Goal: Task Accomplishment & Management: Manage account settings

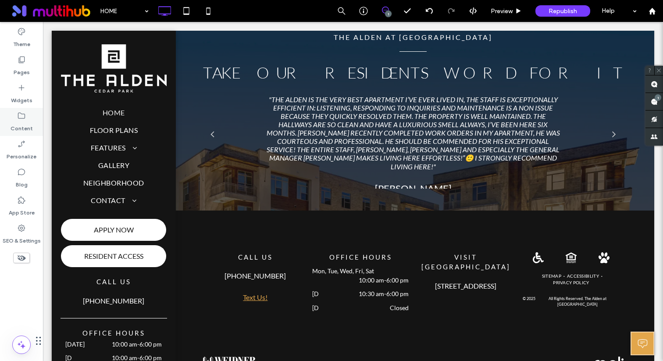
scroll to position [212, 0]
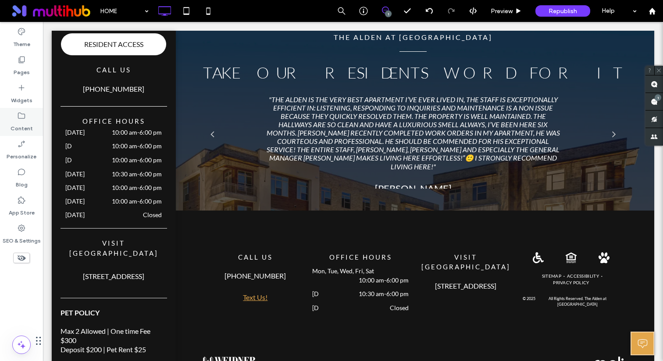
click at [27, 124] on label "Content" at bounding box center [22, 126] width 22 height 12
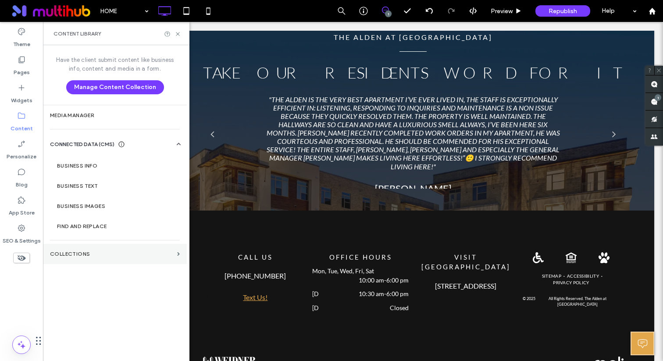
click at [97, 248] on section "Collections" at bounding box center [115, 254] width 144 height 20
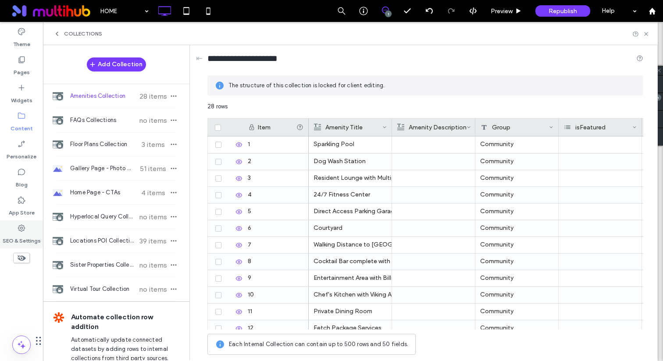
click at [17, 240] on label "SEO & Settings" at bounding box center [22, 238] width 38 height 12
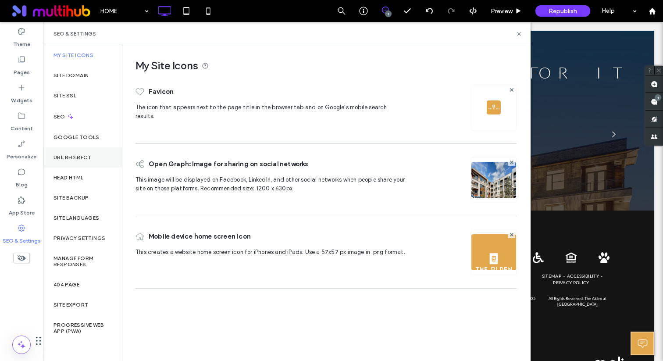
click at [86, 154] on label "URL Redirect" at bounding box center [72, 157] width 38 height 6
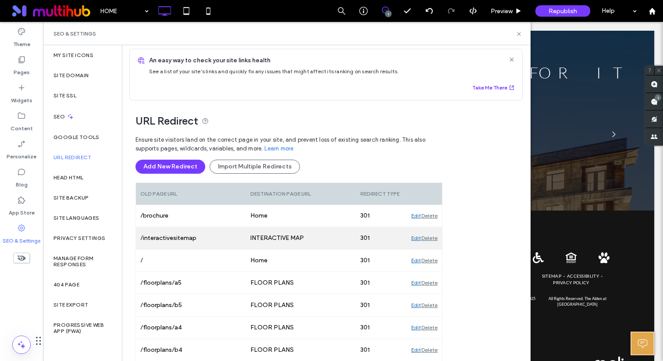
scroll to position [0, 0]
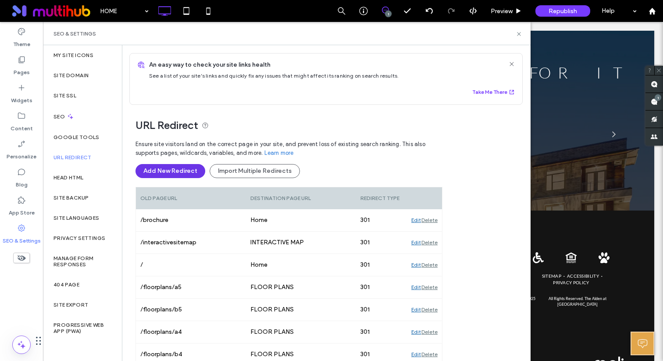
click at [196, 175] on button "Add New Redirect" at bounding box center [170, 171] width 70 height 14
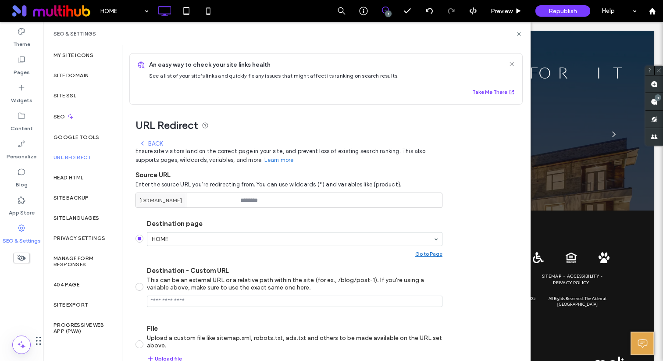
click at [153, 142] on div "Back" at bounding box center [151, 143] width 24 height 7
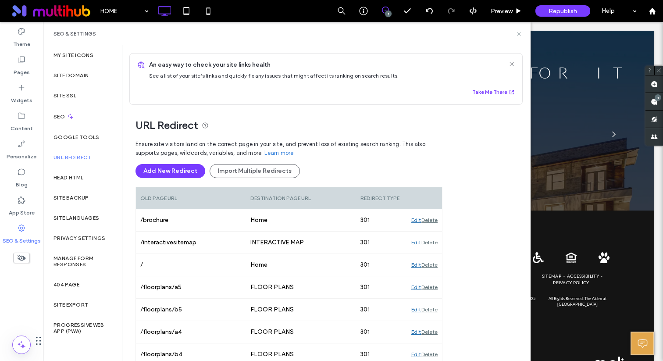
click at [519, 35] on icon at bounding box center [519, 34] width 7 height 7
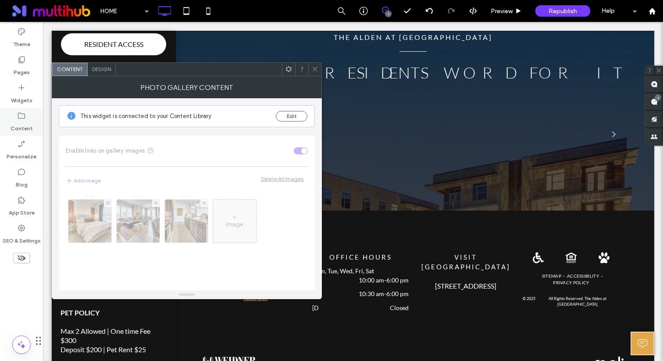
click at [21, 116] on icon at bounding box center [21, 115] width 9 height 9
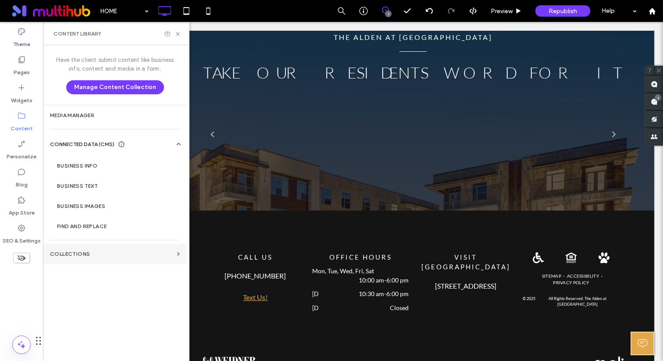
click at [84, 253] on label "Collections" at bounding box center [112, 254] width 124 height 6
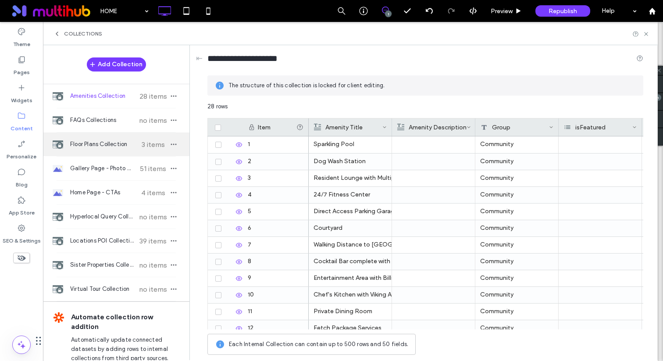
click at [115, 146] on span "Floor Plans Collection" at bounding box center [102, 144] width 65 height 9
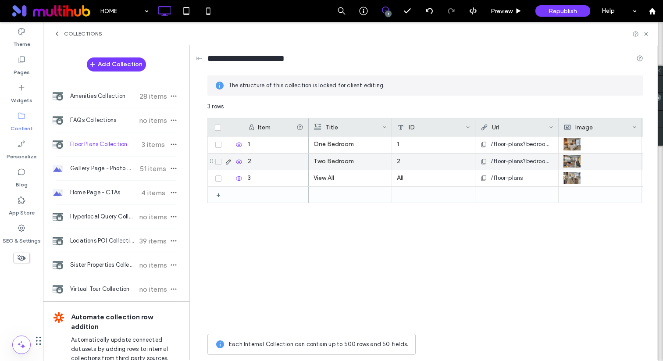
click at [517, 161] on span "/floor-plans?bedrooms=two" at bounding box center [522, 161] width 63 height 9
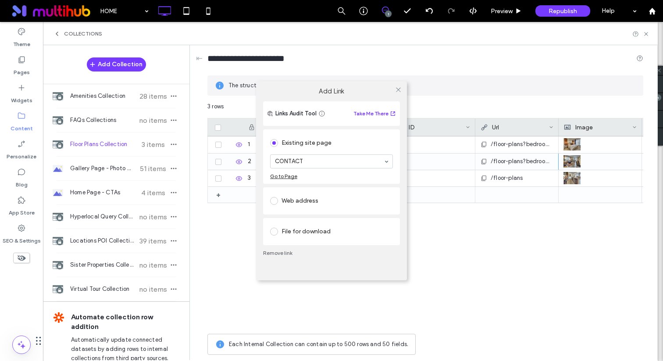
click at [517, 161] on div "Add Link Links Audit Tool Take Me There Existing site page CONTACT Go to Page W…" at bounding box center [331, 180] width 663 height 361
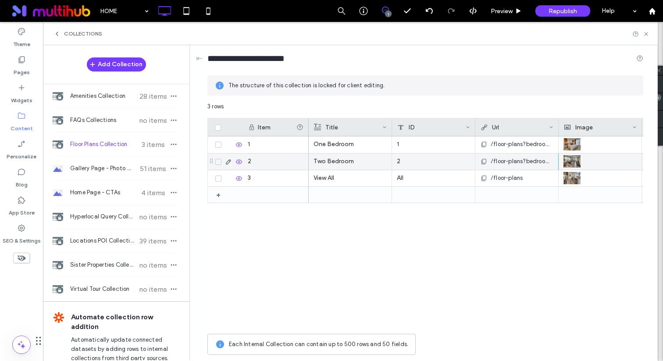
click at [511, 157] on div "/floor-plans?bedrooms=two" at bounding box center [516, 161] width 73 height 16
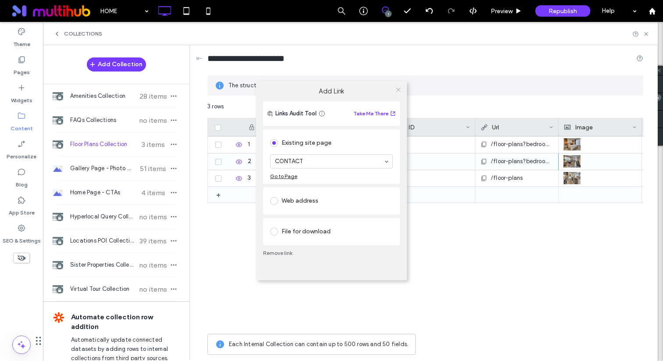
click at [397, 89] on icon at bounding box center [398, 89] width 7 height 7
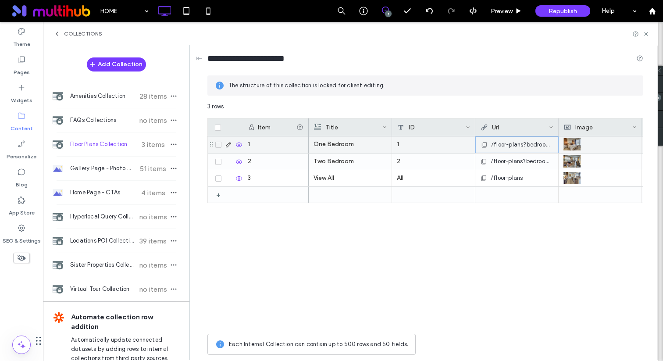
click at [505, 144] on span "/floor-plans?bedrooms=one" at bounding box center [522, 144] width 62 height 9
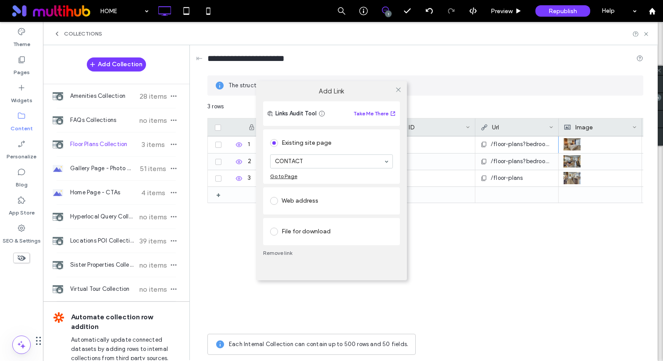
click at [320, 199] on div "Web address" at bounding box center [331, 201] width 123 height 14
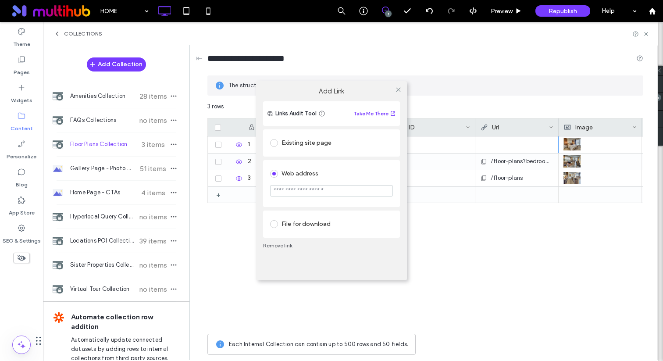
click at [316, 186] on input "url" at bounding box center [331, 190] width 123 height 11
paste input "**********"
click at [372, 190] on input "**********" at bounding box center [331, 191] width 123 height 12
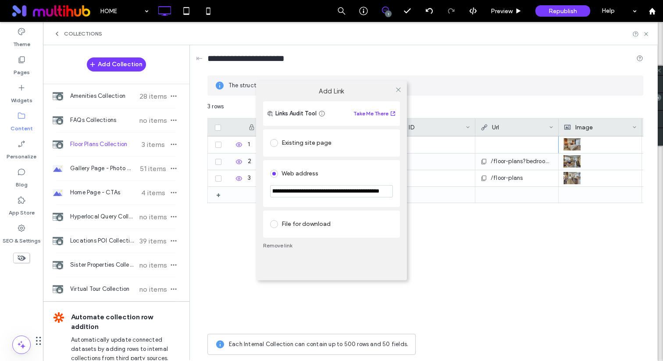
type input "**********"
click at [400, 85] on span at bounding box center [398, 89] width 7 height 13
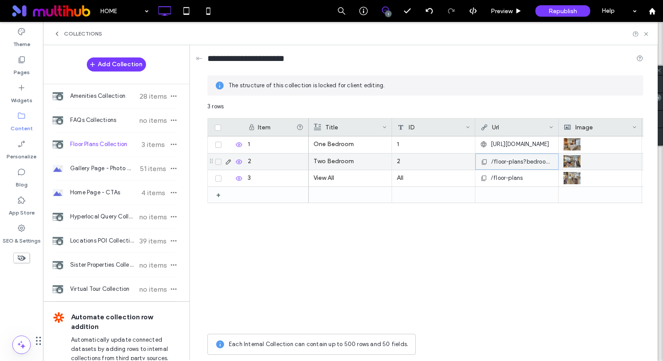
click at [517, 162] on span "/floor-plans?bedrooms=two" at bounding box center [522, 161] width 62 height 9
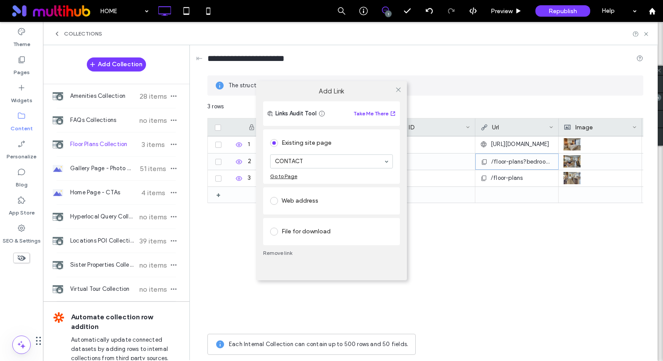
click at [342, 207] on div "Web address" at bounding box center [331, 201] width 123 height 14
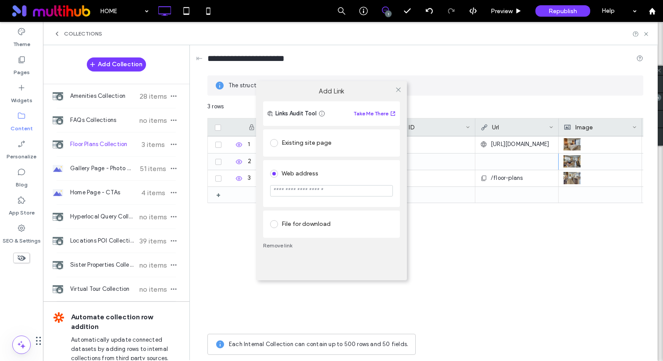
click at [330, 192] on input "url" at bounding box center [331, 190] width 123 height 11
paste input "**********"
type input "**********"
click at [400, 88] on use at bounding box center [398, 90] width 4 height 4
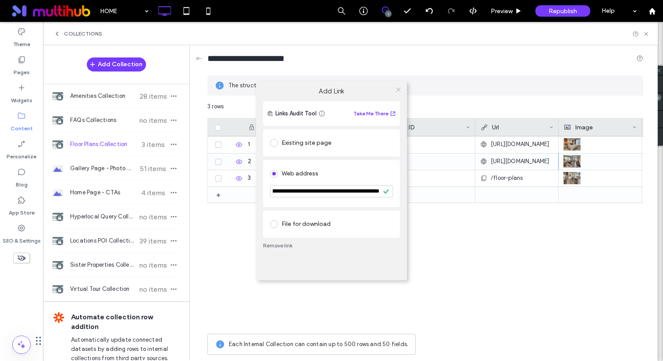
scroll to position [0, 0]
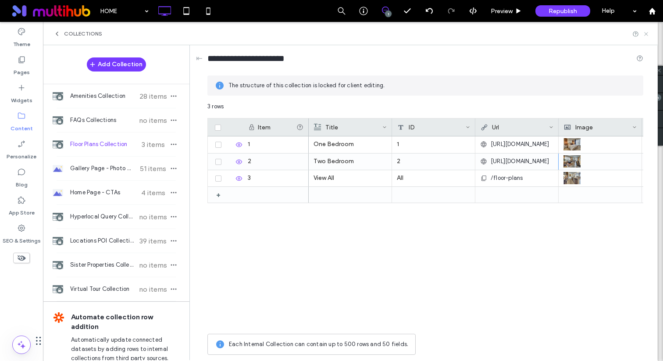
click at [645, 33] on use at bounding box center [646, 34] width 4 height 4
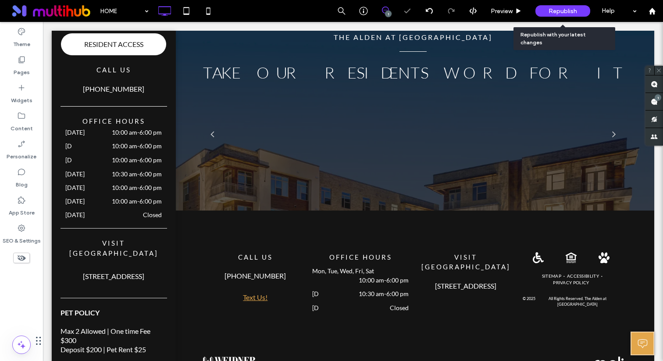
click at [556, 13] on span "Republish" at bounding box center [562, 10] width 28 height 7
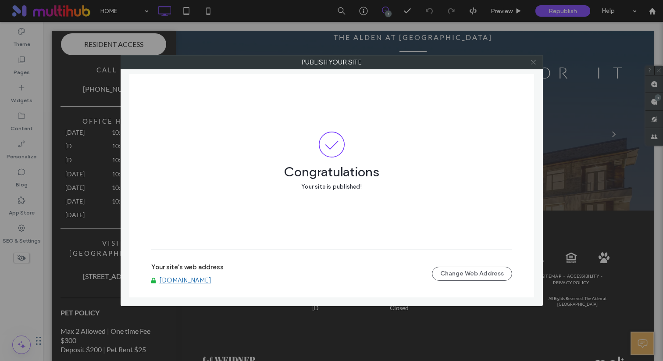
click at [531, 64] on use at bounding box center [533, 62] width 4 height 4
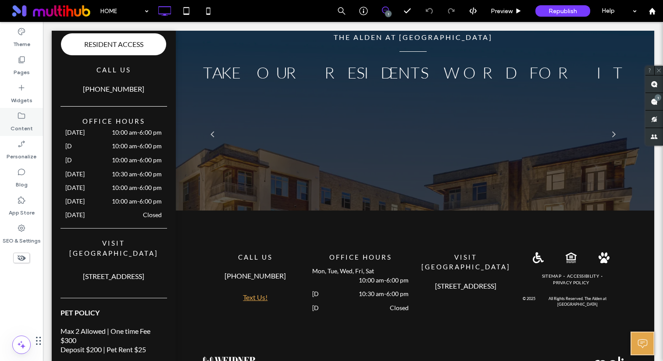
click at [28, 126] on label "Content" at bounding box center [22, 126] width 22 height 12
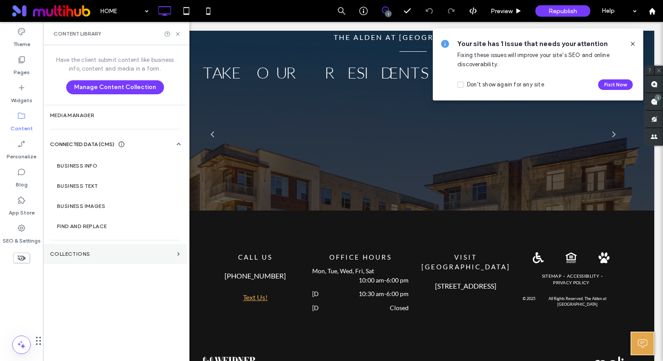
click at [87, 254] on label "Collections" at bounding box center [112, 254] width 124 height 6
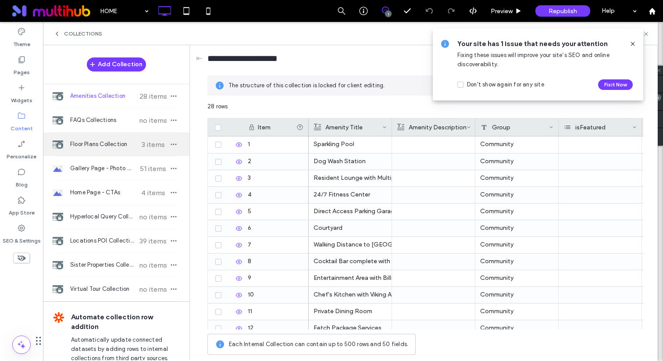
click at [113, 146] on span "Floor Plans Collection" at bounding box center [102, 144] width 65 height 9
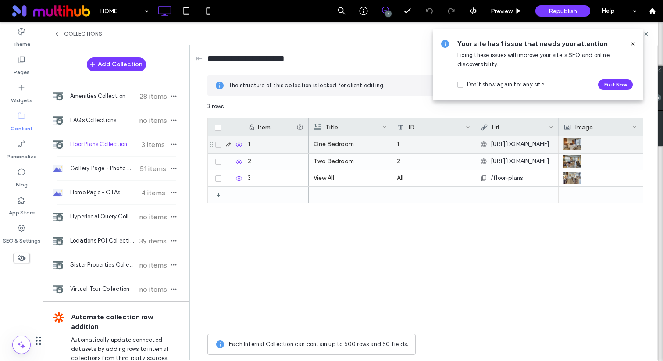
click at [499, 147] on span "https://www.aldencedarparkapartments.com/floor-plans?bedroom=one" at bounding box center [520, 144] width 59 height 9
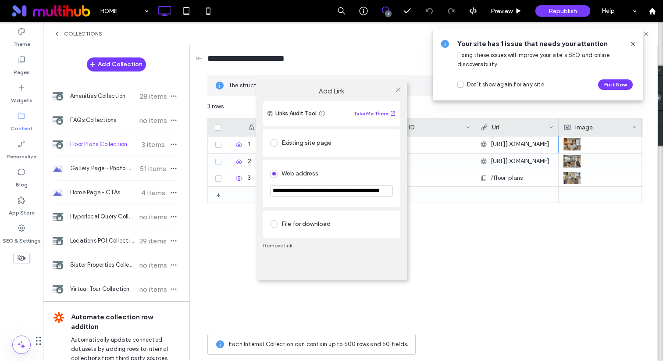
scroll to position [0, 86]
drag, startPoint x: 340, startPoint y: 190, endPoint x: 453, endPoint y: 190, distance: 113.6
click at [453, 190] on div "**********" at bounding box center [331, 180] width 663 height 361
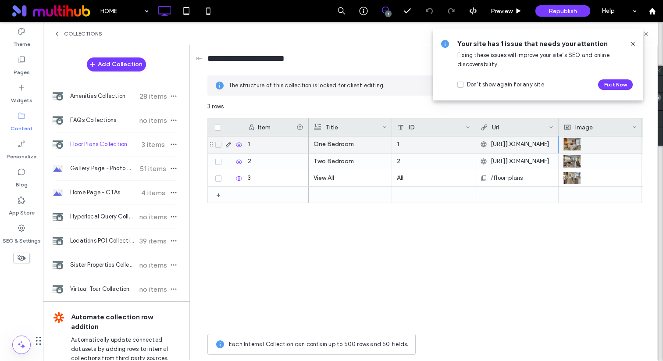
click at [526, 159] on span "https://www.aldencedarparkapartments.com/floor-plans?bedroom=two" at bounding box center [520, 161] width 59 height 9
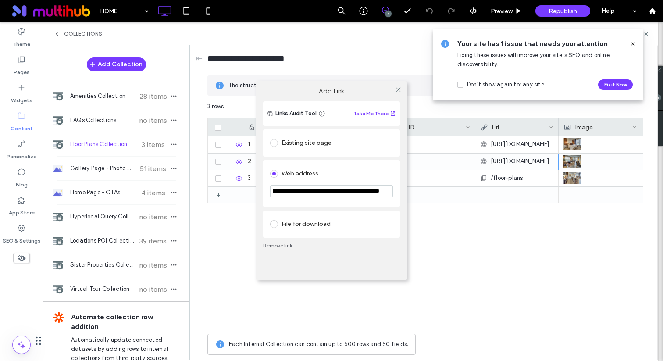
drag, startPoint x: 340, startPoint y: 189, endPoint x: 467, endPoint y: 193, distance: 126.3
click at [467, 193] on div "**********" at bounding box center [331, 180] width 663 height 361
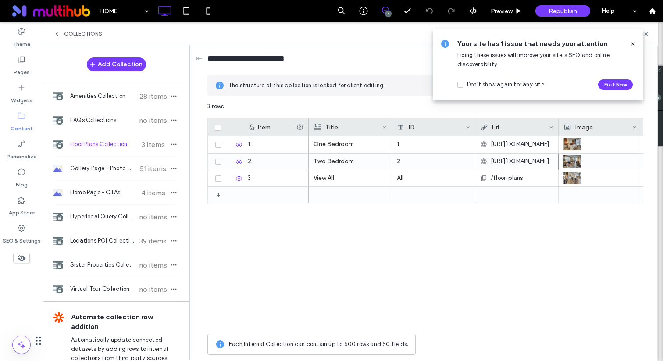
click at [634, 43] on icon at bounding box center [632, 43] width 7 height 7
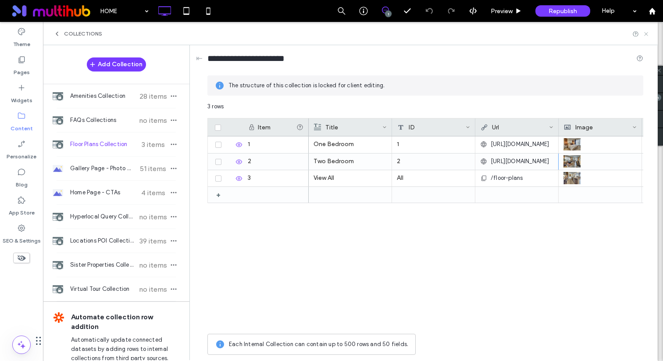
click at [645, 33] on icon at bounding box center [646, 34] width 7 height 7
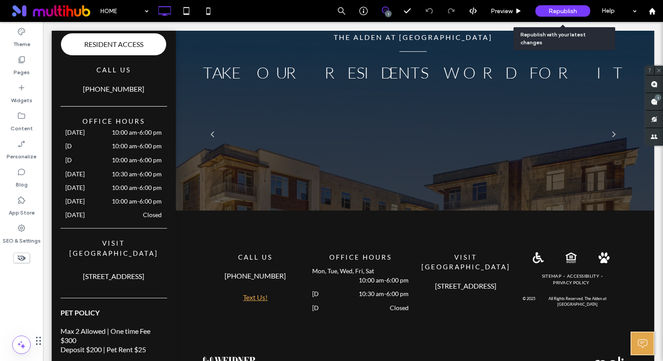
click at [562, 12] on span "Republish" at bounding box center [562, 10] width 28 height 7
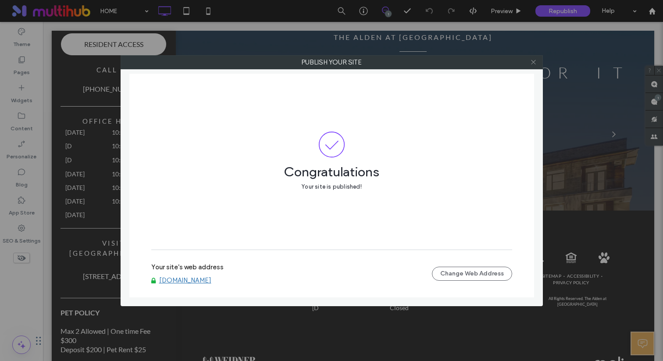
click at [534, 61] on icon at bounding box center [533, 62] width 7 height 7
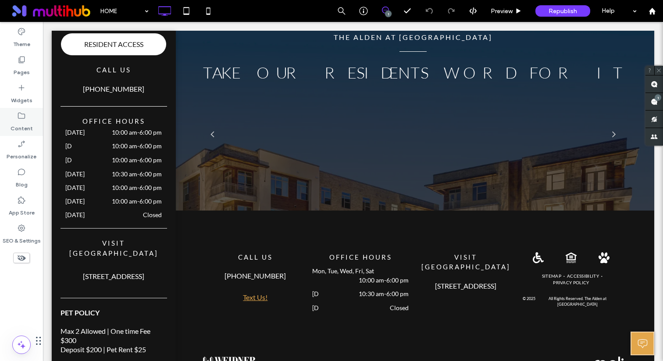
click at [28, 120] on div "Content" at bounding box center [21, 122] width 43 height 28
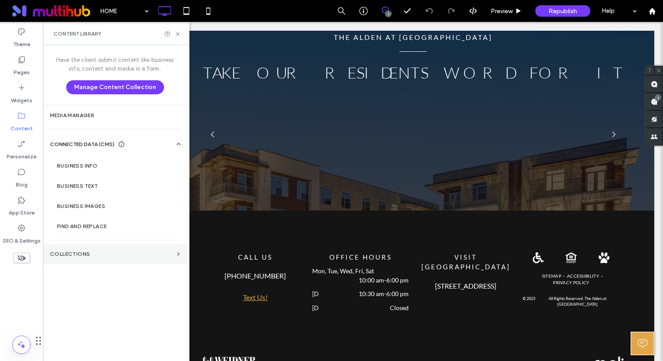
click at [84, 251] on label "Collections" at bounding box center [112, 254] width 124 height 6
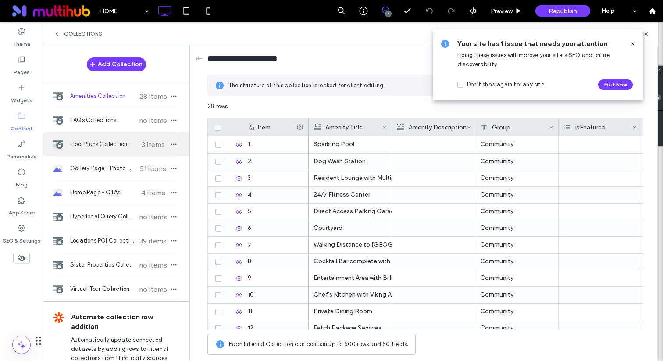
click at [126, 151] on div "Floor Plans Collection 3 items" at bounding box center [116, 144] width 146 height 24
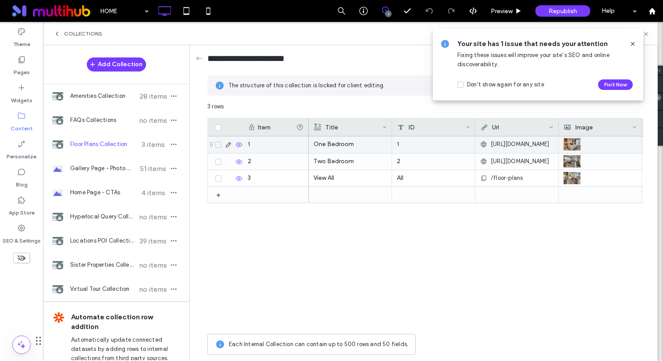
click at [506, 143] on span "https://www.aldencedarparkapartments.com/floor-plans?bedroom=one" at bounding box center [520, 144] width 59 height 9
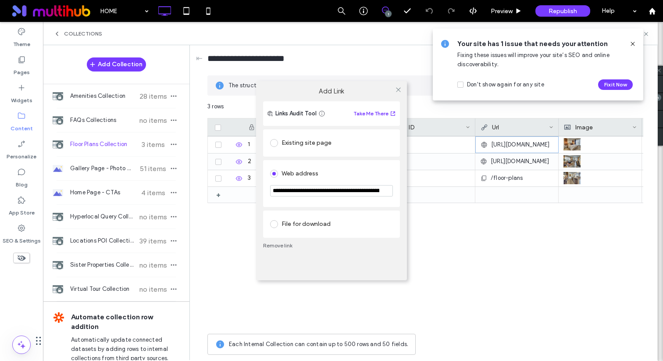
click at [321, 192] on input "**********" at bounding box center [331, 190] width 123 height 11
click at [279, 245] on link "Remove link" at bounding box center [331, 245] width 137 height 7
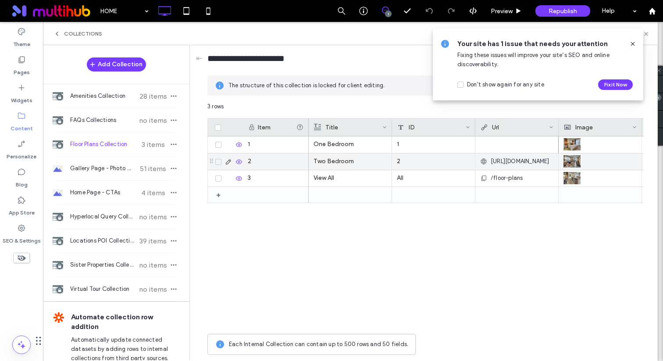
click at [494, 163] on span "https://www.aldencedarparkapartments.com/floor-plans?bedroom=two" at bounding box center [520, 161] width 59 height 9
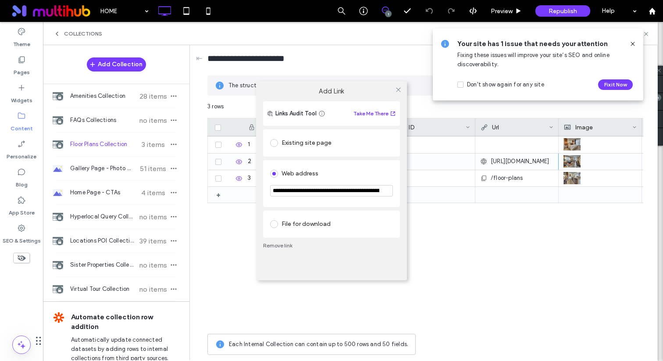
click at [332, 192] on input "**********" at bounding box center [331, 190] width 123 height 11
click at [395, 89] on icon at bounding box center [398, 89] width 7 height 7
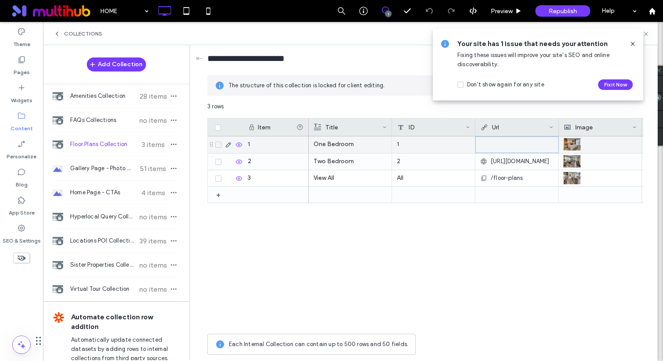
click at [485, 151] on div at bounding box center [517, 145] width 73 height 16
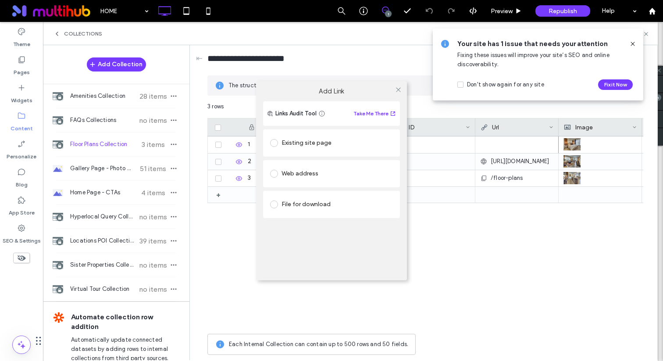
click at [357, 153] on div "Existing site page" at bounding box center [331, 142] width 137 height 27
click at [352, 147] on div "Existing site page" at bounding box center [331, 143] width 123 height 14
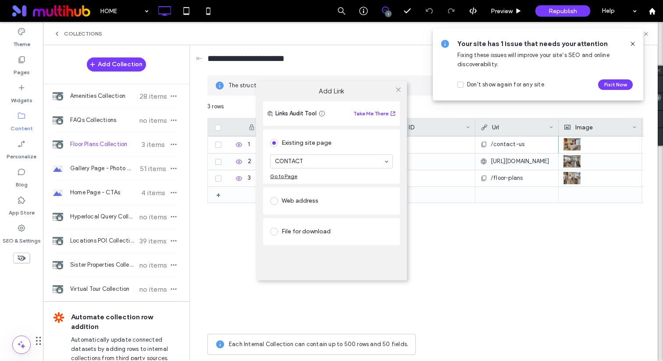
click at [310, 197] on div "Web address" at bounding box center [331, 201] width 123 height 14
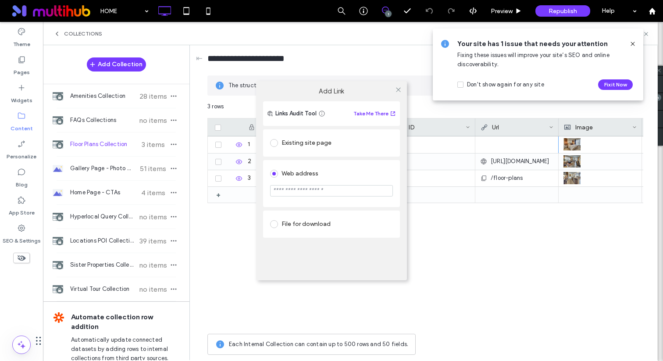
click at [313, 182] on section at bounding box center [331, 192] width 123 height 22
click at [313, 192] on input "url" at bounding box center [331, 190] width 123 height 11
paste input "**********"
type input "**********"
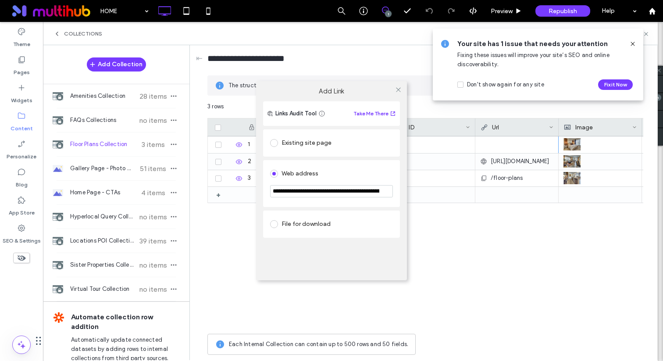
click at [332, 170] on div "Web address" at bounding box center [331, 174] width 123 height 14
click at [396, 88] on icon at bounding box center [398, 89] width 7 height 7
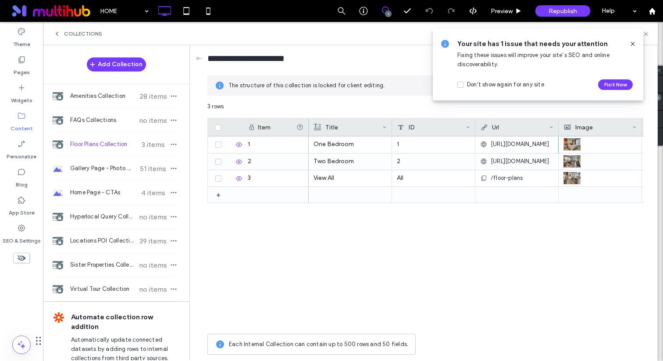
click at [634, 43] on icon at bounding box center [632, 43] width 7 height 7
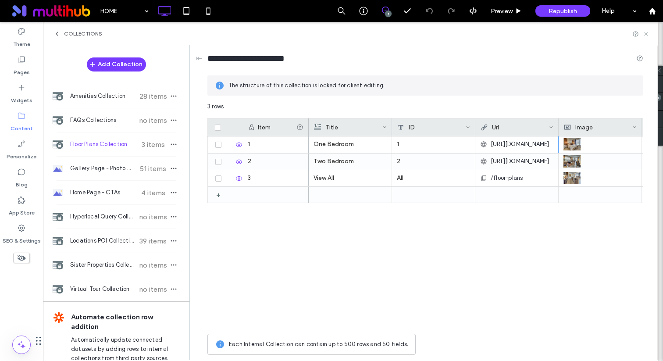
click at [644, 35] on icon at bounding box center [646, 34] width 7 height 7
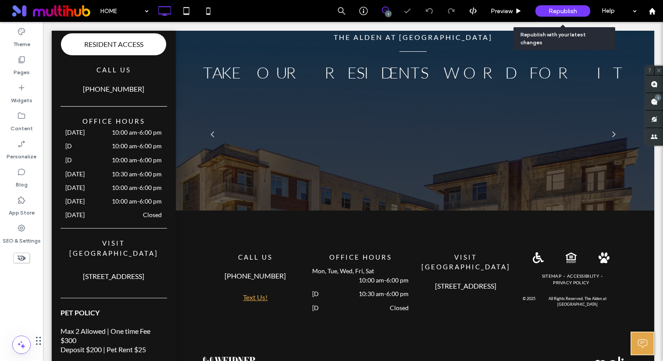
click at [569, 11] on span "Republish" at bounding box center [562, 10] width 28 height 7
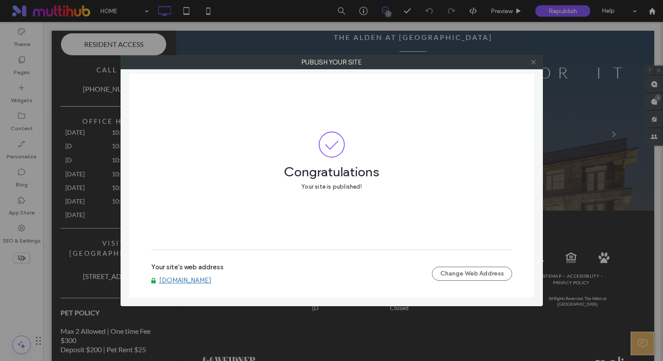
click at [534, 64] on icon at bounding box center [533, 62] width 7 height 7
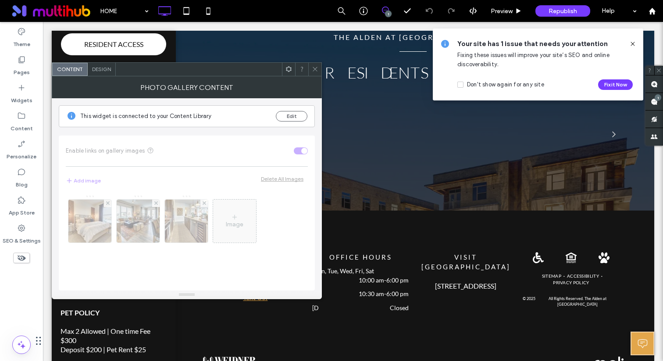
click at [291, 75] on div "Content Design" at bounding box center [187, 69] width 270 height 14
click at [290, 73] on span at bounding box center [288, 69] width 7 height 13
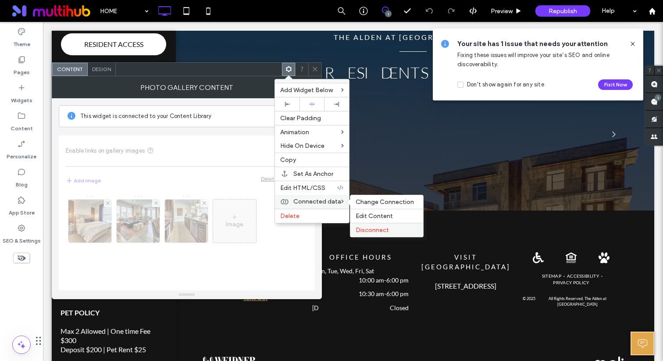
click at [377, 231] on span "Disconnect" at bounding box center [372, 229] width 33 height 7
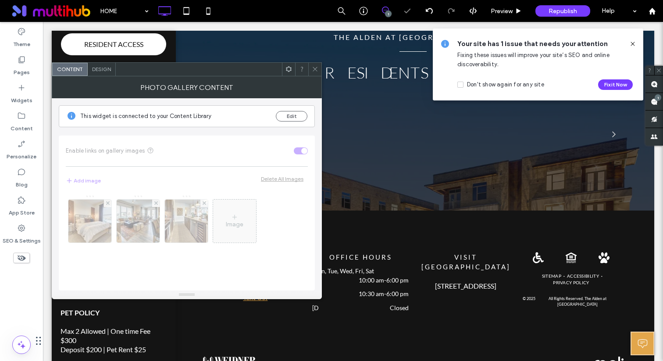
click at [317, 68] on icon at bounding box center [315, 69] width 7 height 7
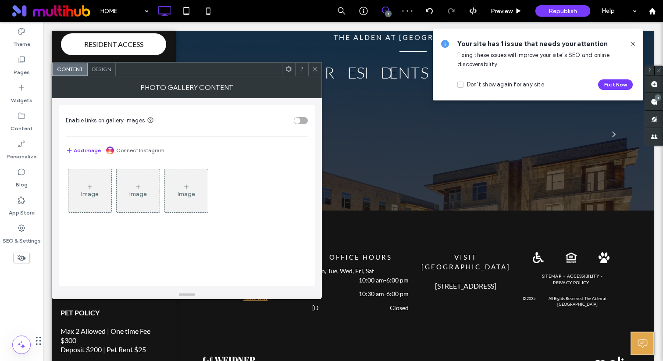
click at [82, 195] on div "Image" at bounding box center [90, 193] width 18 height 7
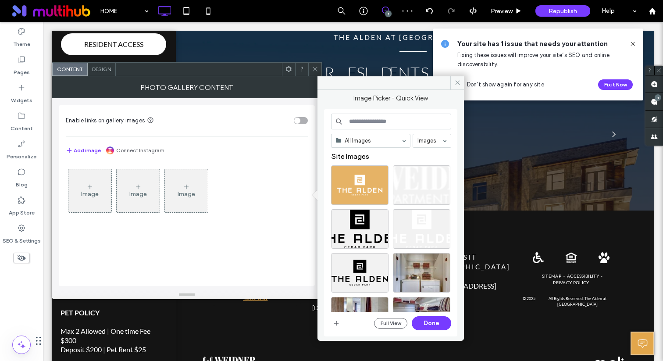
click at [358, 185] on div at bounding box center [359, 184] width 57 height 39
click at [427, 320] on button "Done" at bounding box center [431, 323] width 39 height 14
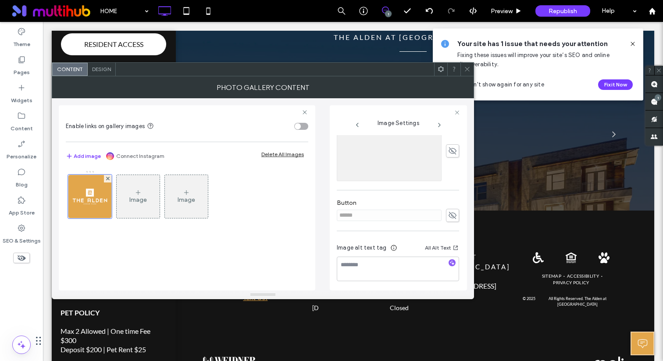
scroll to position [221, 0]
click at [449, 214] on use at bounding box center [453, 213] width 8 height 7
click at [448, 213] on icon at bounding box center [452, 212] width 9 height 10
click at [106, 176] on span at bounding box center [108, 178] width 4 height 7
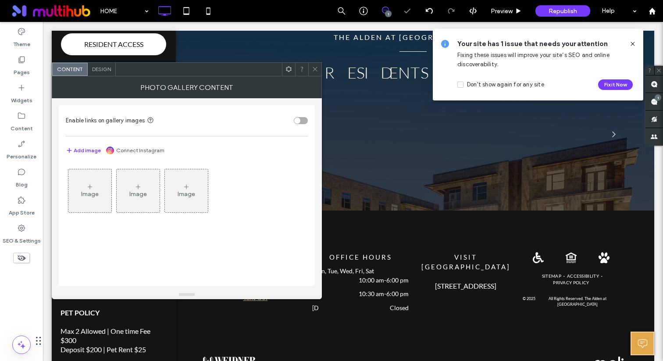
click at [290, 68] on use at bounding box center [289, 69] width 6 height 6
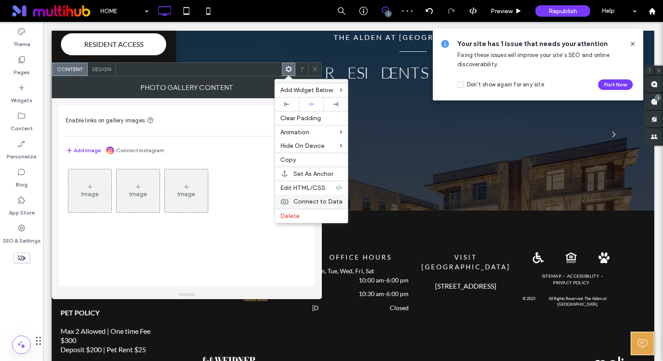
click at [332, 202] on span "Connect to Data" at bounding box center [317, 201] width 49 height 7
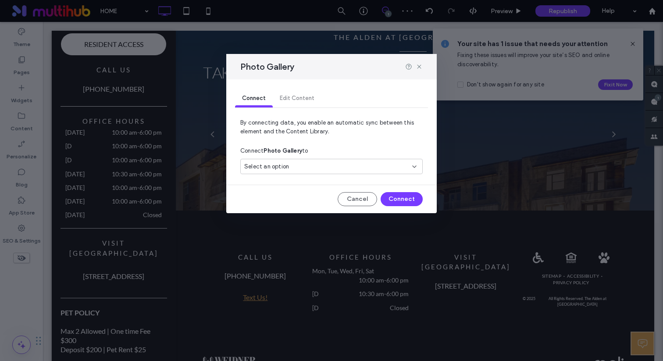
click at [344, 169] on div "Select an option" at bounding box center [326, 166] width 164 height 9
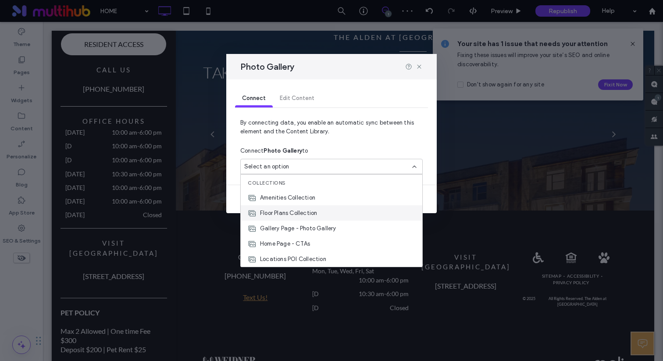
click at [327, 216] on div "Floor Plans Collection" at bounding box center [332, 212] width 182 height 15
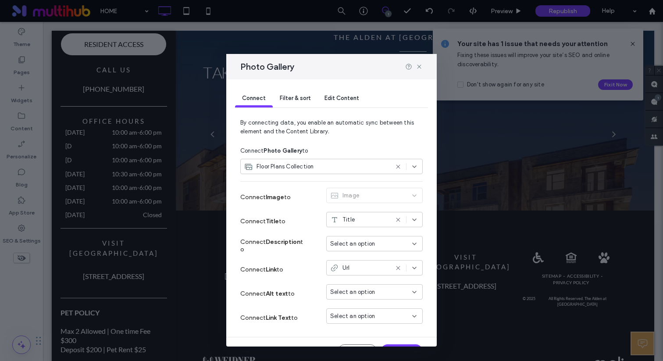
click at [399, 218] on icon at bounding box center [398, 219] width 7 height 7
click at [372, 217] on span "Select an option" at bounding box center [352, 219] width 45 height 9
click at [364, 236] on div "Title" at bounding box center [375, 235] width 96 height 15
click at [358, 246] on span "Select an option" at bounding box center [352, 243] width 45 height 9
click at [356, 258] on span "Title" at bounding box center [352, 259] width 12 height 9
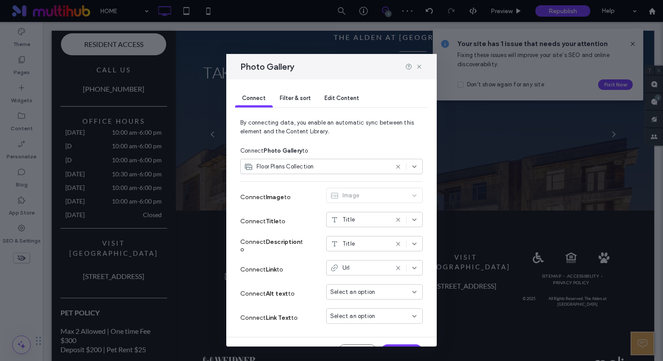
click at [359, 221] on div "Title" at bounding box center [359, 219] width 58 height 9
click at [371, 247] on div "ID" at bounding box center [375, 250] width 96 height 15
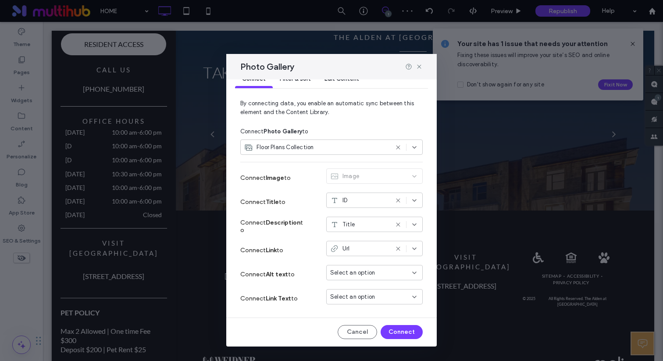
click at [350, 274] on span "Select an option" at bounding box center [352, 272] width 45 height 9
click at [349, 317] on span "Image Alt" at bounding box center [359, 319] width 26 height 9
click at [398, 330] on button "Connect" at bounding box center [402, 332] width 42 height 14
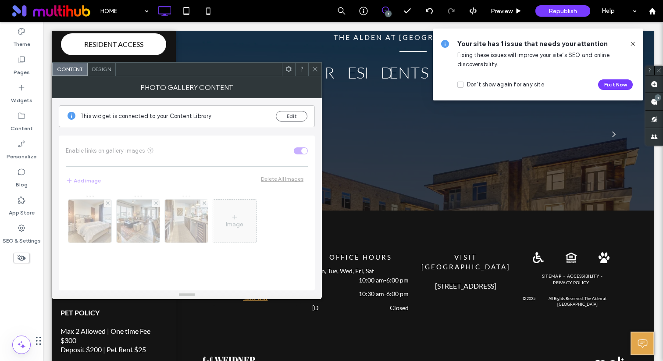
click at [310, 66] on div at bounding box center [314, 69] width 13 height 13
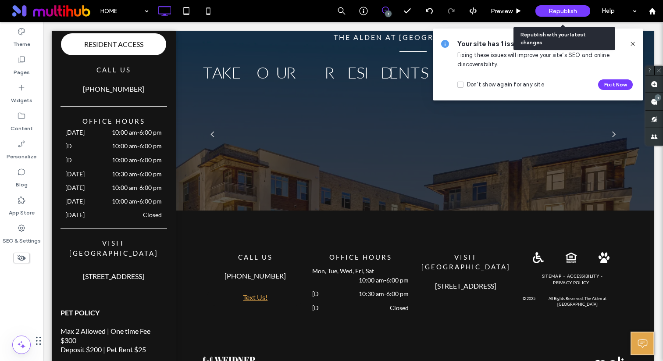
click at [579, 14] on div "Republish" at bounding box center [562, 10] width 55 height 11
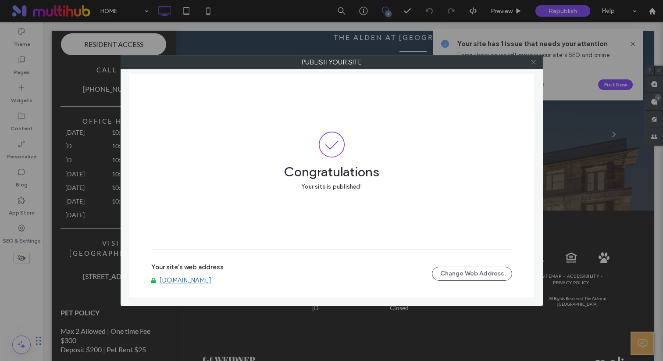
click at [532, 63] on use at bounding box center [533, 62] width 4 height 4
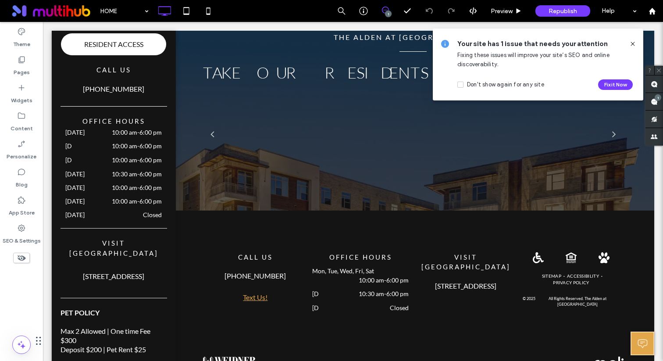
click at [632, 44] on use at bounding box center [632, 44] width 4 height 4
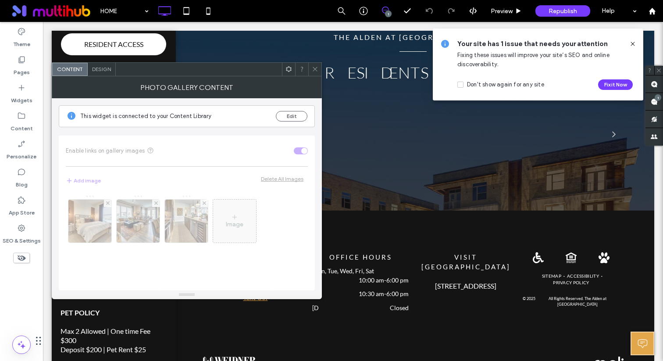
click at [289, 68] on use at bounding box center [289, 69] width 6 height 6
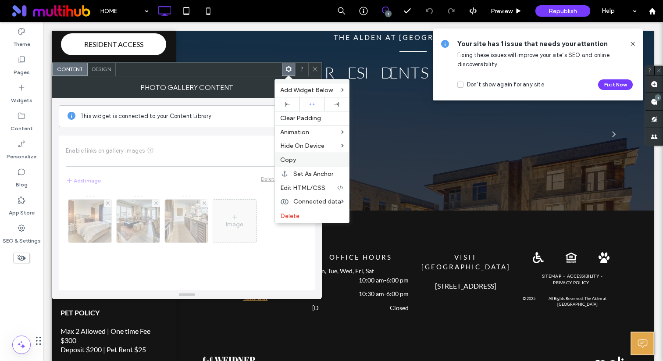
click at [294, 159] on span "Copy" at bounding box center [288, 159] width 16 height 7
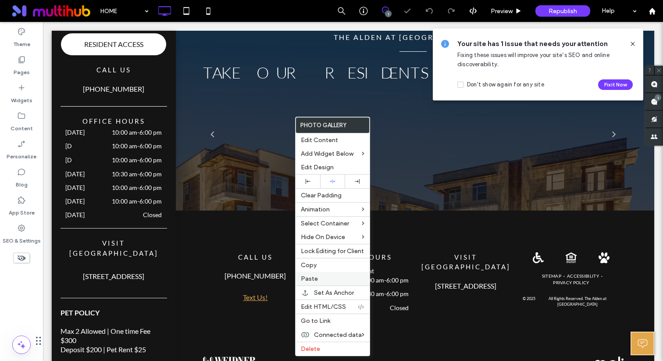
click at [313, 278] on span "Paste" at bounding box center [309, 278] width 17 height 7
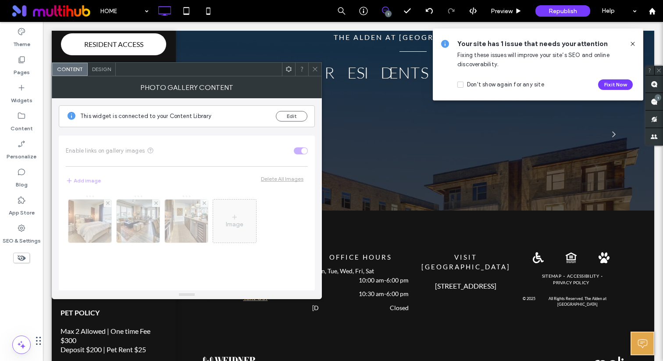
click at [290, 67] on use at bounding box center [289, 69] width 6 height 6
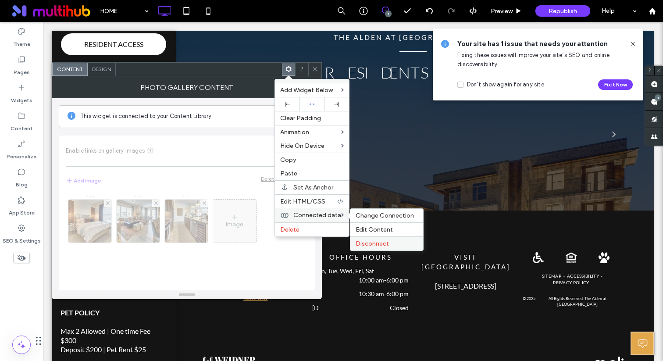
click at [370, 243] on span "Disconnect" at bounding box center [372, 243] width 33 height 7
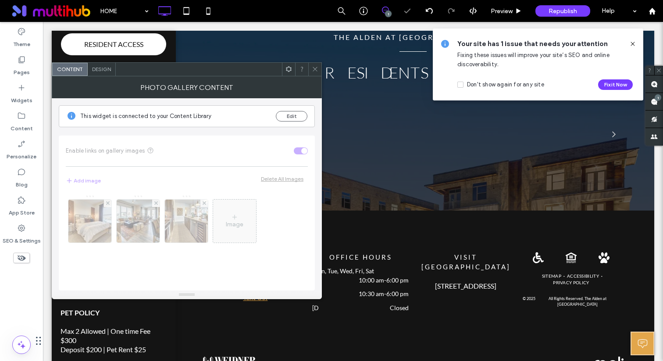
click at [314, 70] on icon at bounding box center [315, 69] width 7 height 7
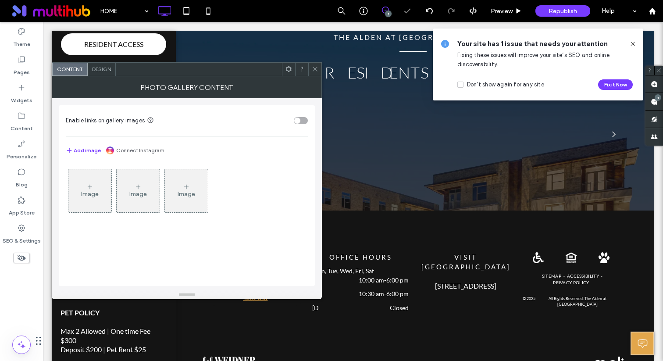
click at [83, 185] on div "Image" at bounding box center [89, 190] width 43 height 41
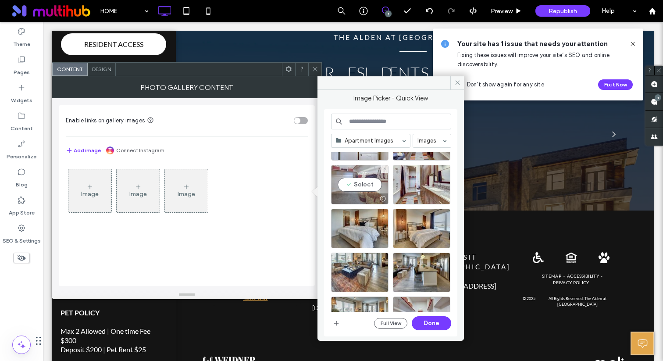
scroll to position [32, 0]
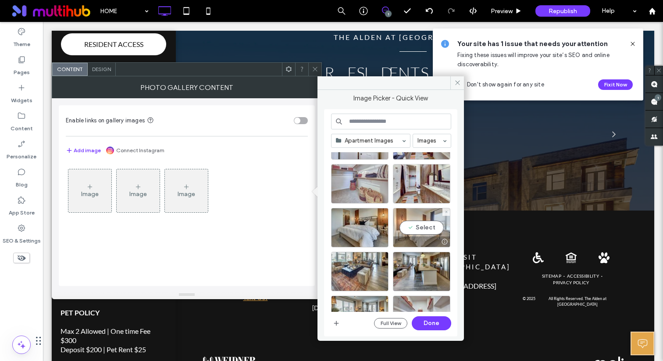
click at [422, 226] on div "Select" at bounding box center [421, 227] width 57 height 39
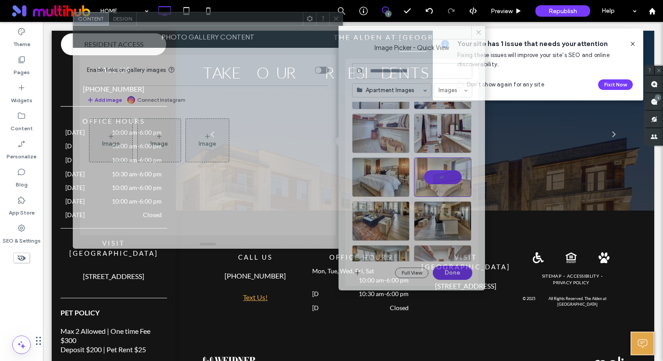
drag, startPoint x: 261, startPoint y: 69, endPoint x: 282, endPoint y: 18, distance: 54.6
click at [282, 18] on div at bounding box center [220, 18] width 166 height 13
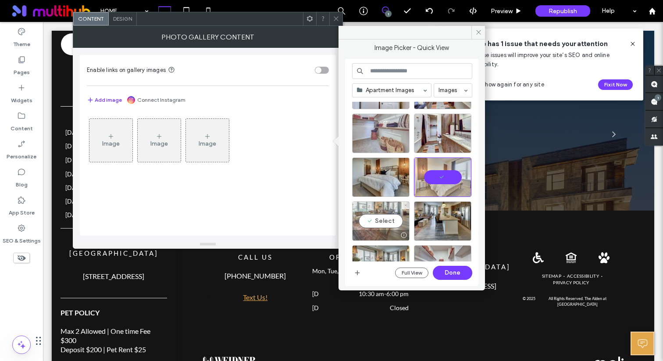
click at [378, 221] on div "Select" at bounding box center [380, 220] width 57 height 39
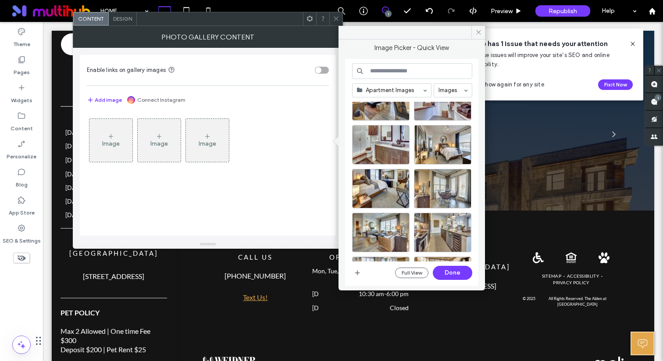
scroll to position [198, 0]
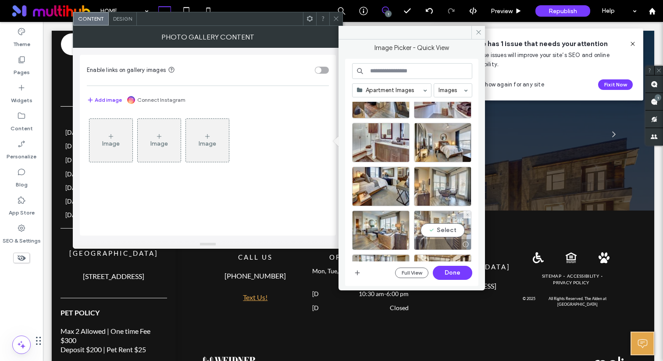
click at [431, 237] on div "Select" at bounding box center [442, 229] width 57 height 39
click at [447, 274] on button "Done" at bounding box center [452, 273] width 39 height 14
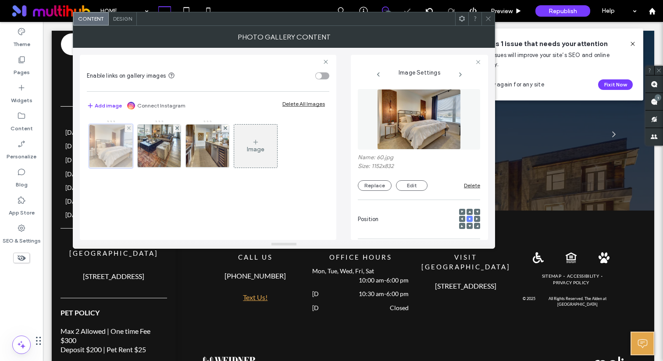
click at [121, 150] on div at bounding box center [111, 146] width 44 height 44
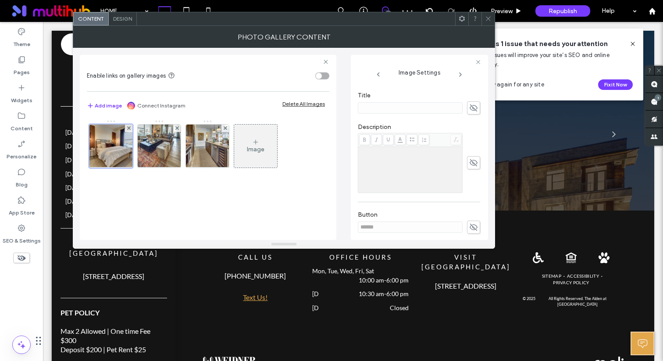
scroll to position [143, 0]
click at [469, 122] on icon at bounding box center [473, 121] width 9 height 10
type input "*"
click at [469, 173] on icon at bounding box center [473, 176] width 9 height 10
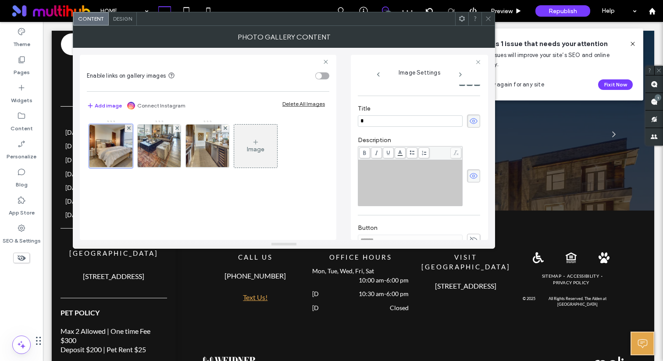
click at [424, 180] on div "Rich Text Editor" at bounding box center [411, 183] width 102 height 44
copy span "**********"
click at [165, 144] on img at bounding box center [159, 146] width 60 height 43
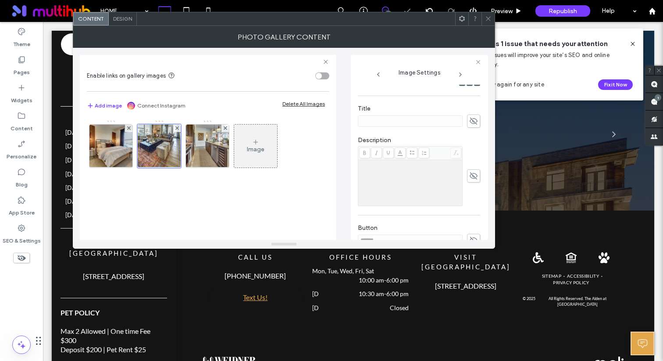
click at [378, 175] on div "Rich Text Editor" at bounding box center [411, 183] width 102 height 44
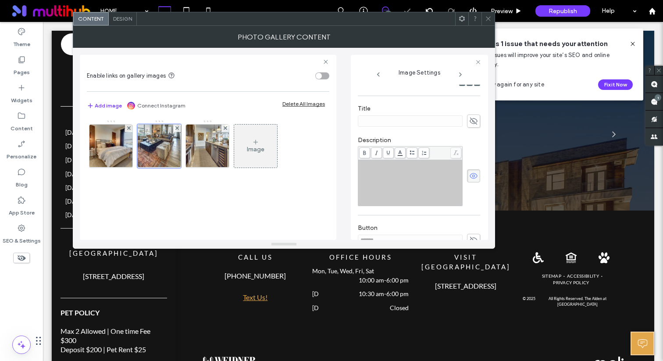
click at [403, 179] on div "Rich Text Editor" at bounding box center [411, 183] width 102 height 44
paste div "Rich Text Editor"
click at [364, 164] on span "**********" at bounding box center [372, 164] width 24 height 6
click at [469, 122] on icon at bounding box center [473, 121] width 9 height 10
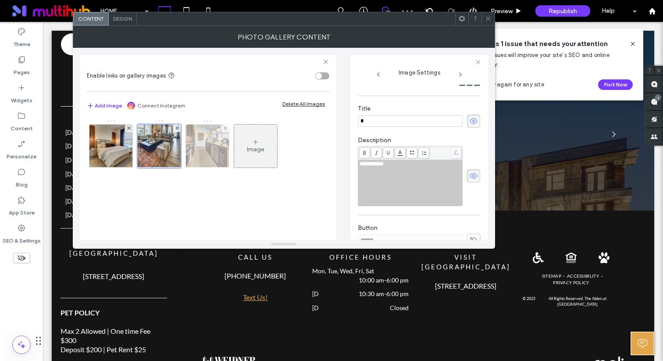
type input "*"
click at [207, 154] on img at bounding box center [208, 146] width 60 height 43
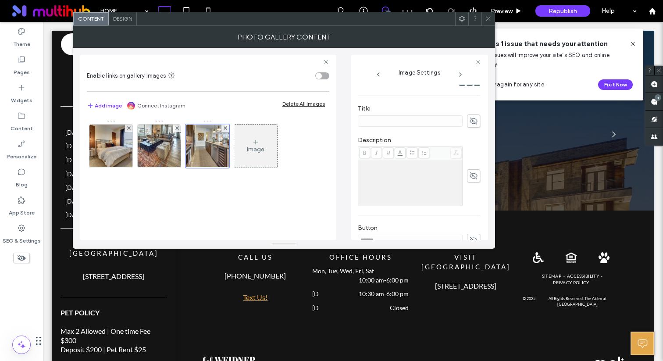
click at [469, 124] on icon at bounding box center [473, 121] width 9 height 10
type input "***"
click at [471, 176] on icon at bounding box center [473, 176] width 9 height 10
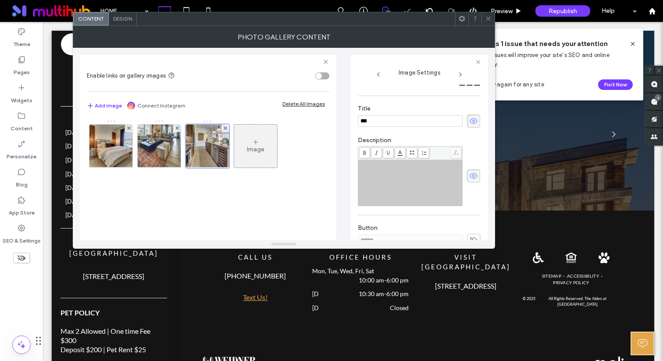
click at [416, 177] on div "Rich Text Editor" at bounding box center [411, 183] width 102 height 44
click at [414, 138] on label "Description" at bounding box center [419, 141] width 122 height 10
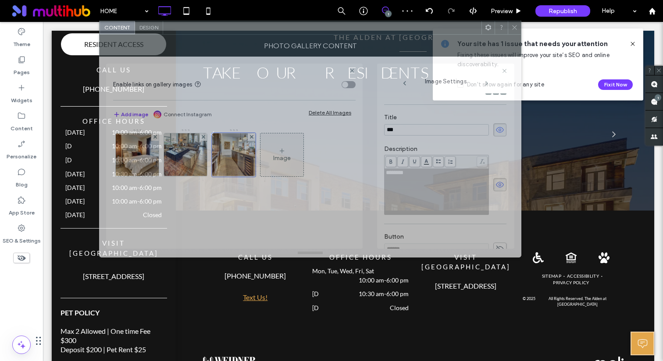
drag, startPoint x: 345, startPoint y: 28, endPoint x: 359, endPoint y: 40, distance: 18.6
click at [359, 40] on div "Photo Gallery Content" at bounding box center [310, 46] width 422 height 22
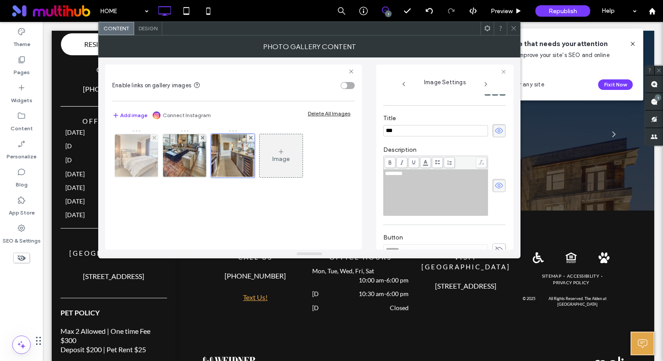
click at [139, 167] on img at bounding box center [137, 155] width 60 height 43
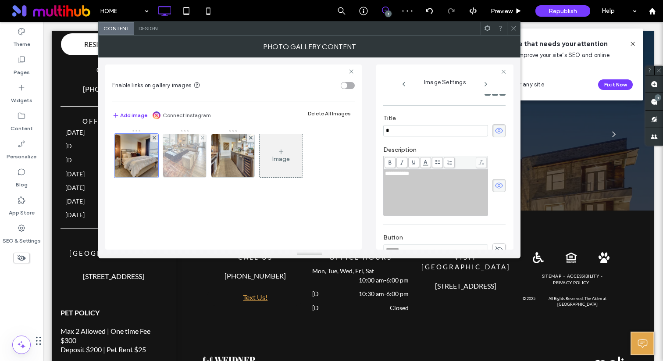
click at [180, 158] on img at bounding box center [185, 155] width 60 height 43
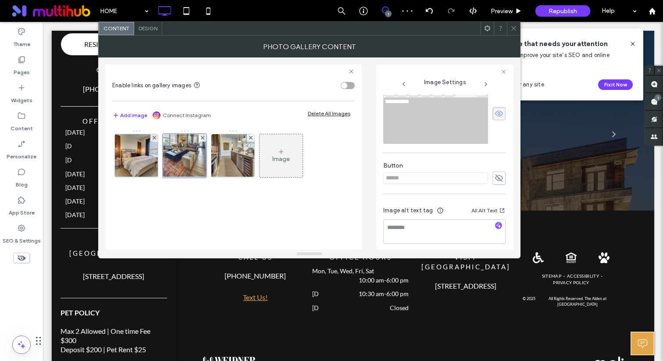
scroll to position [221, 0]
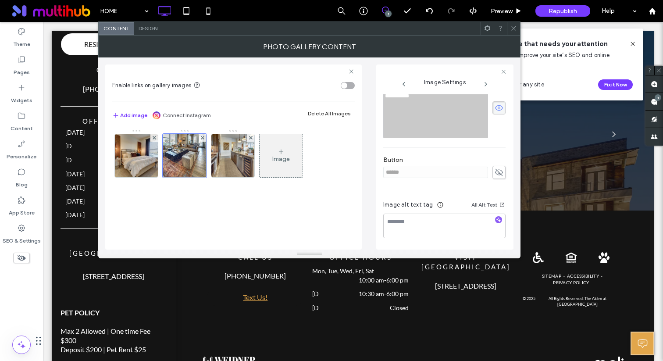
click at [350, 87] on div "toggle" at bounding box center [348, 85] width 14 height 7
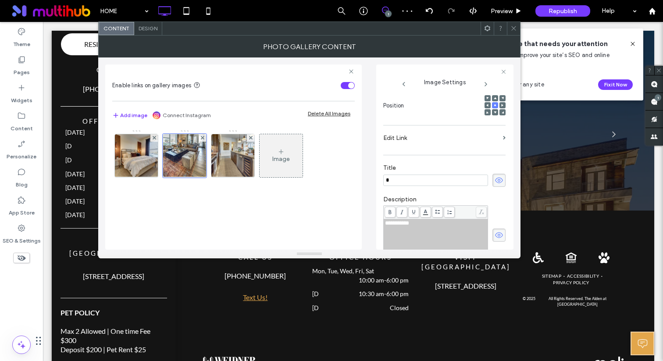
scroll to position [132, 0]
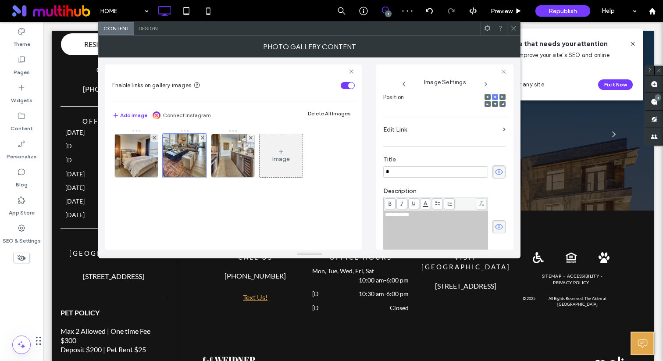
click at [420, 130] on label "Edit Link" at bounding box center [441, 129] width 116 height 16
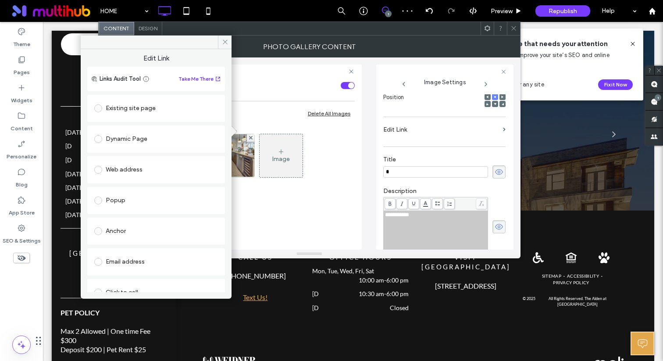
click at [149, 176] on div "Web address" at bounding box center [156, 170] width 124 height 14
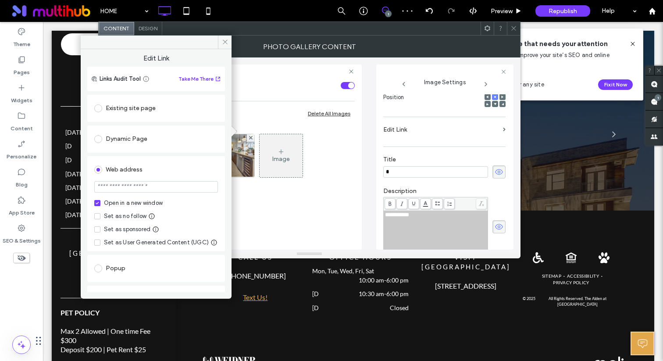
click at [129, 199] on div "Open in a new window" at bounding box center [133, 203] width 59 height 9
click at [141, 179] on section at bounding box center [156, 188] width 124 height 22
click at [139, 185] on input "url" at bounding box center [156, 186] width 124 height 11
paste input "**********"
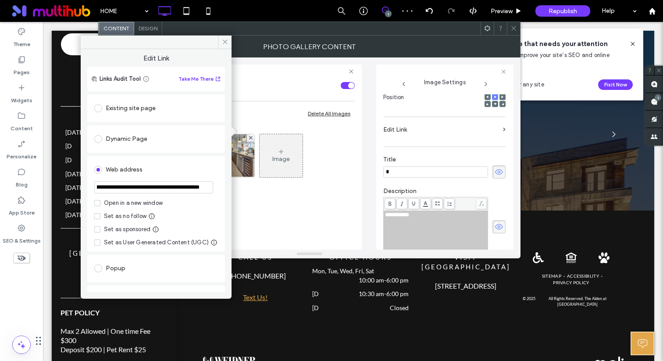
type input "**********"
click at [146, 171] on div "Web address" at bounding box center [156, 170] width 124 height 14
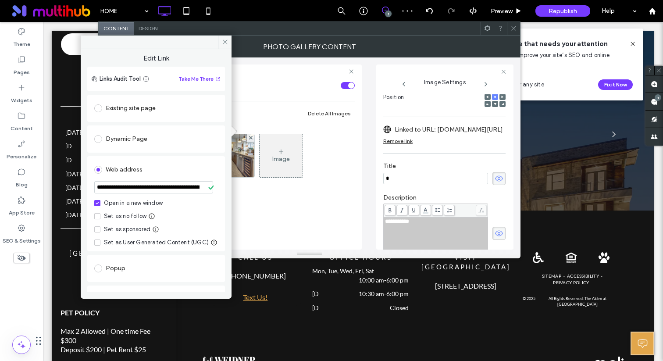
click at [141, 202] on div "Open in a new window" at bounding box center [133, 203] width 59 height 9
click at [224, 40] on icon at bounding box center [225, 42] width 7 height 7
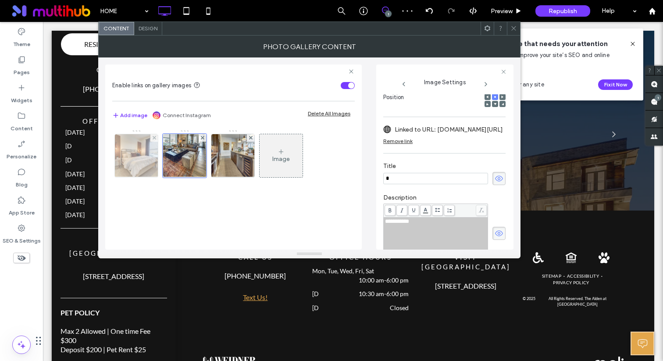
click at [144, 159] on img at bounding box center [137, 155] width 60 height 43
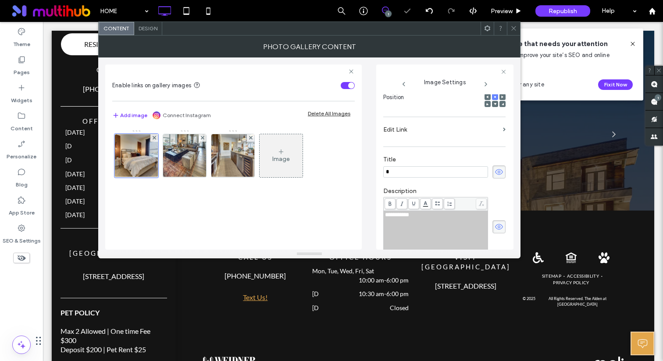
click at [403, 125] on label "Edit Link" at bounding box center [441, 129] width 116 height 16
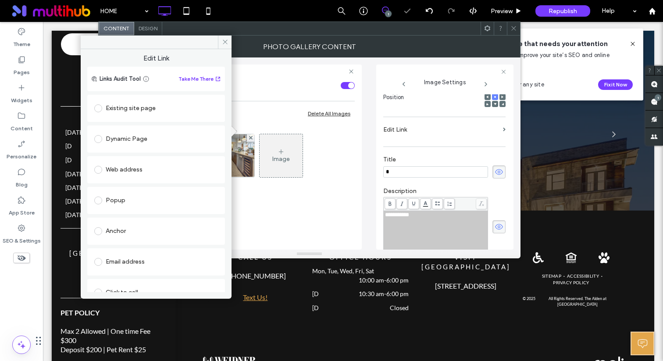
click at [157, 165] on div "Web address" at bounding box center [156, 170] width 124 height 14
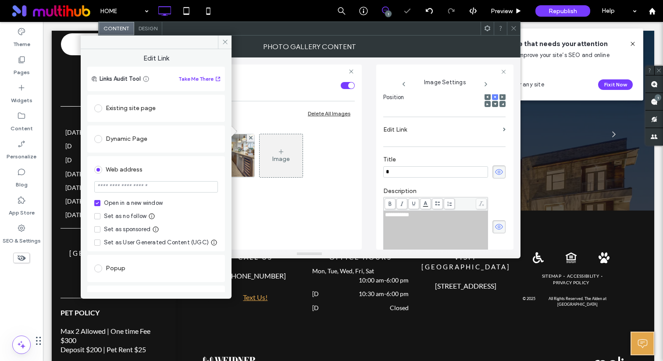
click at [151, 182] on input "url" at bounding box center [156, 186] width 124 height 11
paste input "**********"
click at [192, 185] on input "**********" at bounding box center [153, 187] width 119 height 12
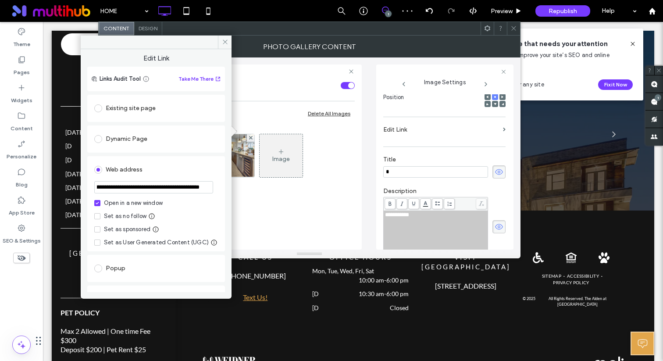
type input "**********"
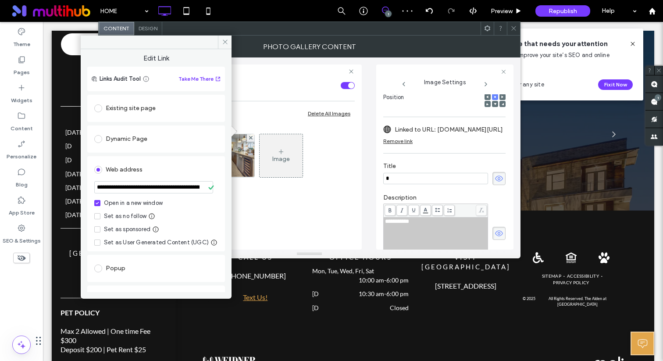
click at [121, 204] on div "Open in a new window" at bounding box center [133, 203] width 59 height 9
click at [135, 188] on input "**********" at bounding box center [153, 187] width 119 height 12
click at [160, 172] on div "Web address" at bounding box center [156, 170] width 124 height 14
click at [136, 204] on div "Open in a new window" at bounding box center [133, 203] width 59 height 9
click at [220, 41] on span at bounding box center [225, 42] width 14 height 13
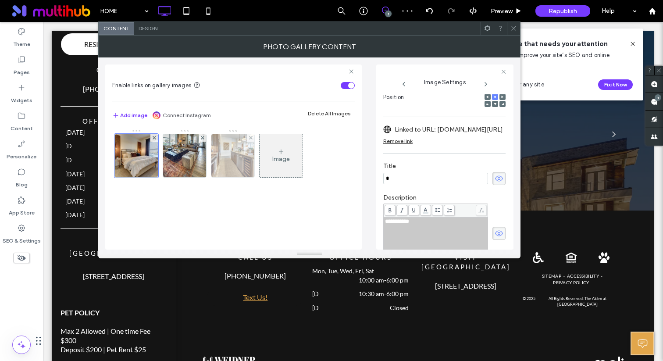
click at [231, 156] on img at bounding box center [233, 155] width 60 height 43
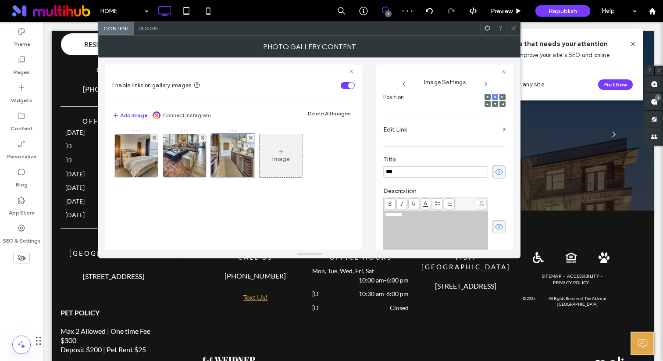
click at [423, 131] on label "Edit Link" at bounding box center [441, 129] width 116 height 16
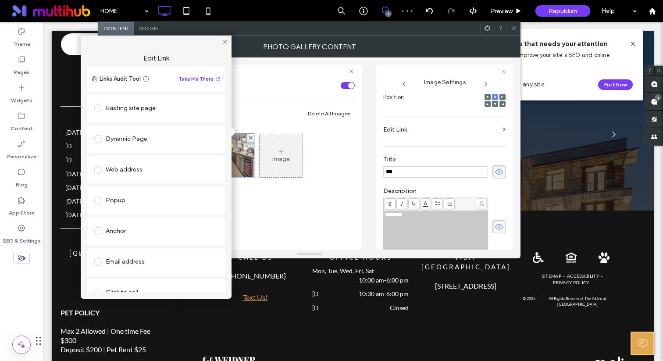
click at [177, 107] on div "Existing site page" at bounding box center [156, 108] width 124 height 14
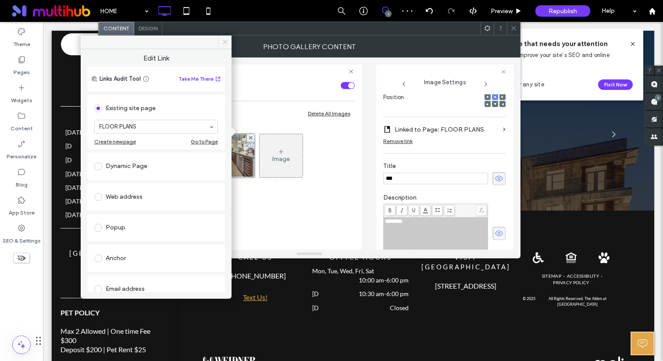
click at [224, 37] on span at bounding box center [225, 42] width 14 height 13
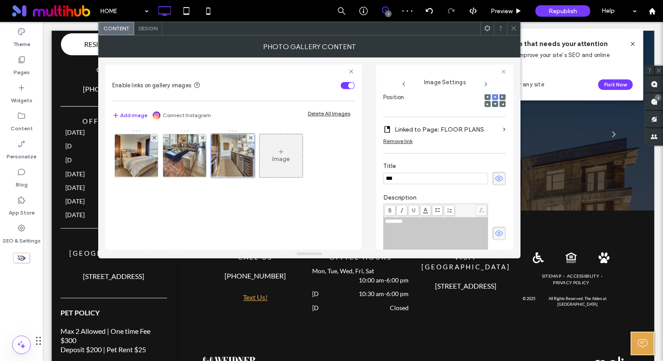
click at [516, 27] on icon at bounding box center [513, 28] width 7 height 7
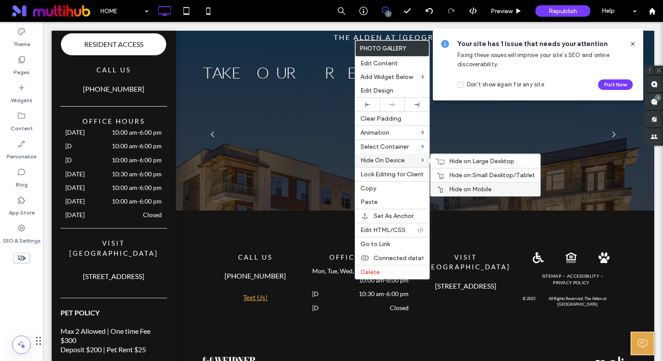
click at [470, 186] on span "Hide on Mobile" at bounding box center [470, 188] width 43 height 7
click at [472, 178] on span "Hide on Small Desktop/Tablet" at bounding box center [492, 174] width 86 height 7
click at [475, 167] on div "Hide on Large Desktop" at bounding box center [486, 161] width 110 height 14
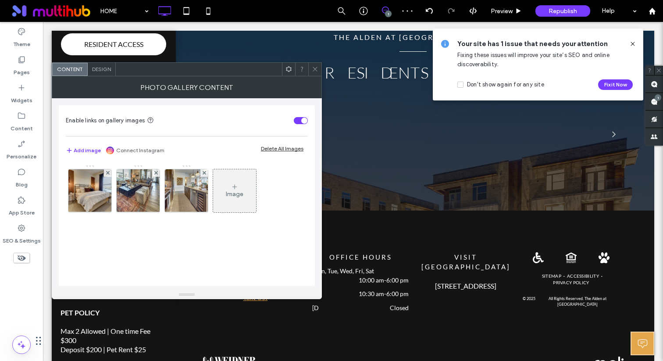
click at [313, 71] on use at bounding box center [315, 69] width 4 height 4
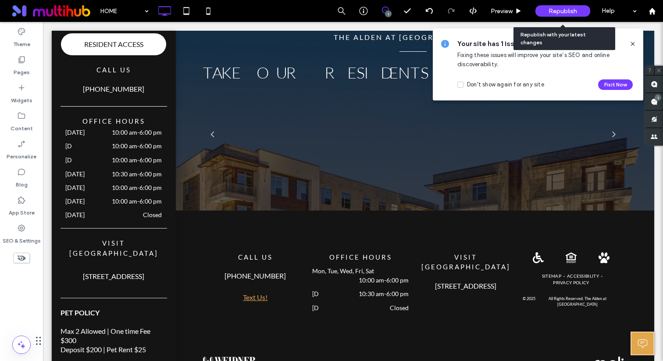
click at [563, 10] on span "Republish" at bounding box center [562, 10] width 28 height 7
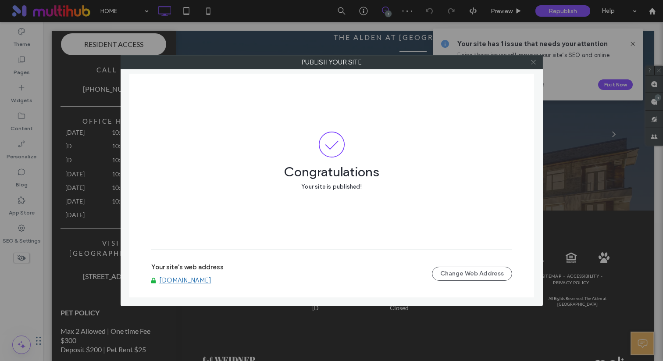
click at [532, 61] on icon at bounding box center [533, 62] width 7 height 7
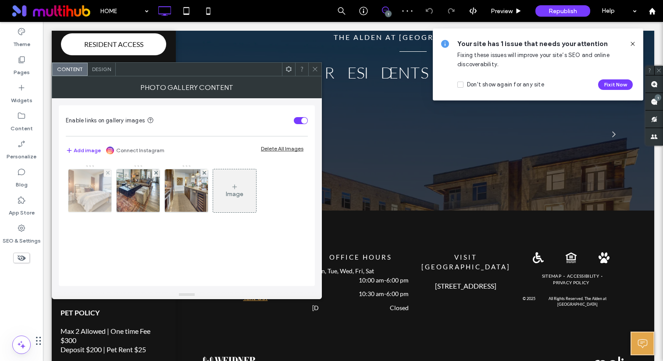
click at [88, 198] on img at bounding box center [90, 190] width 60 height 43
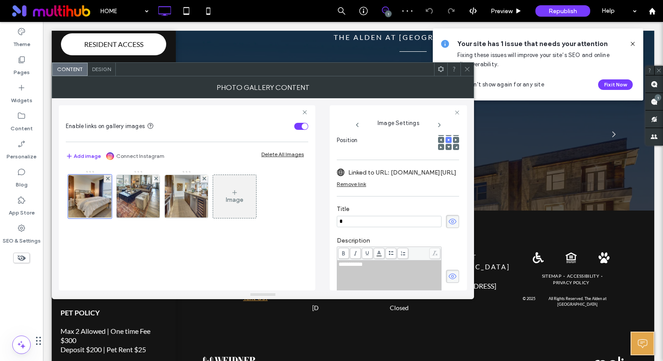
scroll to position [262, 0]
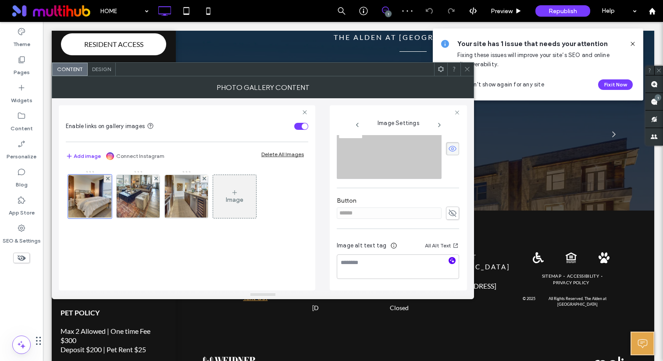
click at [449, 257] on icon "button" at bounding box center [452, 260] width 6 height 6
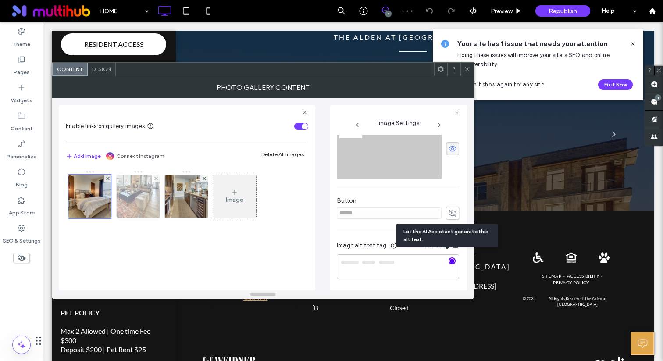
type textarea "**********"
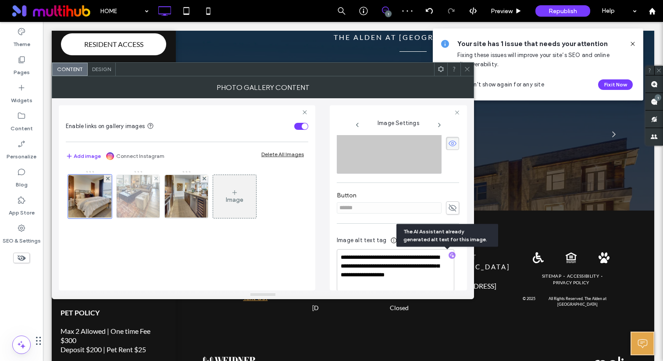
click at [134, 203] on img at bounding box center [138, 196] width 60 height 43
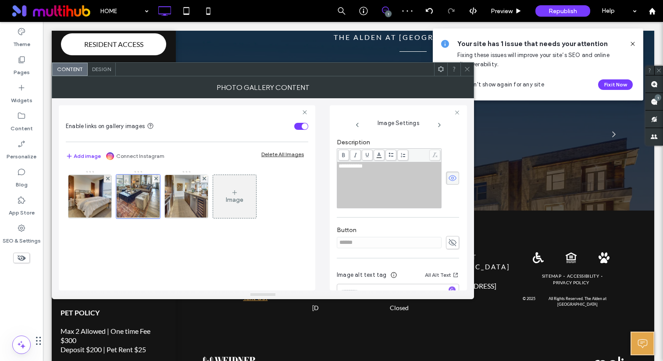
scroll to position [237, 0]
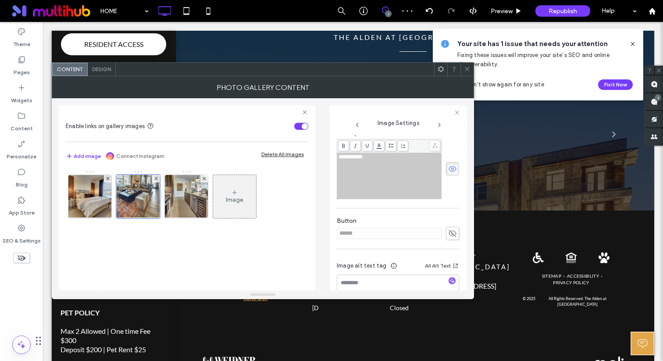
click at [348, 159] on span "**********" at bounding box center [350, 157] width 24 height 6
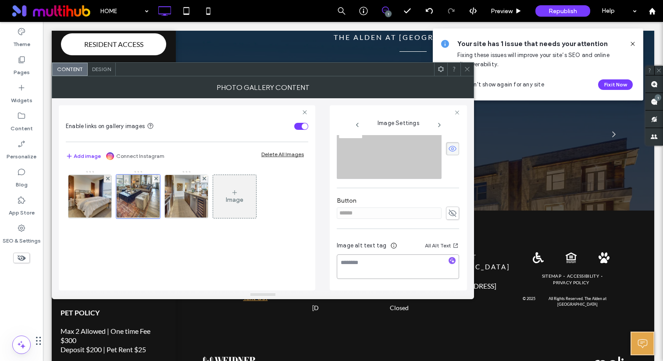
click at [449, 257] on div at bounding box center [452, 261] width 7 height 8
click at [449, 257] on icon "button" at bounding box center [452, 260] width 6 height 6
type textarea "**********"
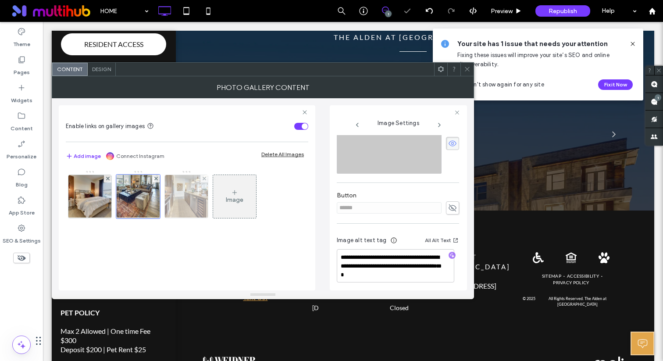
click at [185, 205] on img at bounding box center [187, 196] width 60 height 43
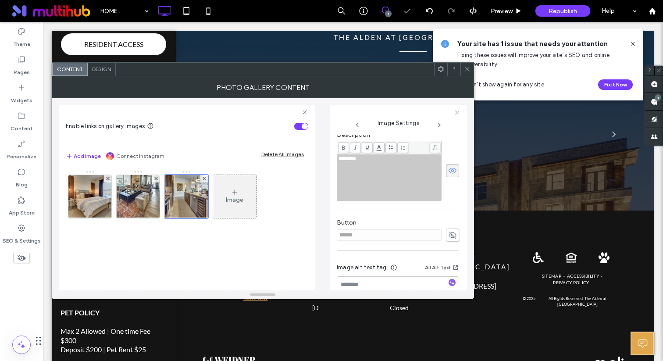
scroll to position [257, 0]
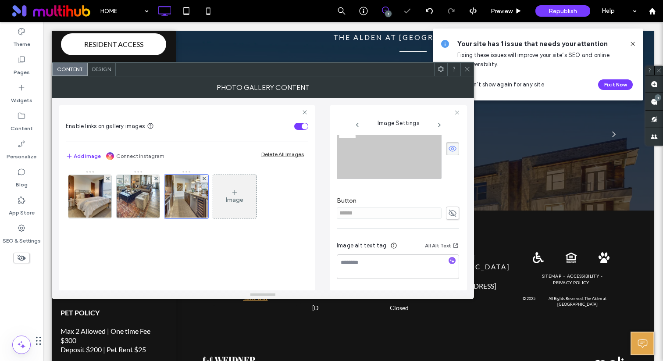
click at [453, 260] on div at bounding box center [452, 261] width 14 height 8
click at [449, 260] on icon "button" at bounding box center [452, 260] width 6 height 6
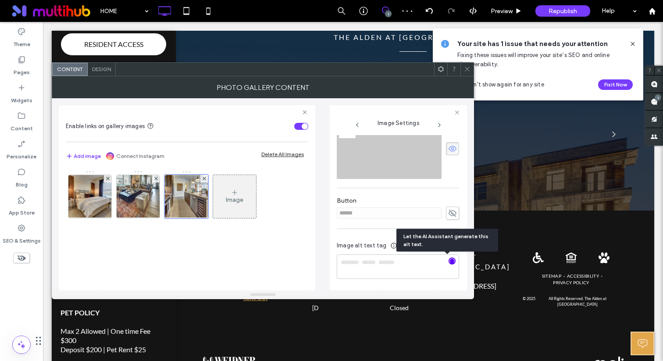
type textarea "**********"
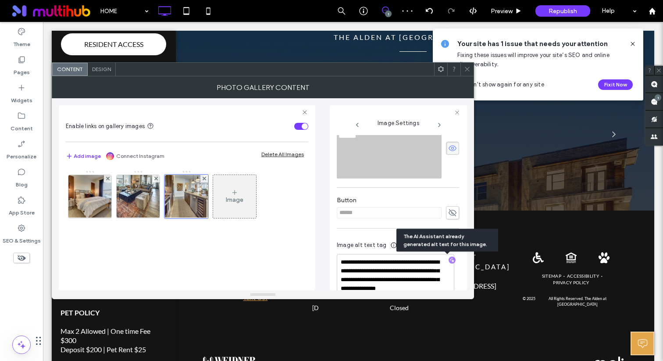
click at [465, 69] on icon at bounding box center [467, 69] width 7 height 7
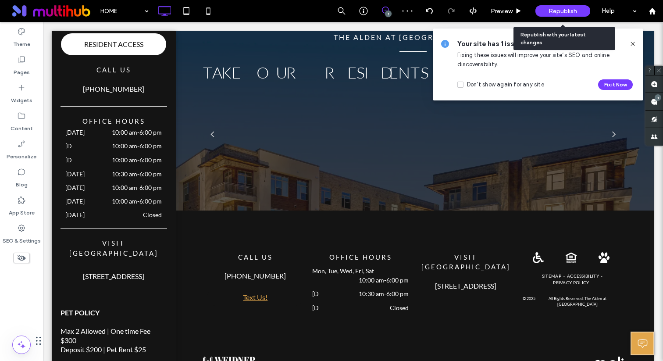
click at [563, 11] on span "Republish" at bounding box center [562, 10] width 28 height 7
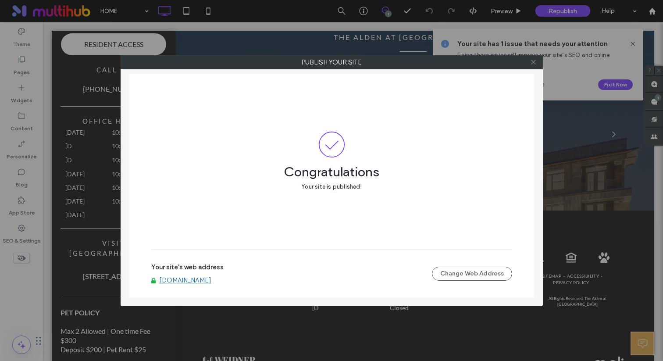
click at [532, 61] on icon at bounding box center [533, 62] width 7 height 7
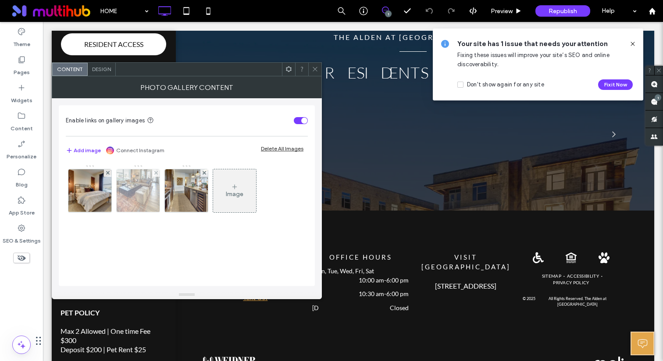
click at [141, 193] on img at bounding box center [138, 190] width 60 height 43
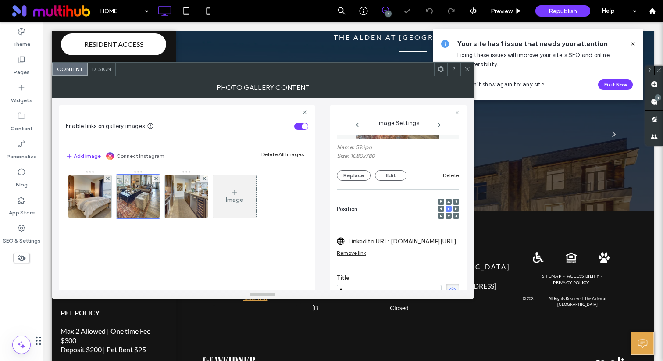
scroll to position [60, 0]
click at [406, 245] on label "Linked to URL: www.aldencedarparkapartments.com/floor-plans?bedroom=two" at bounding box center [402, 242] width 108 height 16
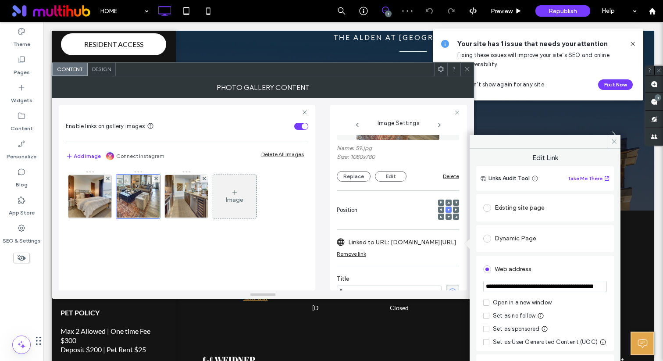
click at [514, 287] on input "**********" at bounding box center [545, 286] width 124 height 11
click at [468, 71] on icon at bounding box center [467, 69] width 7 height 7
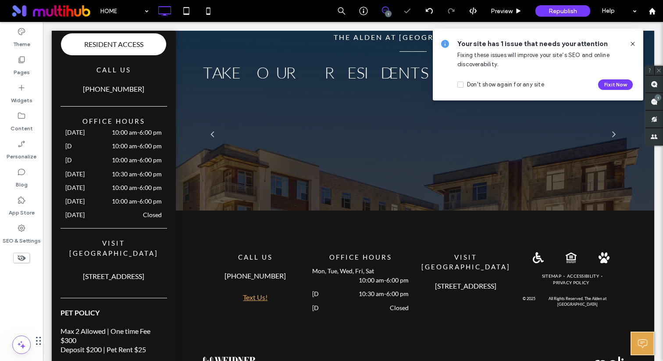
click at [630, 44] on icon at bounding box center [632, 43] width 7 height 7
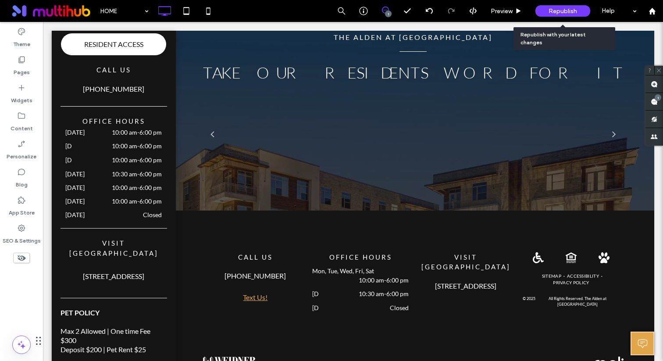
click at [552, 11] on span "Republish" at bounding box center [562, 10] width 28 height 7
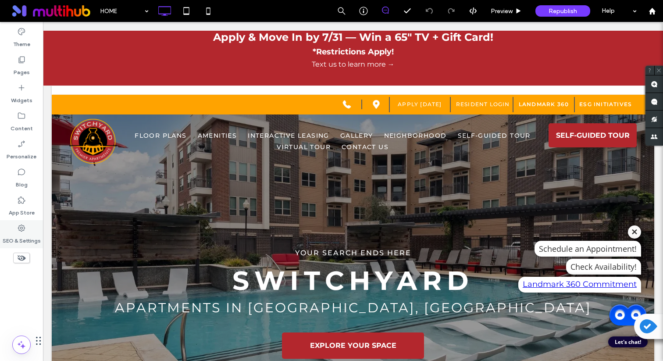
click at [21, 236] on label "SEO & Settings" at bounding box center [22, 238] width 38 height 12
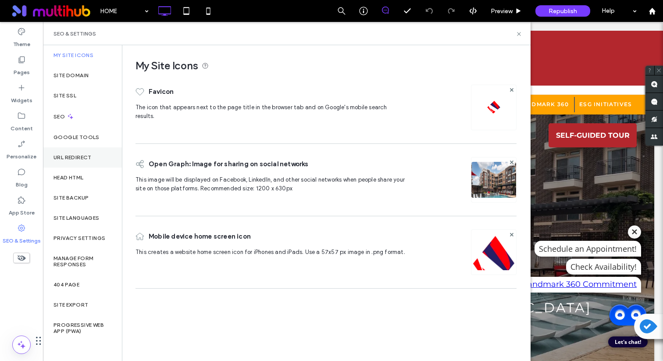
click at [82, 153] on div "URL Redirect" at bounding box center [82, 157] width 79 height 20
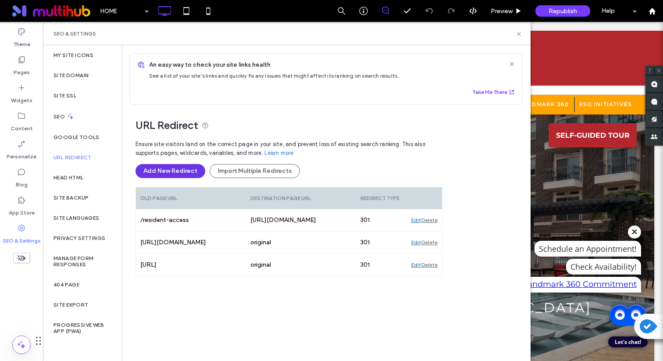
click at [185, 173] on button "Add New Redirect" at bounding box center [170, 171] width 70 height 14
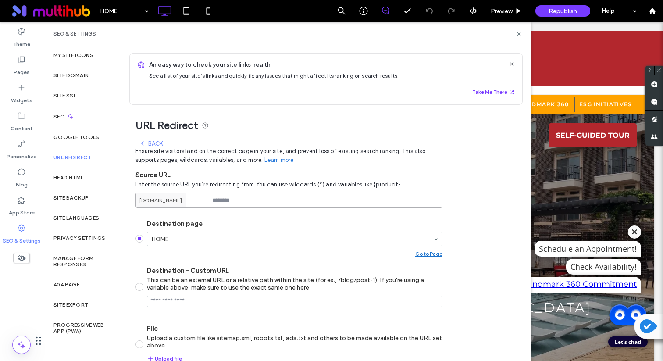
click at [223, 197] on input at bounding box center [288, 199] width 307 height 15
paste input "**********"
type input "**********"
click at [278, 224] on label "Destination page" at bounding box center [295, 224] width 296 height 8
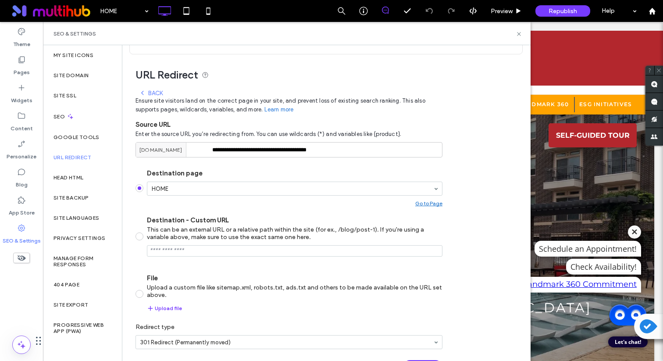
scroll to position [82, 0]
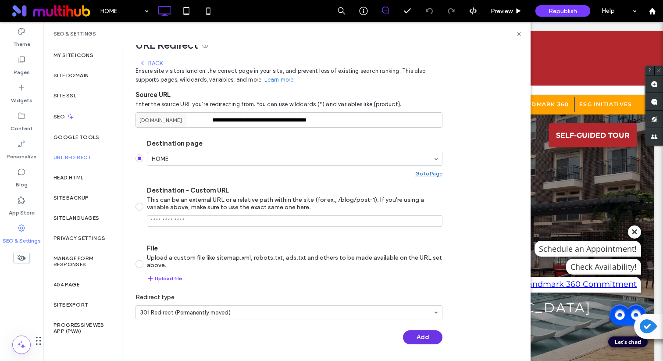
click at [414, 335] on button "Add" at bounding box center [422, 337] width 39 height 14
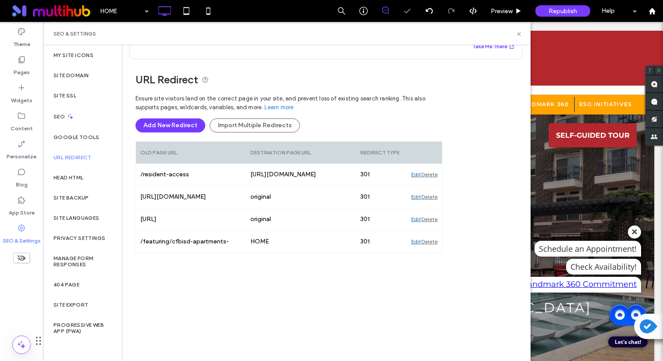
scroll to position [46, 0]
click at [180, 123] on button "Add New Redirect" at bounding box center [170, 125] width 70 height 14
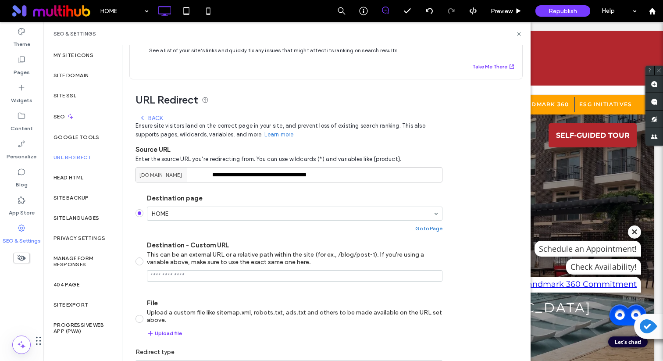
scroll to position [82, 0]
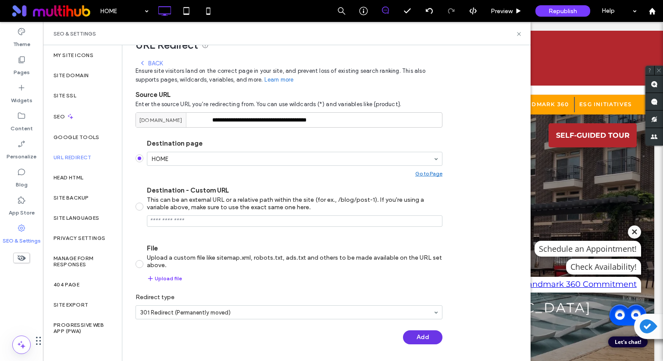
click at [413, 335] on button "Add" at bounding box center [422, 337] width 39 height 14
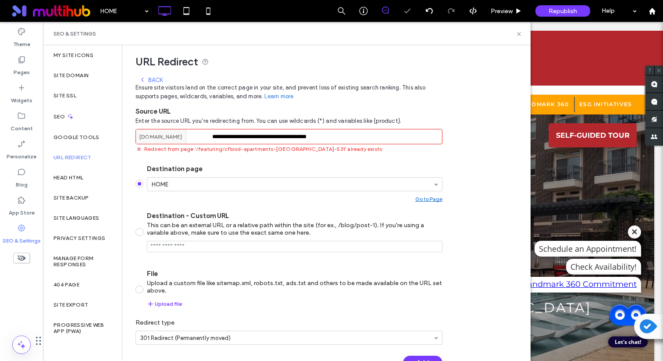
scroll to position [14, 0]
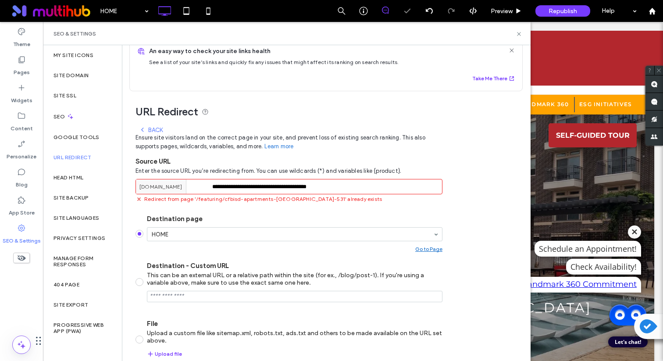
click at [266, 187] on input "**********" at bounding box center [288, 186] width 307 height 15
paste input "**********"
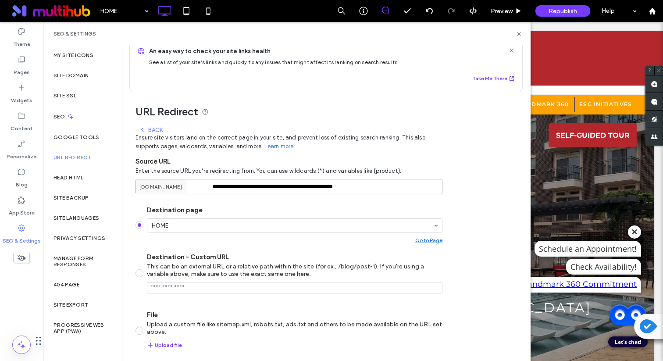
scroll to position [82, 0]
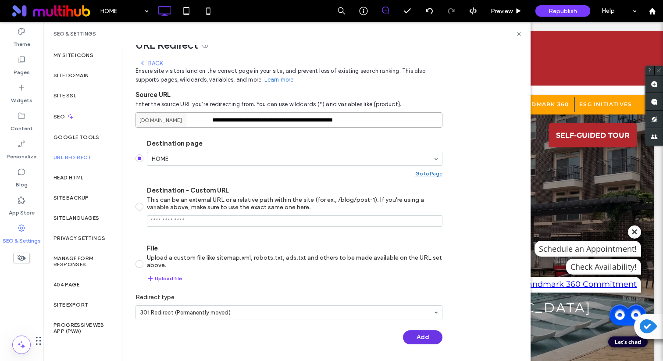
type input "**********"
click at [425, 336] on button "Add" at bounding box center [422, 337] width 39 height 14
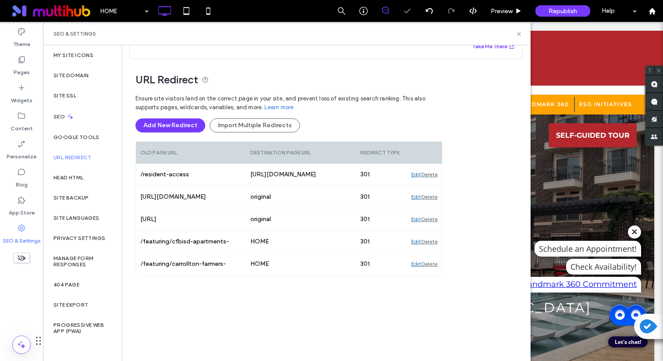
scroll to position [46, 0]
click at [189, 126] on button "Add New Redirect" at bounding box center [170, 125] width 70 height 14
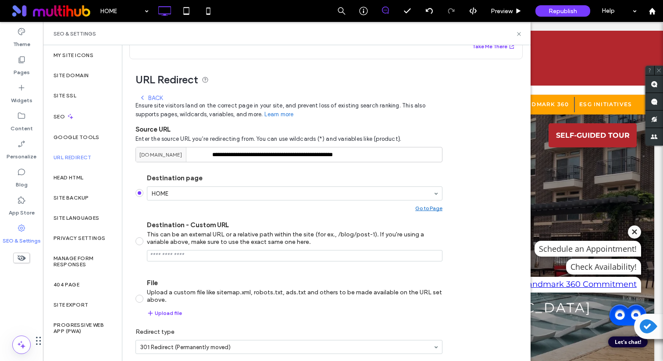
click at [160, 96] on div "Back" at bounding box center [151, 97] width 24 height 7
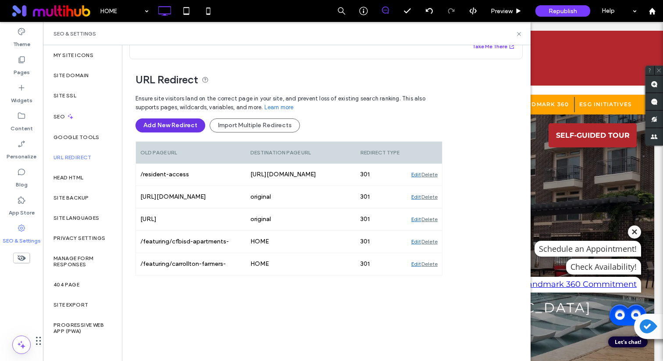
click at [189, 126] on button "Add New Redirect" at bounding box center [170, 125] width 70 height 14
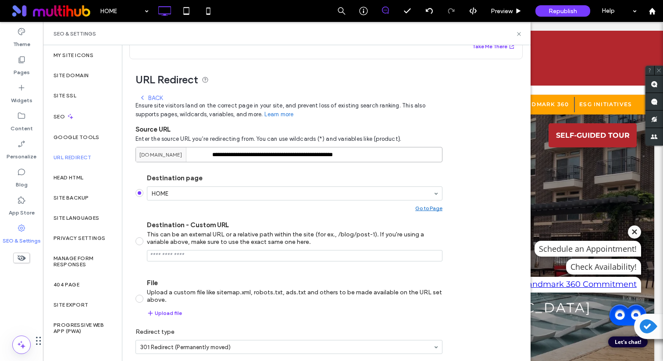
drag, startPoint x: 381, startPoint y: 153, endPoint x: 150, endPoint y: 148, distance: 230.7
click at [150, 148] on div "**********" at bounding box center [288, 154] width 307 height 15
paste input
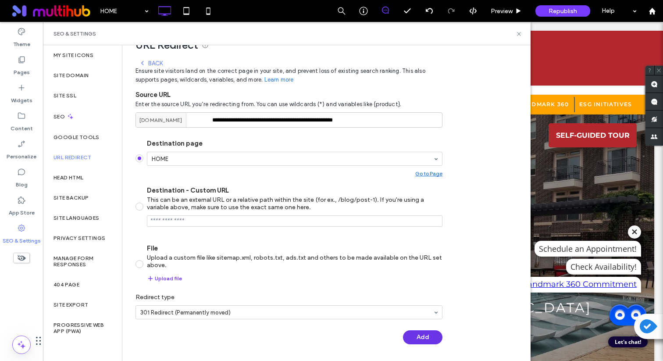
click at [421, 333] on button "Add" at bounding box center [422, 337] width 39 height 14
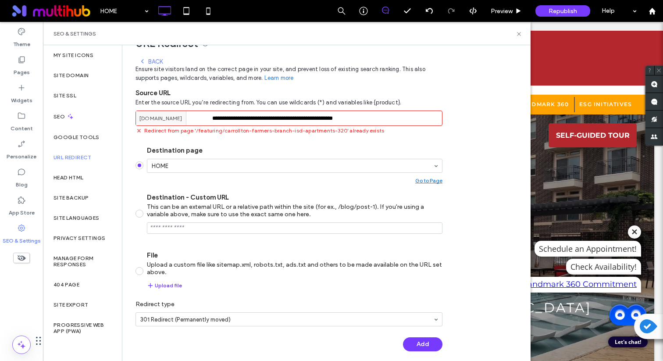
click at [375, 119] on input "**********" at bounding box center [288, 117] width 307 height 15
paste input "*******"
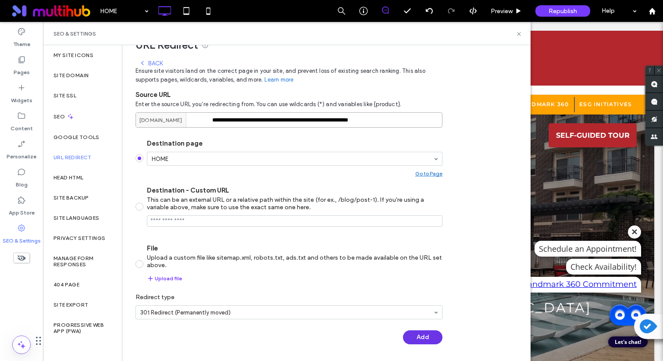
type input "**********"
click at [417, 330] on button "Add" at bounding box center [422, 337] width 39 height 14
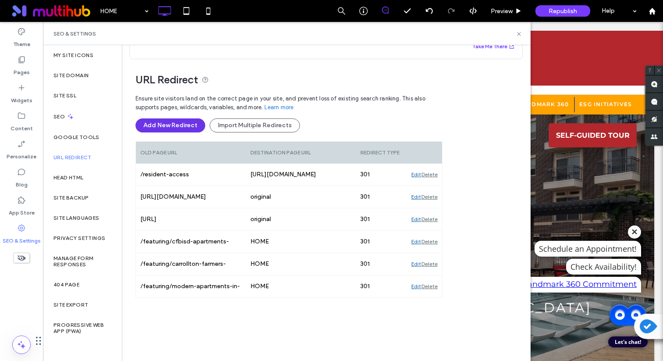
click at [184, 132] on button "Add New Redirect" at bounding box center [170, 125] width 70 height 14
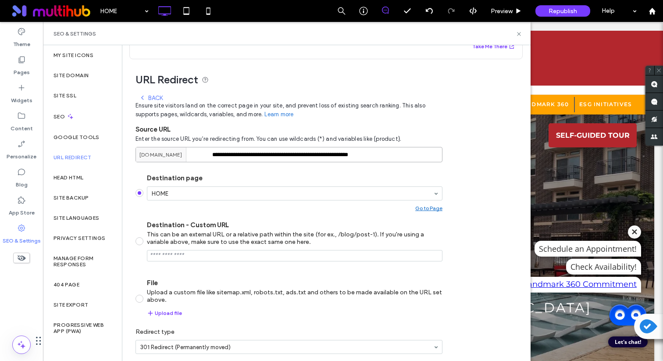
drag, startPoint x: 402, startPoint y: 151, endPoint x: 173, endPoint y: 145, distance: 229.4
click at [173, 145] on div "**********" at bounding box center [288, 146] width 307 height 31
paste input
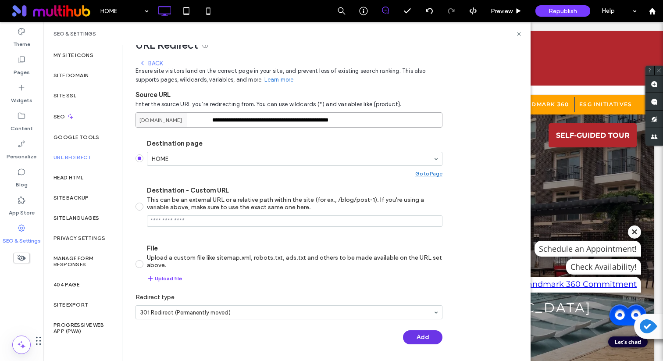
type input "**********"
click at [431, 338] on button "Add" at bounding box center [422, 337] width 39 height 14
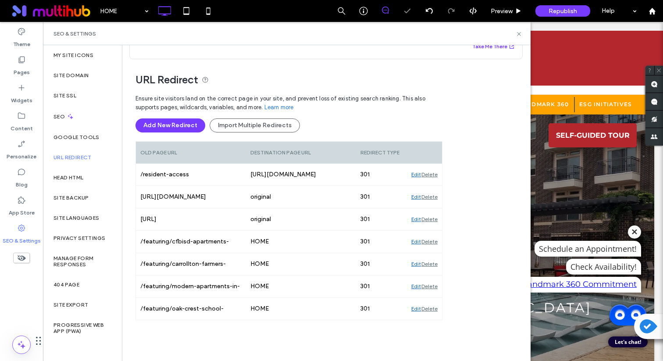
scroll to position [46, 0]
click at [178, 128] on button "Add New Redirect" at bounding box center [170, 125] width 70 height 14
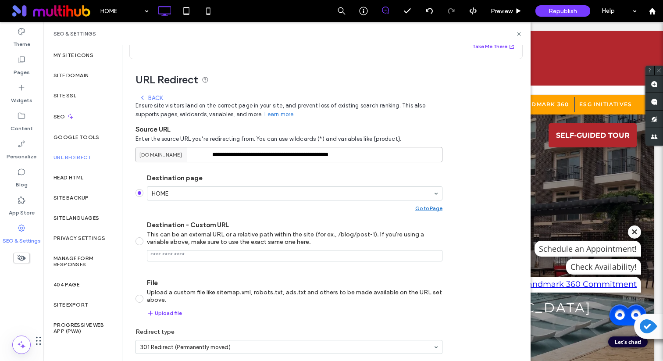
click at [266, 155] on input "**********" at bounding box center [288, 154] width 307 height 15
paste input "**********"
paste input
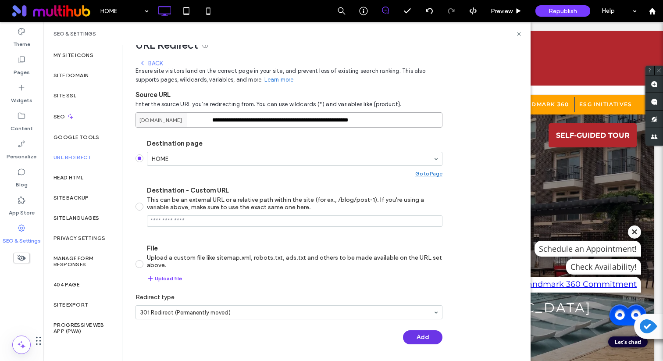
type input "**********"
click at [424, 338] on button "Add" at bounding box center [422, 337] width 39 height 14
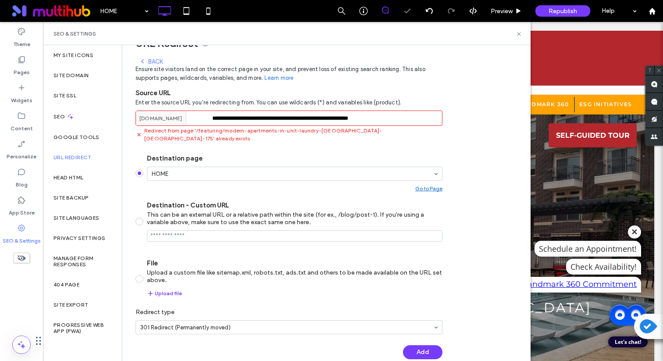
click at [159, 63] on div "Back" at bounding box center [151, 61] width 24 height 7
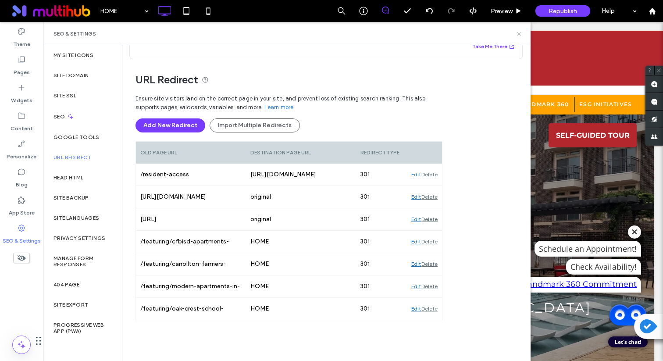
click at [518, 33] on icon at bounding box center [519, 34] width 7 height 7
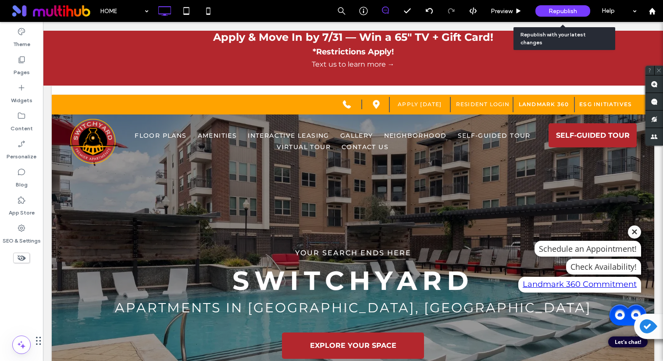
click at [551, 12] on span "Republish" at bounding box center [562, 10] width 28 height 7
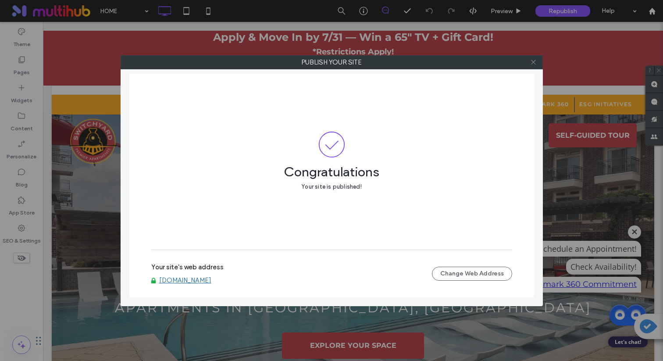
click at [534, 65] on icon at bounding box center [533, 62] width 7 height 7
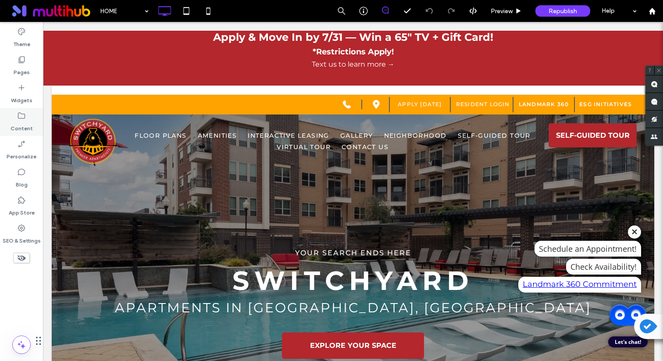
click at [14, 120] on label "Content" at bounding box center [22, 126] width 22 height 12
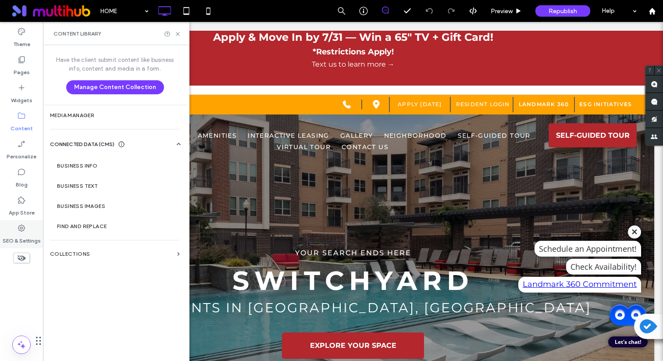
click at [20, 230] on icon at bounding box center [21, 228] width 9 height 9
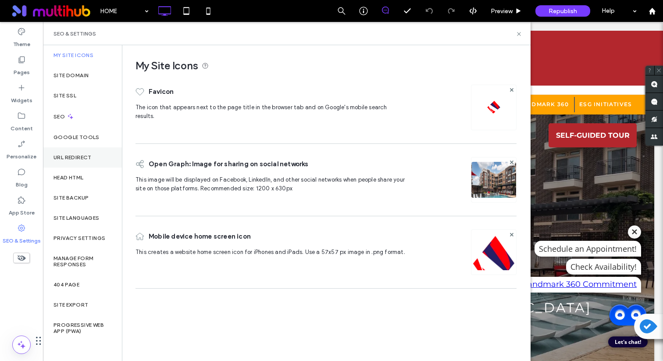
click at [85, 155] on label "URL Redirect" at bounding box center [72, 157] width 38 height 6
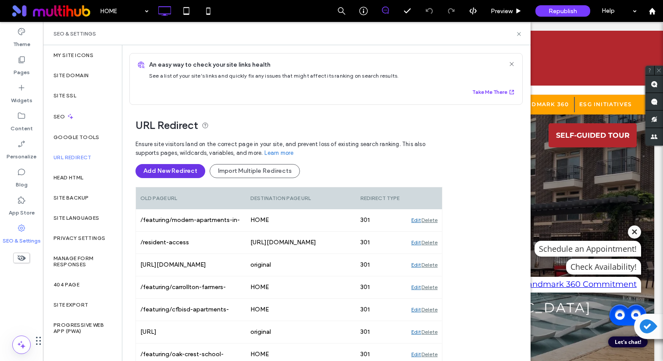
click at [189, 176] on button "Add New Redirect" at bounding box center [170, 171] width 70 height 14
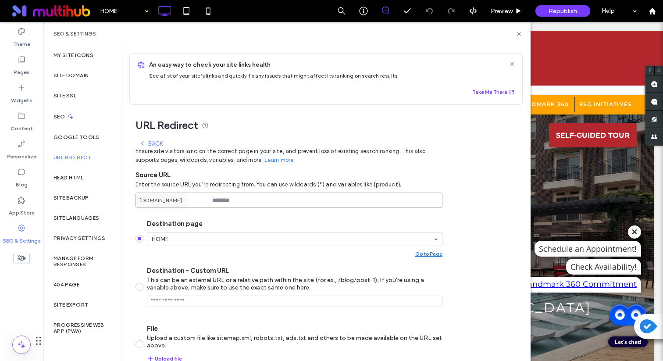
click at [324, 197] on input at bounding box center [288, 199] width 307 height 15
paste input "**********"
type input "**********"
click at [331, 170] on label "Source URL" at bounding box center [288, 171] width 307 height 14
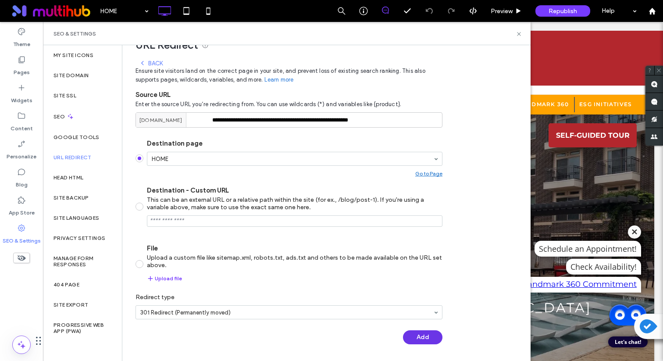
click at [423, 336] on button "Add" at bounding box center [422, 337] width 39 height 14
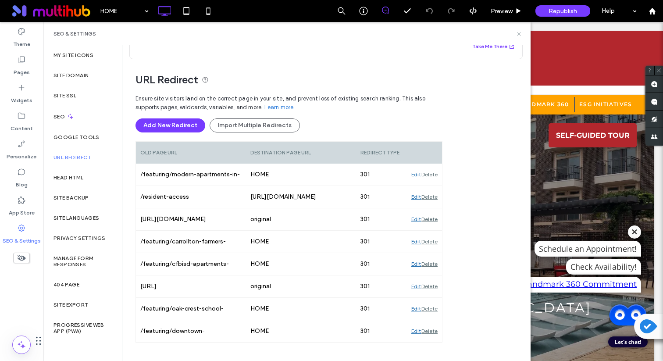
click at [519, 33] on use at bounding box center [519, 34] width 4 height 4
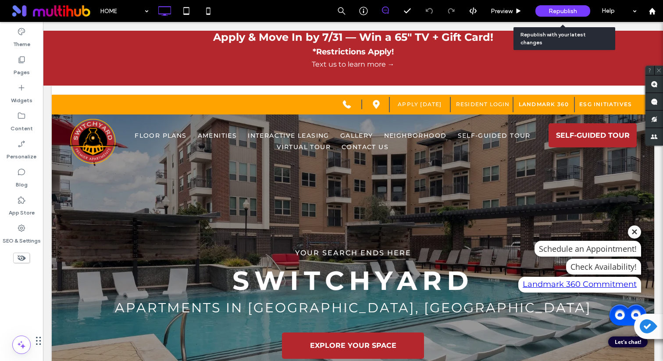
click at [568, 11] on span "Republish" at bounding box center [562, 10] width 28 height 7
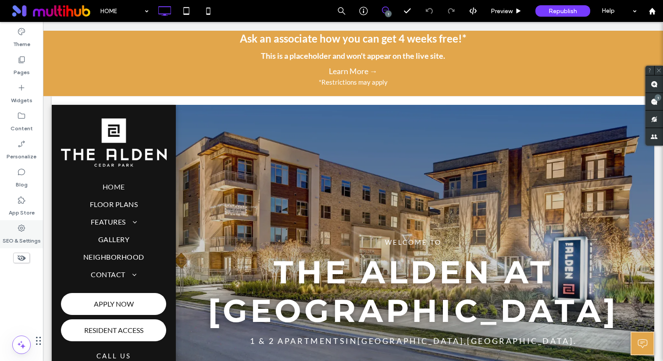
click at [18, 229] on use at bounding box center [21, 227] width 7 height 7
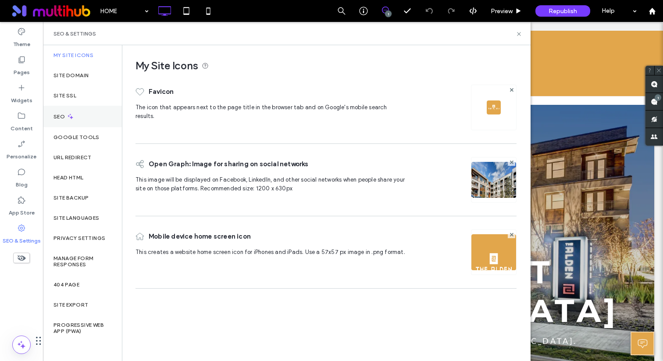
click at [104, 120] on div "SEO" at bounding box center [82, 116] width 79 height 21
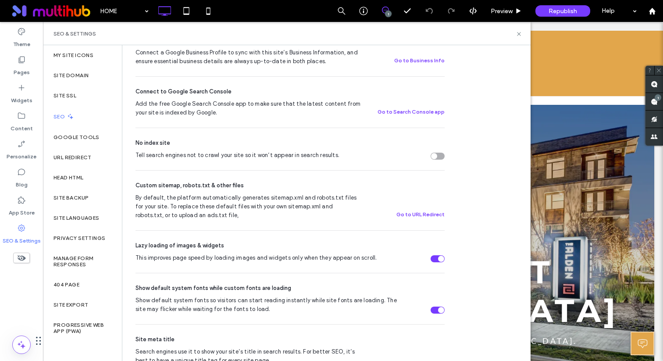
scroll to position [260, 0]
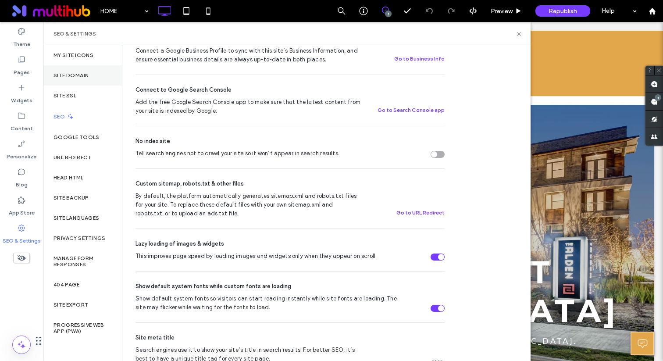
click at [85, 77] on label "Site Domain" at bounding box center [70, 75] width 35 height 6
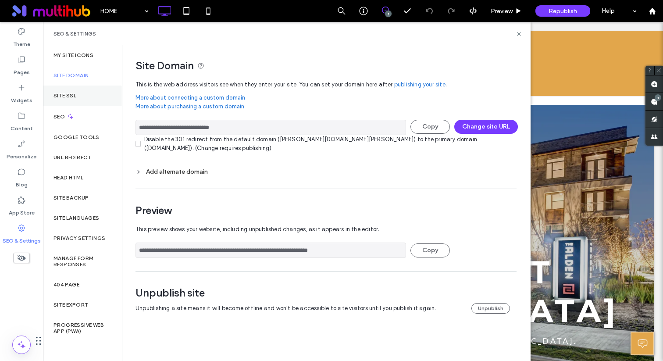
click at [82, 91] on div "Site SSL" at bounding box center [82, 95] width 79 height 20
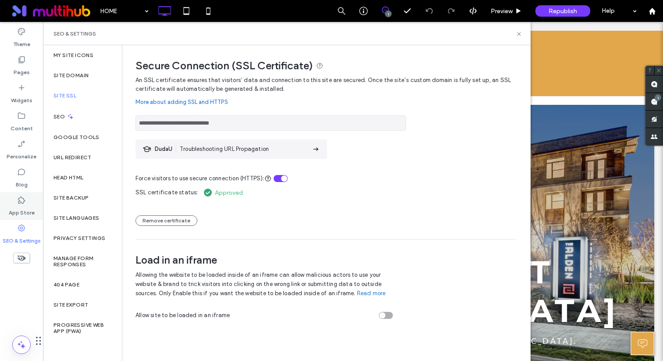
click at [29, 199] on div "App Store" at bounding box center [21, 206] width 43 height 28
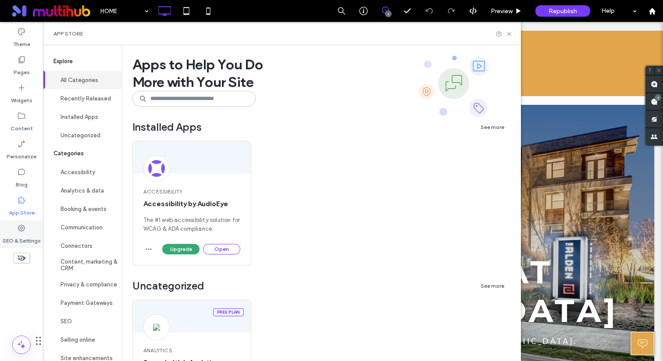
click at [14, 237] on label "SEO & Settings" at bounding box center [22, 238] width 38 height 12
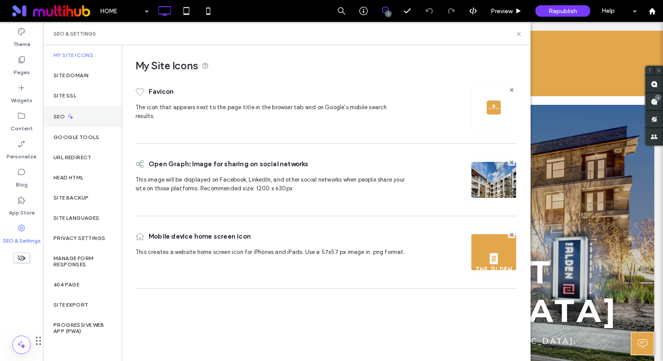
click at [72, 117] on icon at bounding box center [70, 116] width 7 height 7
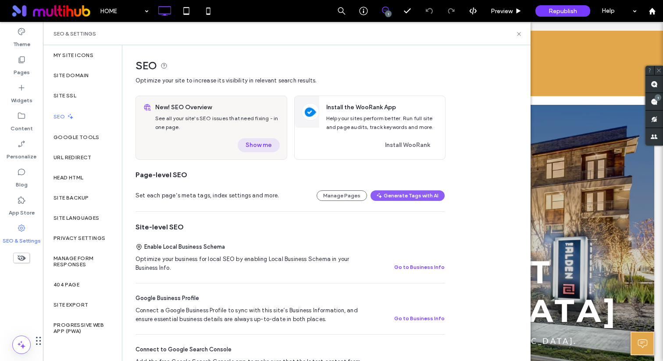
click at [264, 144] on button "Show me" at bounding box center [259, 145] width 42 height 14
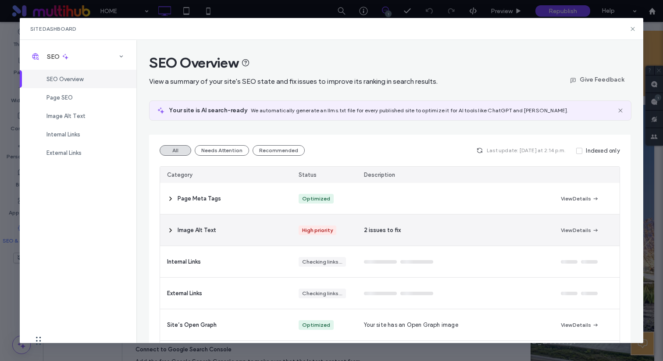
click at [221, 225] on div "Image Alt Text" at bounding box center [225, 229] width 131 height 31
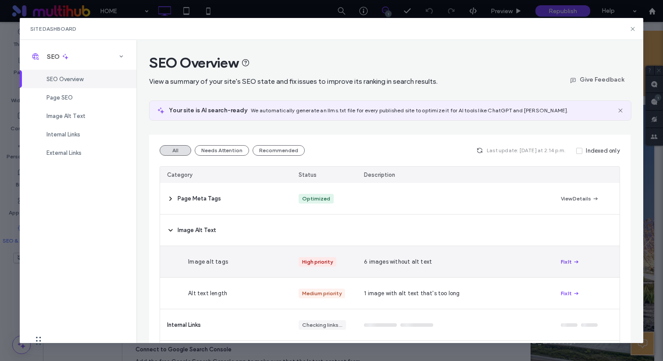
click at [563, 259] on button "Fix It" at bounding box center [570, 261] width 19 height 11
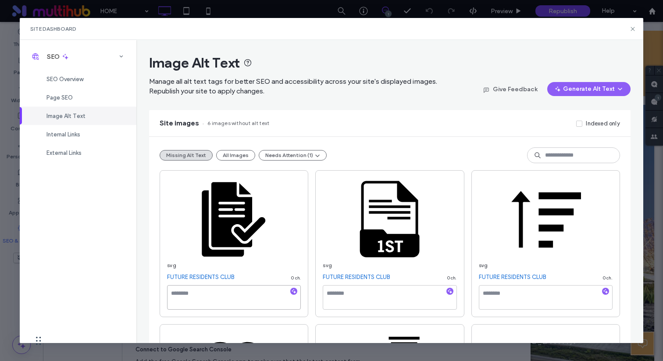
click at [223, 297] on textarea at bounding box center [234, 297] width 134 height 25
click at [293, 293] on icon "button" at bounding box center [294, 291] width 6 height 6
type textarea "**********"
click at [450, 293] on use "button" at bounding box center [449, 291] width 5 height 5
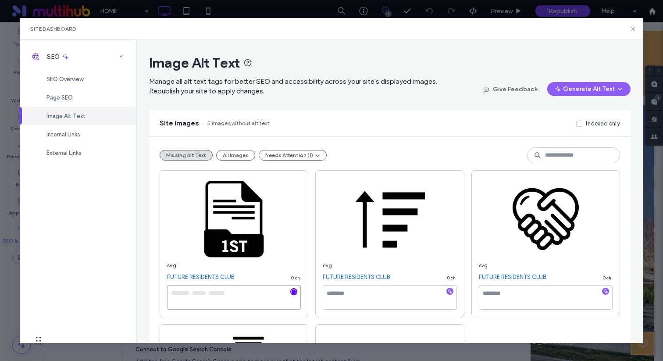
type textarea "**********"
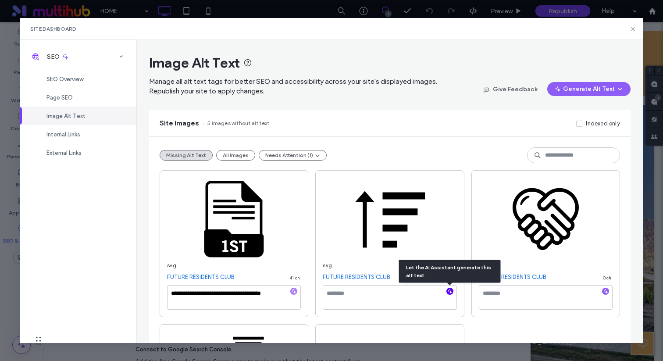
click at [450, 291] on icon "button" at bounding box center [450, 291] width 6 height 6
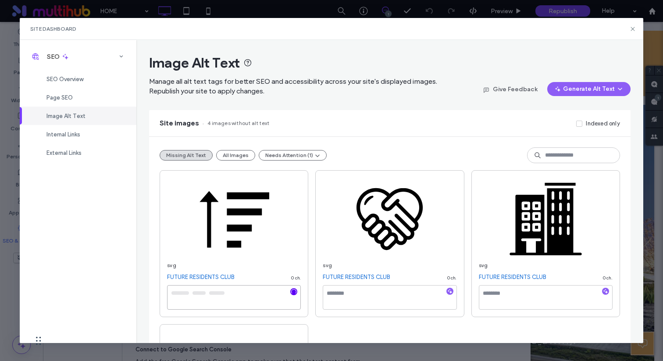
type textarea "**********"
click at [450, 292] on use "button" at bounding box center [449, 291] width 5 height 5
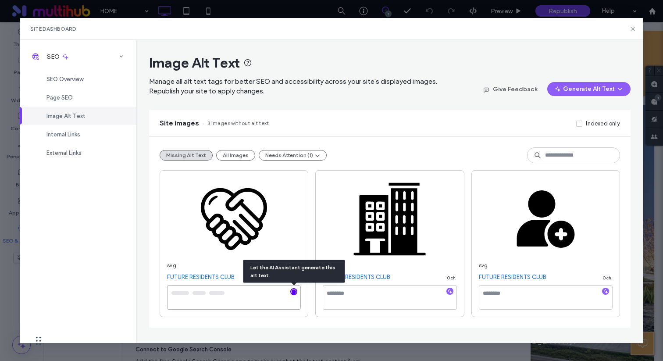
type textarea "**********"
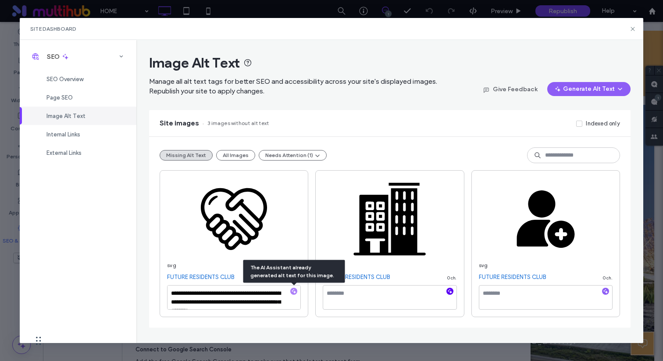
click at [451, 292] on use "button" at bounding box center [449, 291] width 5 height 5
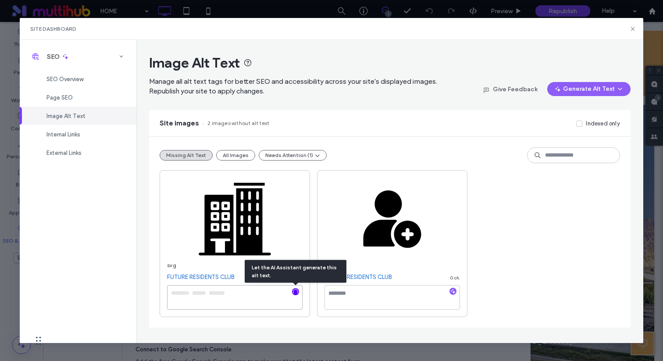
type textarea "**********"
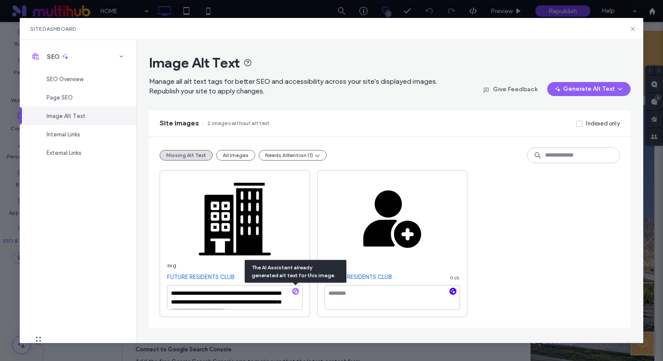
click at [453, 292] on use "button" at bounding box center [453, 291] width 5 height 5
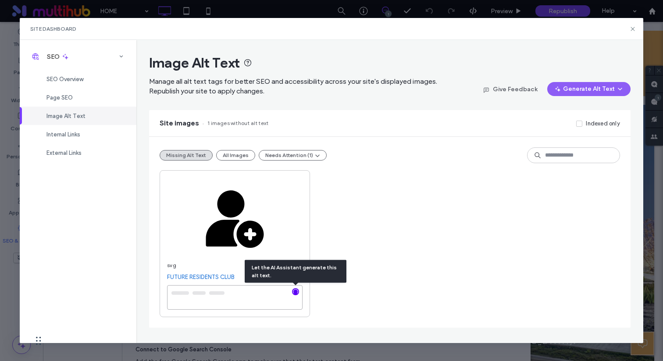
type textarea "**********"
click at [427, 231] on div "**********" at bounding box center [390, 243] width 460 height 147
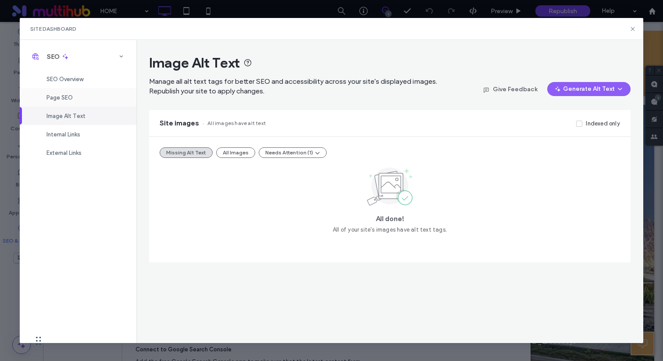
click at [97, 99] on div "Page SEO" at bounding box center [78, 97] width 117 height 18
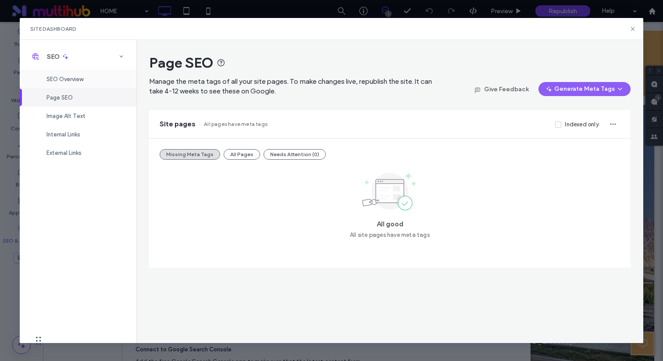
click at [95, 78] on div "SEO Overview" at bounding box center [78, 79] width 117 height 18
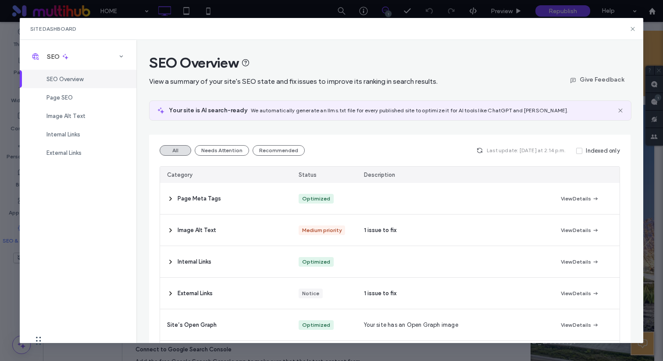
click at [357, 228] on div "1 issue to fix" at bounding box center [455, 229] width 197 height 31
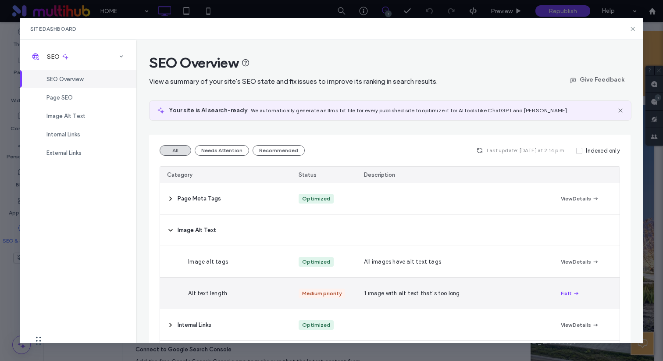
click at [353, 294] on div "Medium priority" at bounding box center [325, 293] width 66 height 31
click at [562, 292] on button "Fix It" at bounding box center [570, 293] width 19 height 11
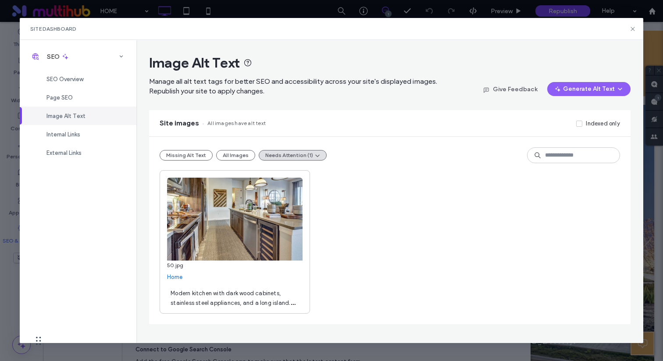
click at [255, 305] on span "Modern kitchen with dark wood cabinets, stainless steel appliances, and a long …" at bounding box center [233, 308] width 125 height 36
drag, startPoint x: 261, startPoint y: 303, endPoint x: 190, endPoint y: 295, distance: 71.4
click at [190, 295] on textarea "**********" at bounding box center [234, 297] width 135 height 25
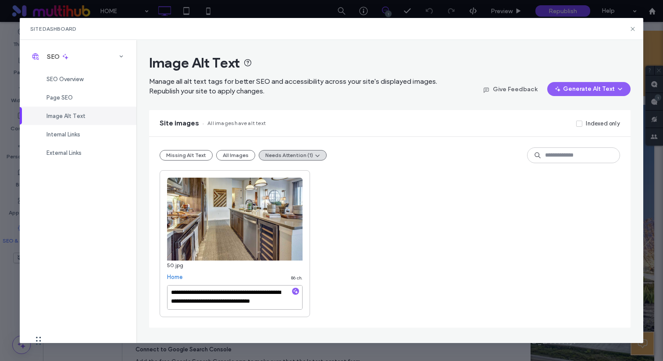
type textarea "**********"
click at [376, 260] on div "**********" at bounding box center [390, 243] width 460 height 147
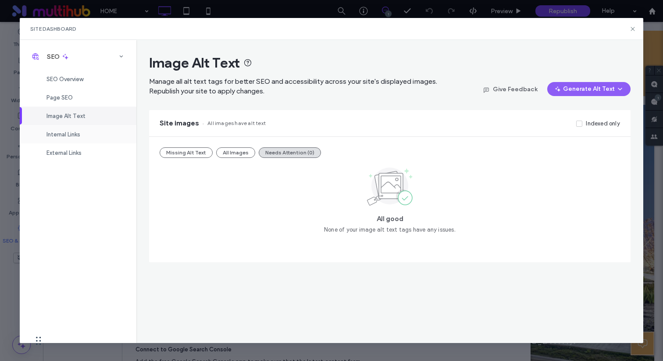
click at [75, 143] on div "Internal Links" at bounding box center [78, 134] width 117 height 18
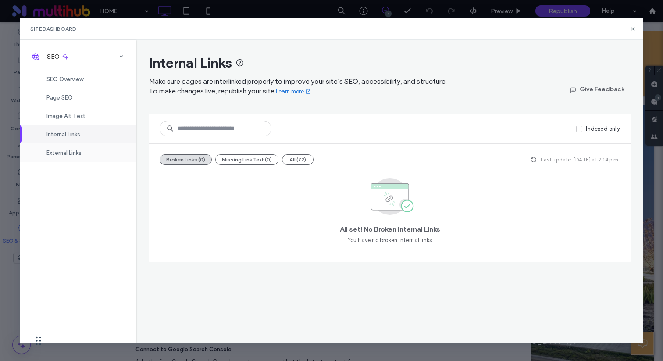
click at [74, 152] on span "External Links" at bounding box center [63, 153] width 35 height 7
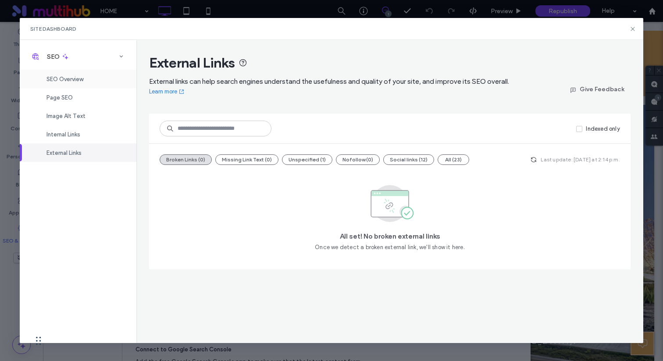
click at [67, 81] on span "SEO Overview" at bounding box center [64, 79] width 37 height 7
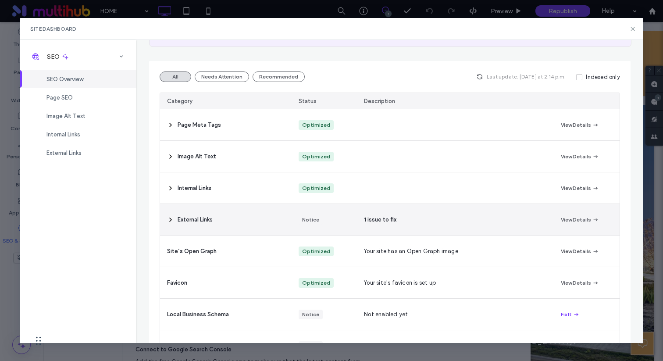
scroll to position [87, 0]
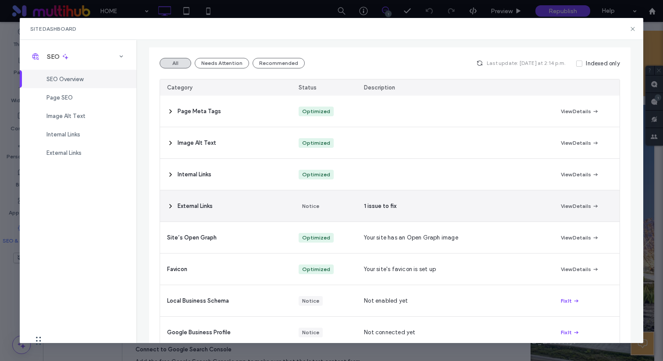
click at [196, 207] on span "External Links" at bounding box center [195, 206] width 35 height 9
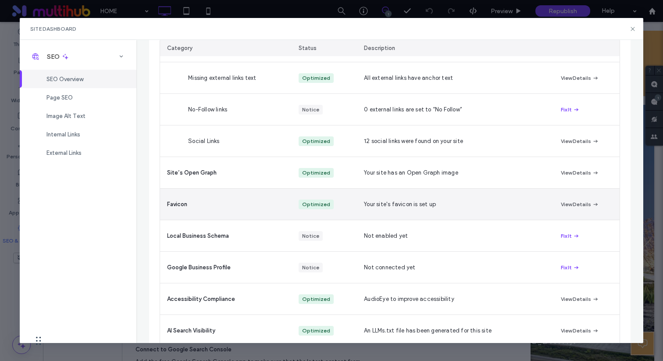
scroll to position [293, 0]
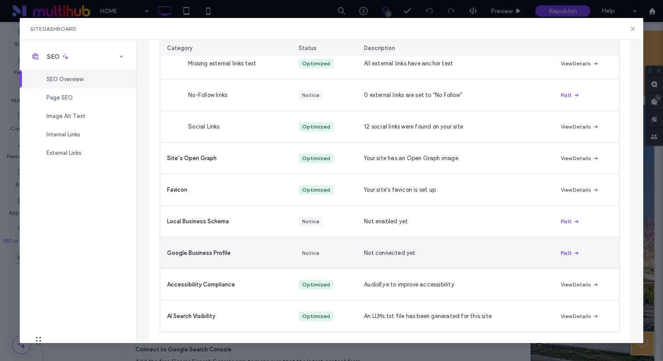
click at [563, 251] on button "Fix It" at bounding box center [570, 253] width 19 height 11
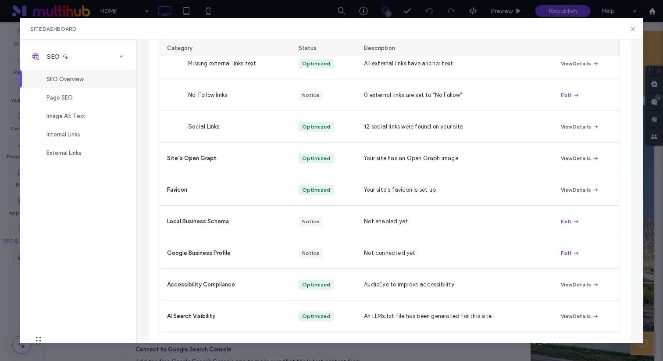
click at [628, 28] on div "Site Dashboard" at bounding box center [331, 29] width 623 height 22
click at [634, 28] on icon at bounding box center [632, 28] width 7 height 7
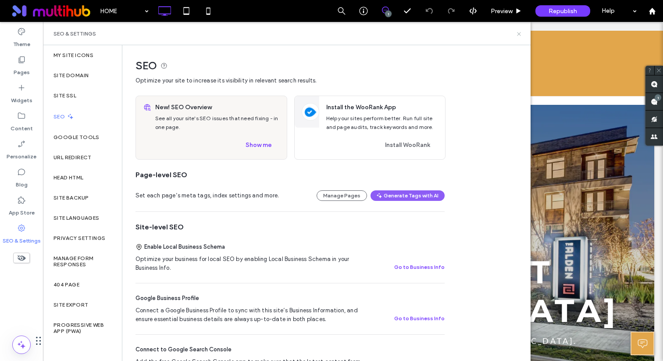
click at [517, 34] on icon at bounding box center [519, 34] width 7 height 7
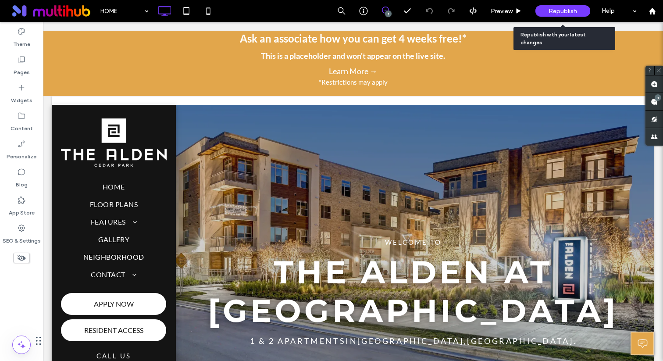
click at [560, 10] on span "Republish" at bounding box center [562, 10] width 28 height 7
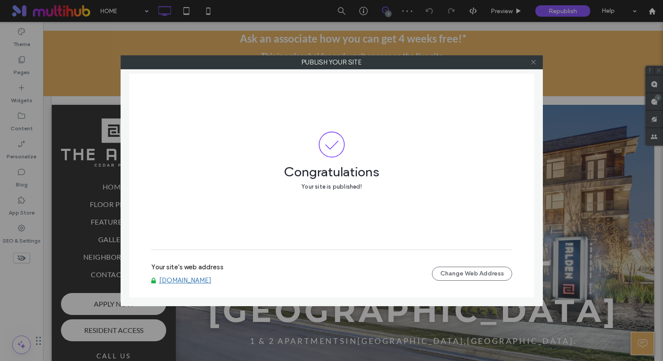
click at [531, 61] on icon at bounding box center [533, 62] width 7 height 7
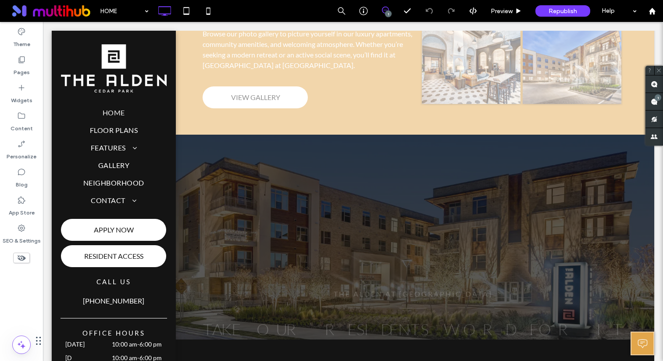
scroll to position [1238, 0]
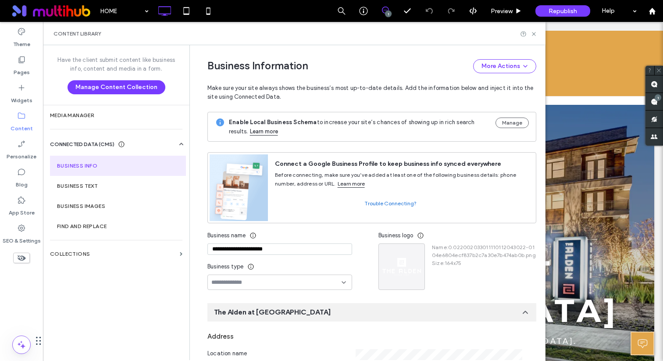
scroll to position [229, 0]
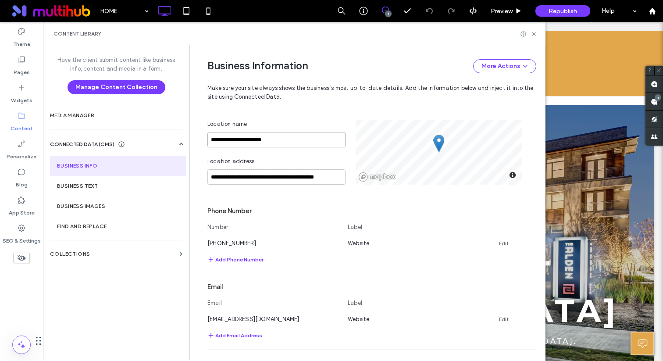
click at [280, 138] on input "**********" at bounding box center [276, 139] width 138 height 15
click at [207, 179] on input "**********" at bounding box center [276, 176] width 138 height 15
paste input "**********"
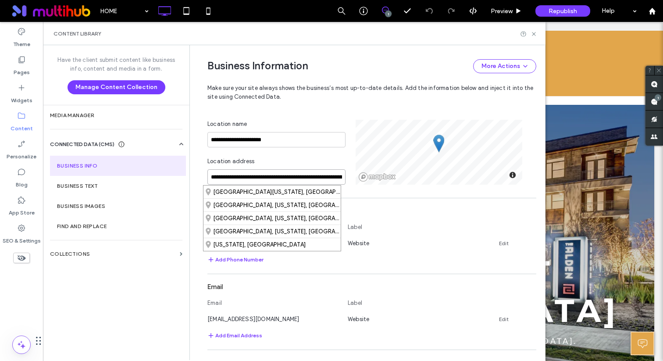
type input "**********"
click at [267, 151] on div "**********" at bounding box center [281, 152] width 148 height 65
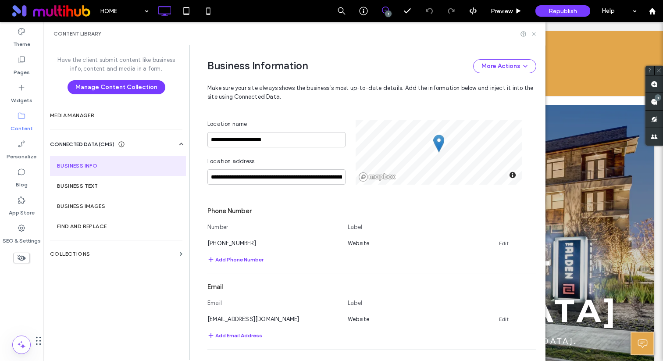
click at [532, 33] on icon at bounding box center [534, 34] width 7 height 7
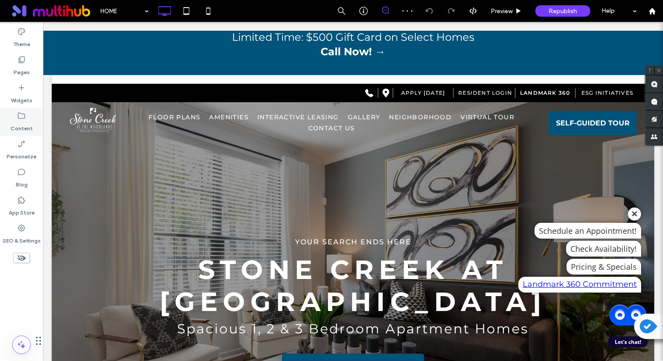
click at [26, 125] on label "Content" at bounding box center [22, 126] width 22 height 12
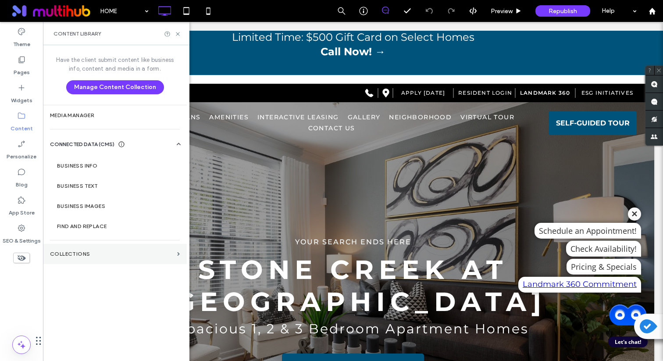
click at [85, 252] on label "Collections" at bounding box center [112, 254] width 124 height 6
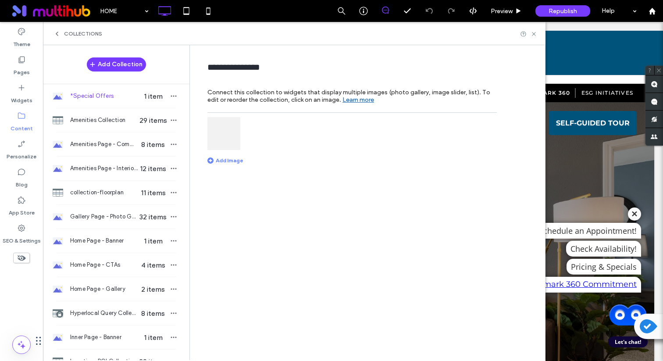
click at [58, 32] on icon at bounding box center [56, 33] width 7 height 7
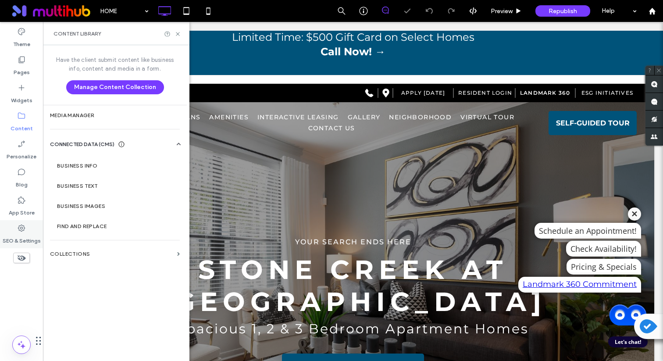
click at [29, 239] on label "SEO & Settings" at bounding box center [22, 238] width 38 height 12
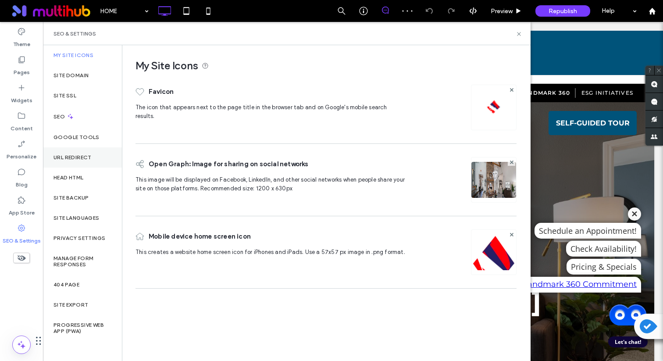
click at [78, 159] on label "URL Redirect" at bounding box center [72, 157] width 38 height 6
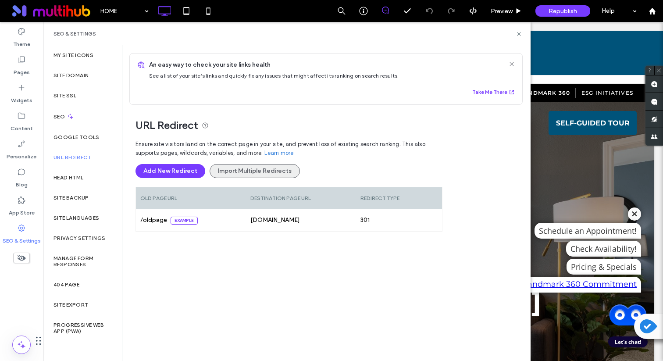
click at [280, 173] on button "Import Multiple Redirects" at bounding box center [255, 171] width 90 height 14
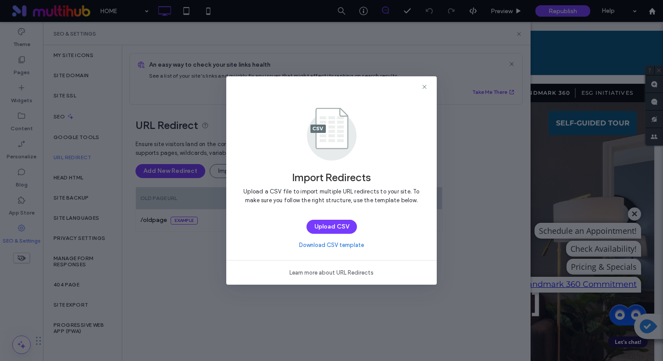
click at [326, 244] on link "Download CSV template" at bounding box center [331, 245] width 65 height 9
click at [426, 85] on icon at bounding box center [424, 86] width 7 height 7
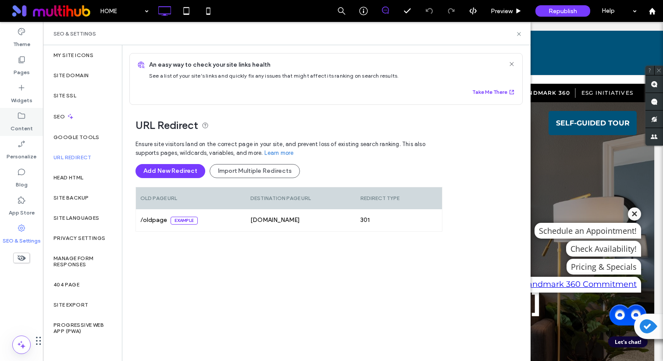
click at [26, 121] on label "Content" at bounding box center [22, 126] width 22 height 12
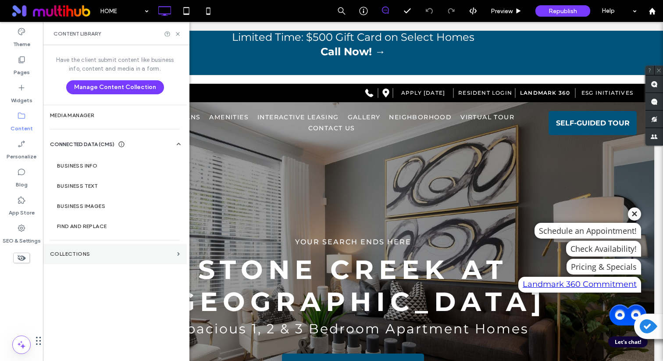
click at [72, 253] on label "Collections" at bounding box center [112, 254] width 124 height 6
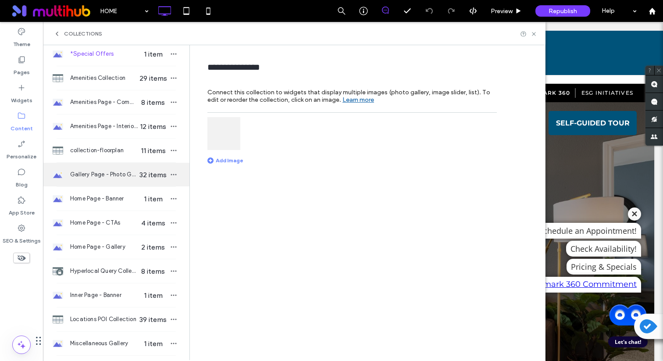
scroll to position [78, 0]
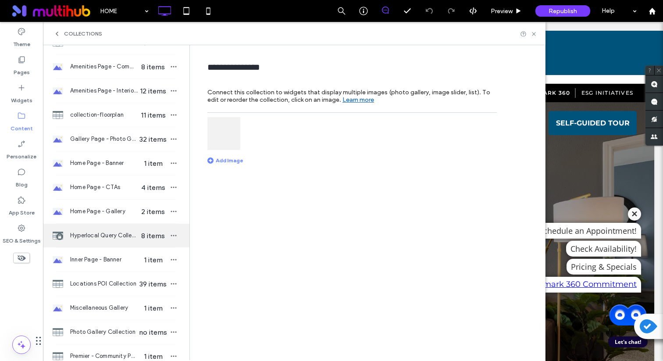
click at [106, 239] on span "Hyperlocal Query Collection" at bounding box center [104, 235] width 68 height 9
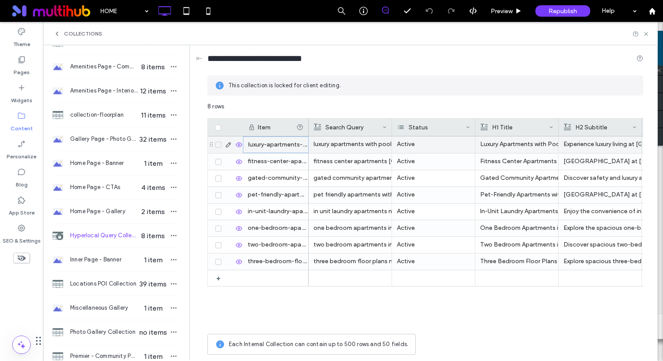
click at [281, 146] on div "luxury-apartments-with-pool-the-woodlands-tx-287" at bounding box center [276, 144] width 66 height 17
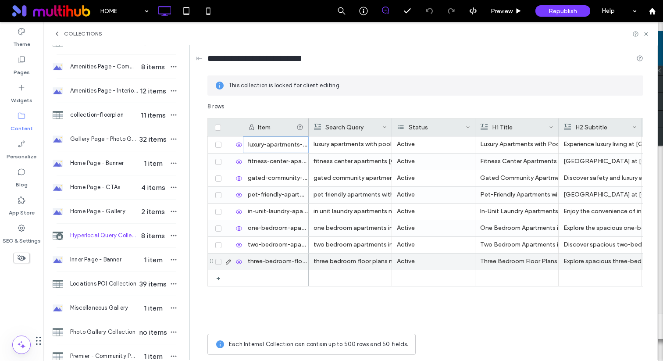
click at [281, 255] on div "three-bedroom-floor-plans-near-77384-405" at bounding box center [276, 261] width 66 height 16
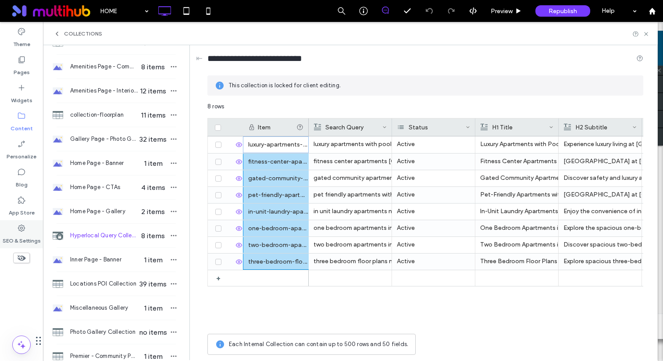
click at [22, 239] on label "SEO & Settings" at bounding box center [22, 238] width 38 height 12
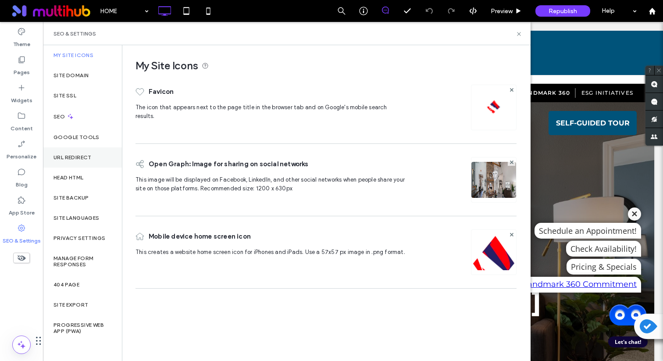
click at [81, 155] on label "URL Redirect" at bounding box center [72, 157] width 38 height 6
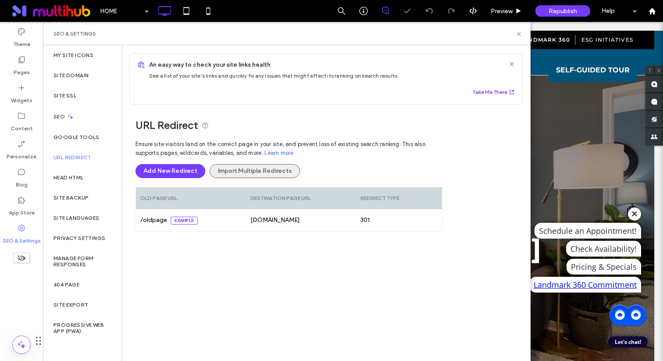
scroll to position [0, 0]
click at [233, 174] on button "Import Multiple Redirects" at bounding box center [255, 171] width 90 height 14
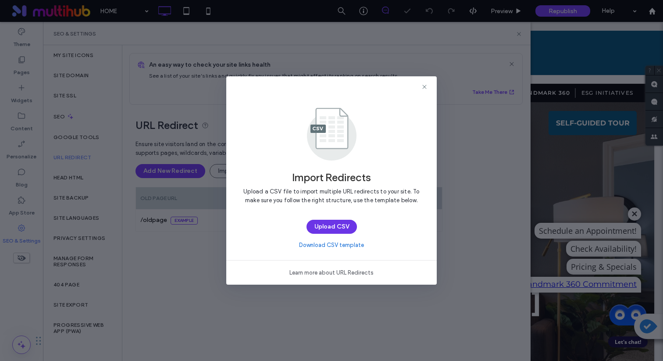
click at [348, 229] on button "Upload CSV" at bounding box center [331, 227] width 50 height 14
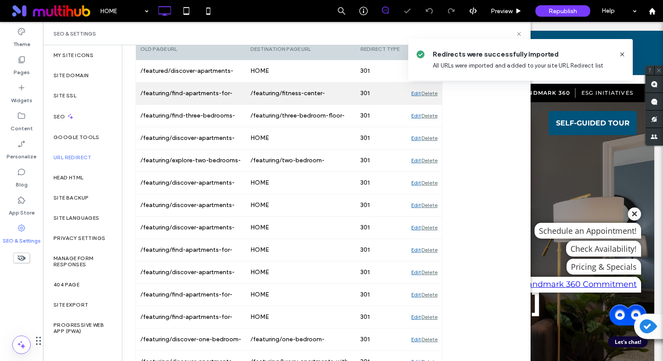
scroll to position [169, 0]
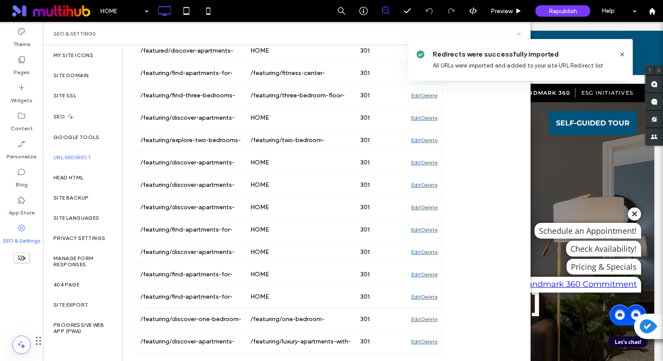
click at [519, 32] on icon at bounding box center [519, 34] width 7 height 7
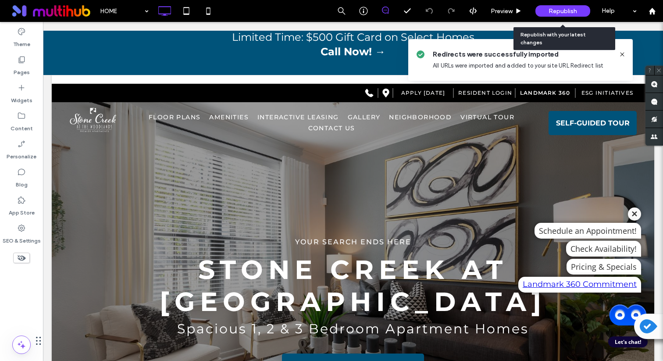
click at [560, 14] on span "Republish" at bounding box center [562, 10] width 28 height 7
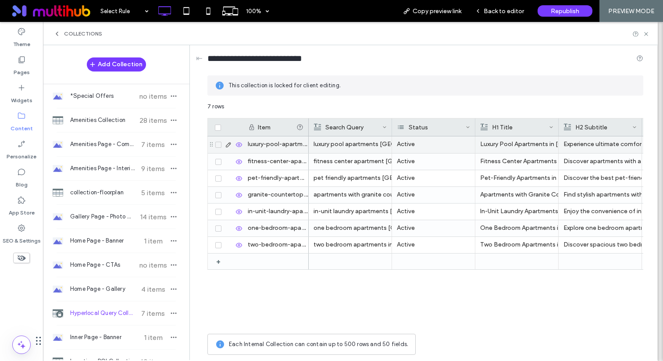
click at [252, 146] on div "luxury-pool-apartments-[GEOGRAPHIC_DATA]-674" at bounding box center [276, 144] width 66 height 17
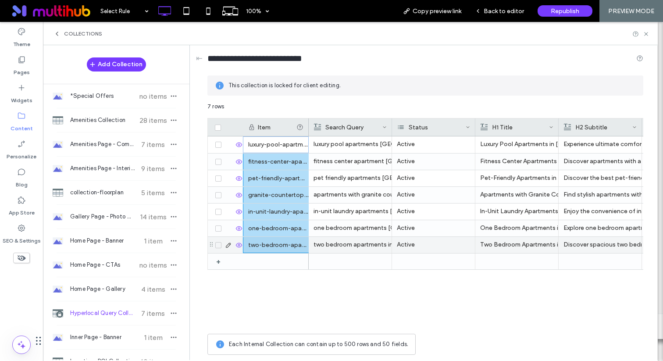
click at [271, 244] on div "two-bedroom-apartments-[GEOGRAPHIC_DATA]-[US_STATE]-876" at bounding box center [276, 245] width 66 height 16
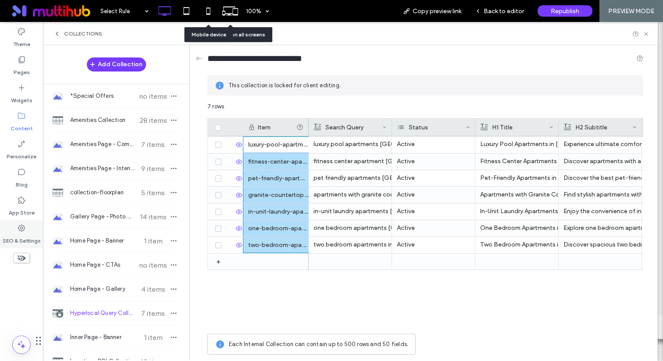
click at [17, 232] on label "SEO & Settings" at bounding box center [22, 238] width 38 height 12
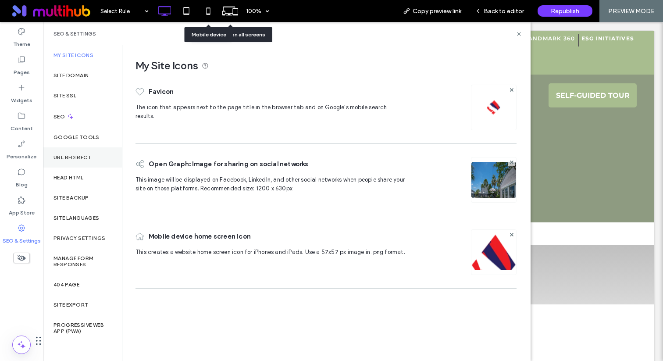
click at [89, 157] on label "URL Redirect" at bounding box center [72, 157] width 38 height 6
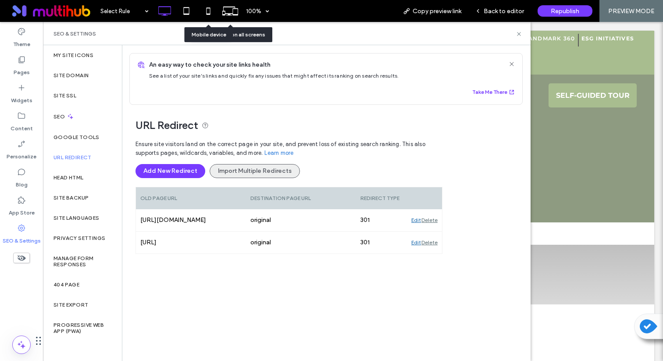
click at [235, 170] on button "Import Multiple Redirects" at bounding box center [255, 171] width 90 height 14
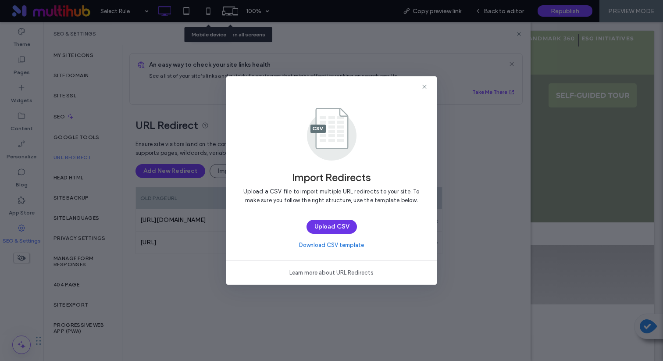
click at [327, 227] on button "Upload CSV" at bounding box center [331, 227] width 50 height 14
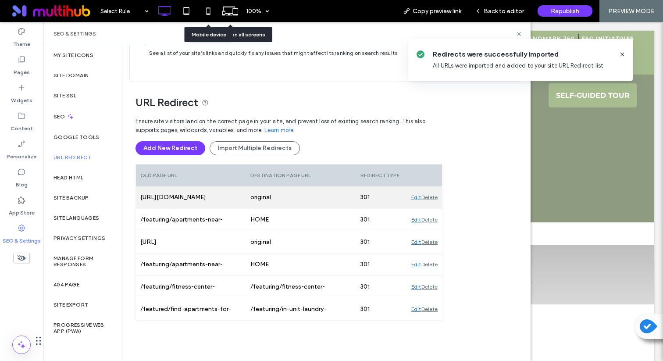
scroll to position [24, 0]
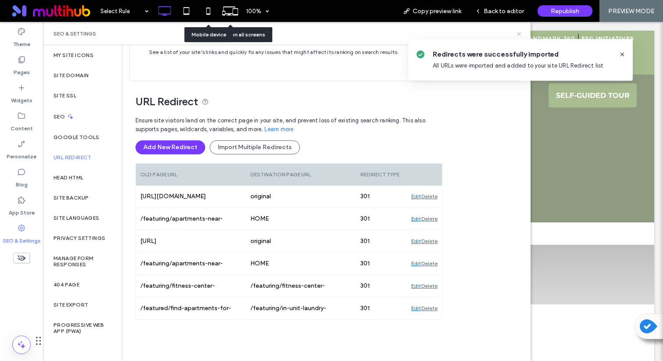
click at [519, 34] on use at bounding box center [519, 34] width 4 height 4
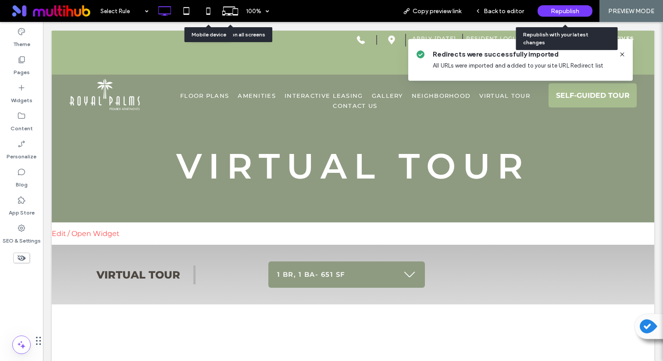
click at [552, 14] on span "Republish" at bounding box center [565, 10] width 28 height 7
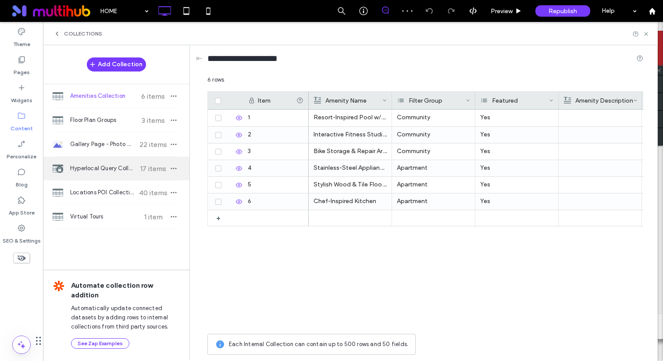
click at [116, 169] on span "Hyperlocal Query Collection" at bounding box center [102, 168] width 65 height 9
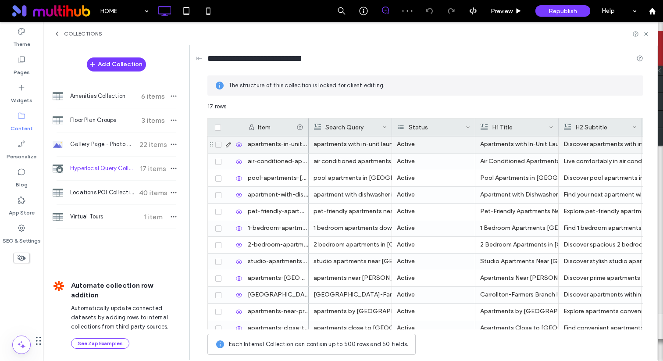
click at [281, 150] on div "apartments-in-unit-laundry-carrollton-tx-287" at bounding box center [276, 144] width 66 height 17
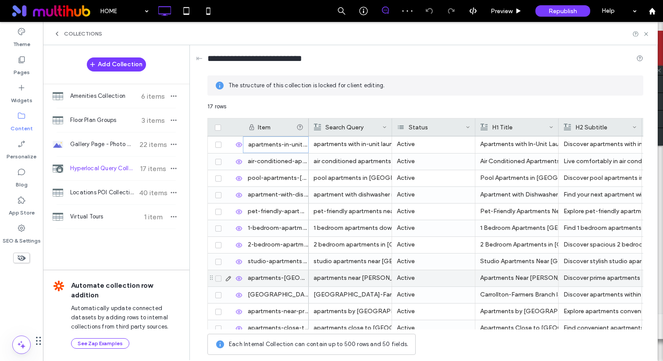
scroll to position [107, 0]
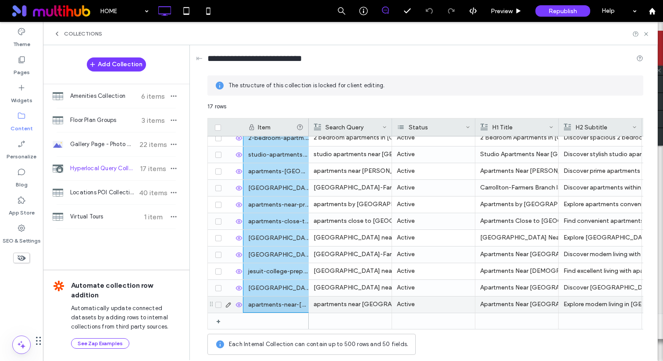
click at [262, 303] on div "apartments-near-oak-crest-private-school-carrollton-877" at bounding box center [276, 304] width 66 height 16
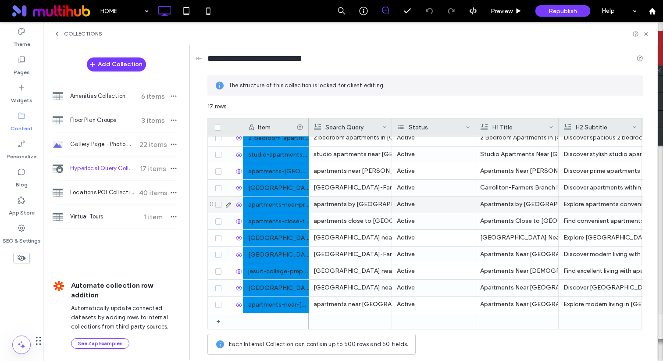
scroll to position [0, 0]
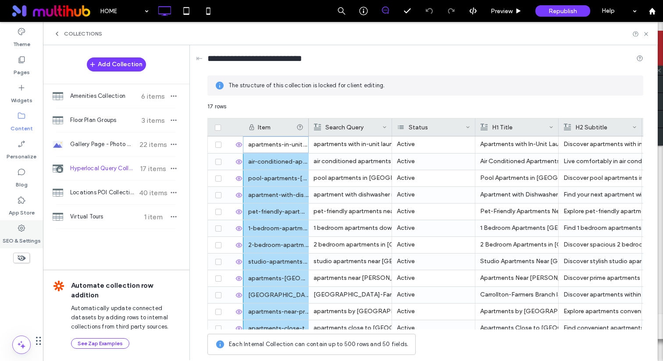
click at [21, 235] on label "SEO & Settings" at bounding box center [22, 238] width 38 height 12
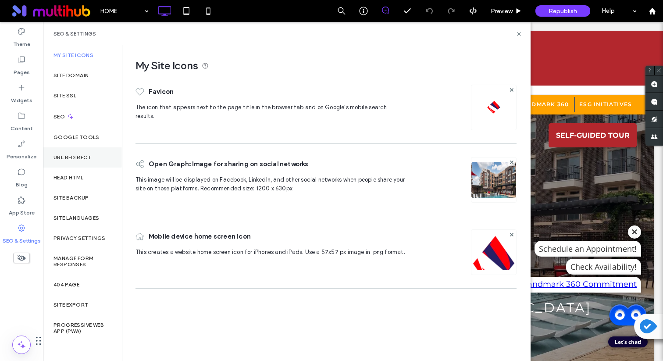
click at [86, 158] on label "URL Redirect" at bounding box center [72, 157] width 38 height 6
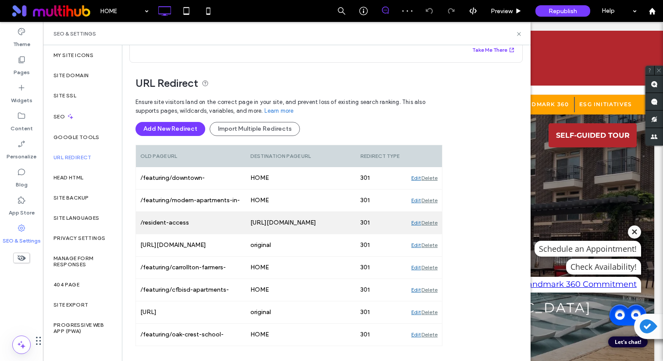
scroll to position [46, 0]
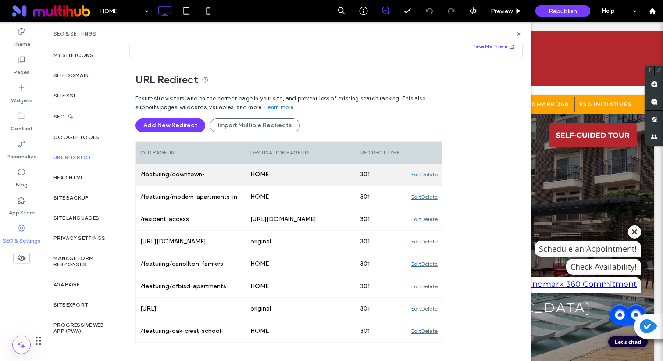
click at [425, 174] on div "Delete" at bounding box center [429, 175] width 16 height 22
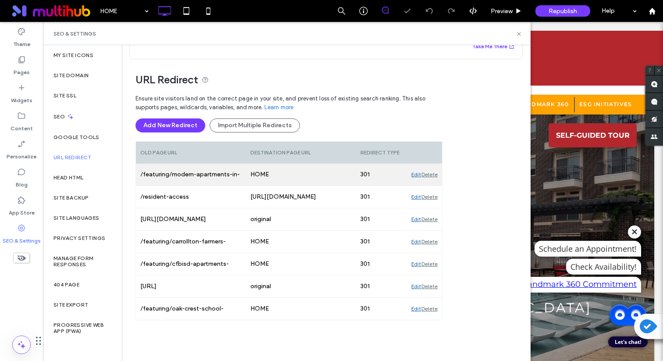
click at [434, 172] on div "Delete" at bounding box center [429, 175] width 16 height 22
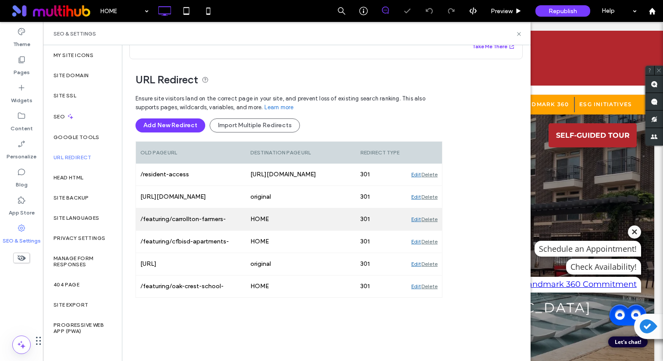
click at [429, 219] on div "Delete" at bounding box center [429, 219] width 16 height 22
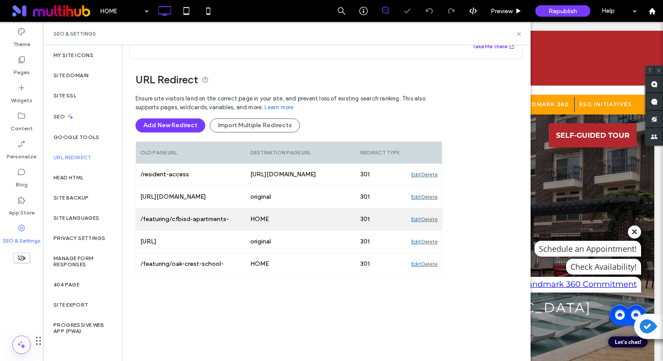
click at [429, 218] on div "Delete" at bounding box center [429, 219] width 16 height 22
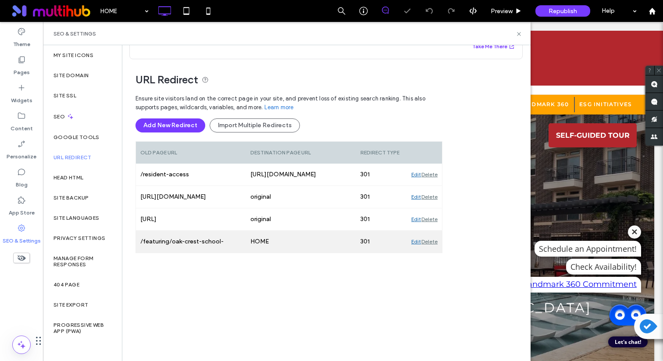
click at [434, 242] on div "Delete" at bounding box center [429, 242] width 16 height 22
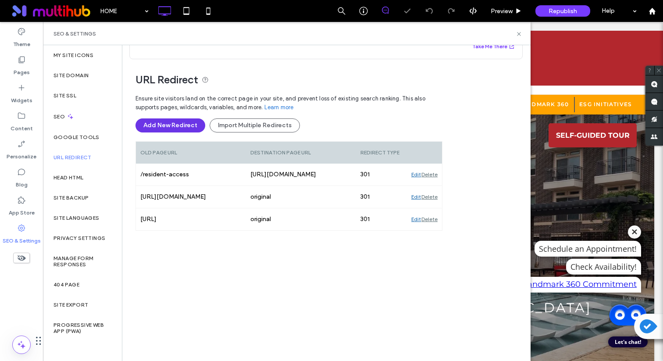
click at [175, 127] on button "Add New Redirect" at bounding box center [170, 125] width 70 height 14
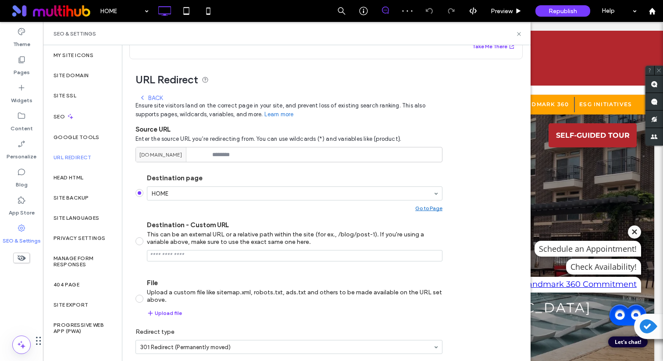
click at [157, 96] on div "Back" at bounding box center [151, 97] width 24 height 7
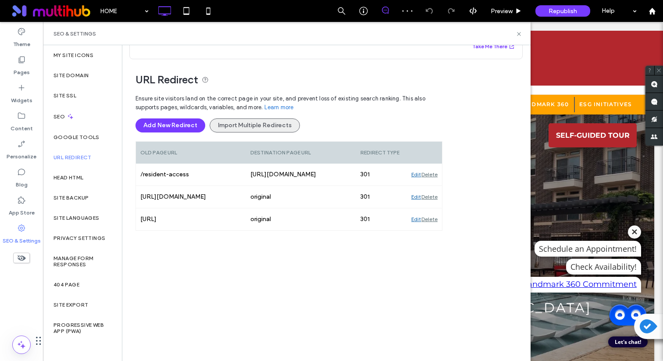
click at [254, 127] on button "Import Multiple Redirects" at bounding box center [255, 125] width 90 height 14
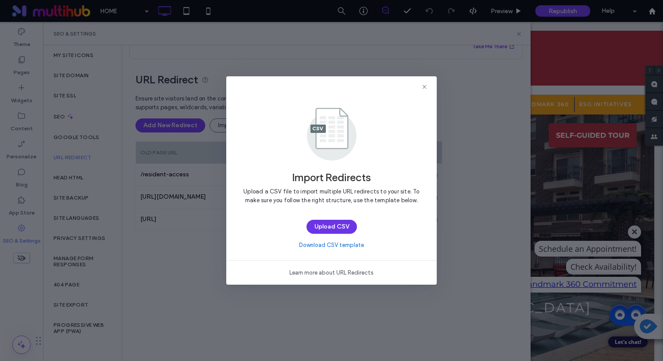
click at [337, 228] on button "Upload CSV" at bounding box center [331, 227] width 50 height 14
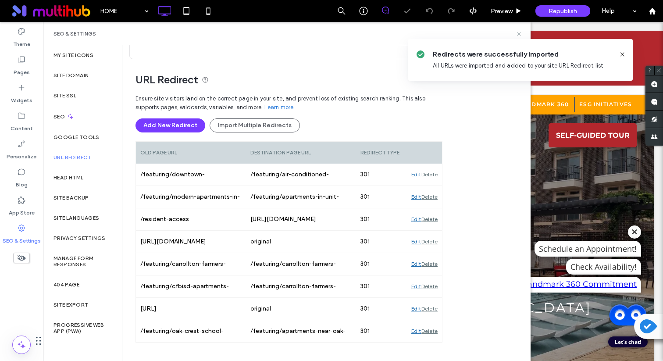
click at [516, 35] on icon at bounding box center [519, 34] width 7 height 7
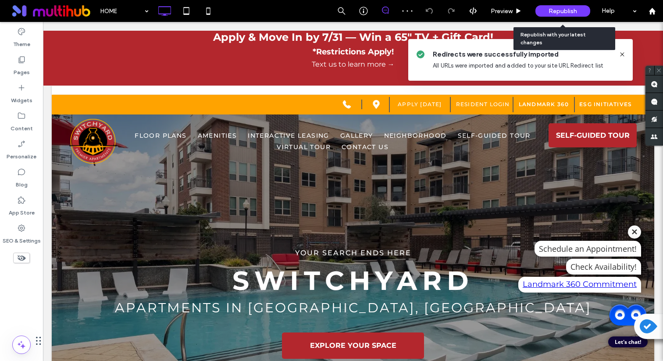
click at [556, 10] on span "Republish" at bounding box center [562, 10] width 28 height 7
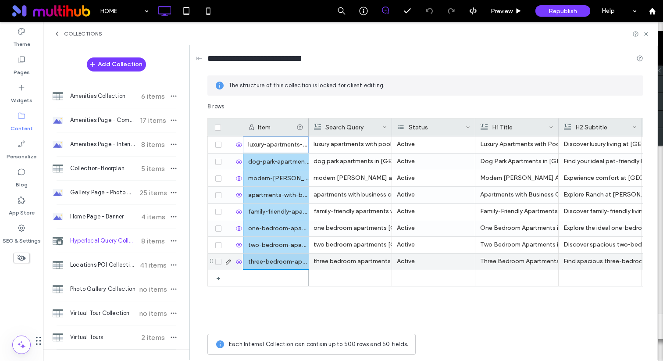
click at [271, 262] on div "three-bedroom-apartments-collin-county-397" at bounding box center [276, 261] width 66 height 16
click at [7, 239] on label "SEO & Settings" at bounding box center [22, 238] width 38 height 12
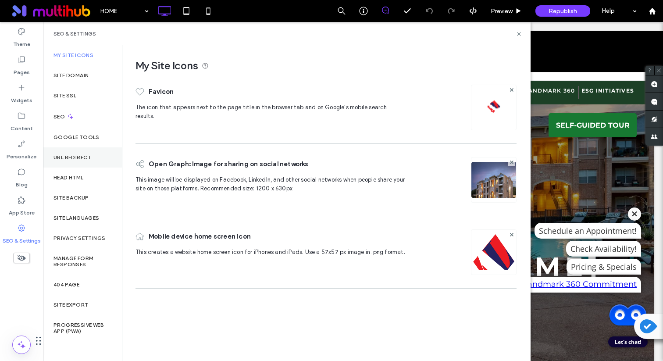
click at [77, 159] on label "URL Redirect" at bounding box center [72, 157] width 38 height 6
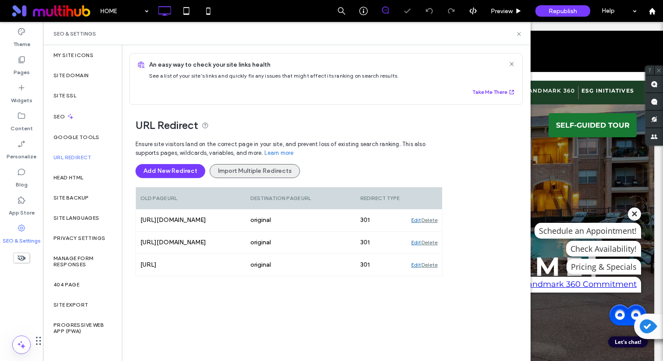
click at [236, 177] on button "Import Multiple Redirects" at bounding box center [255, 171] width 90 height 14
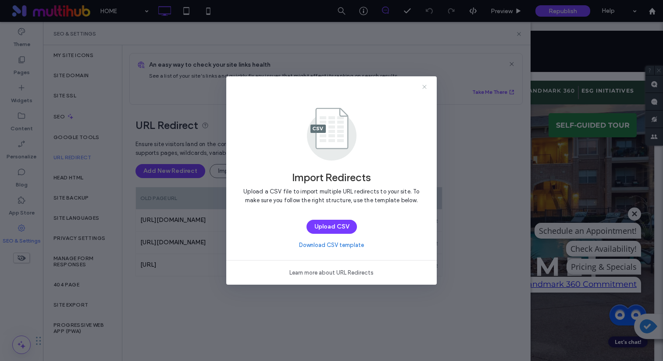
click at [421, 87] on icon at bounding box center [424, 86] width 7 height 7
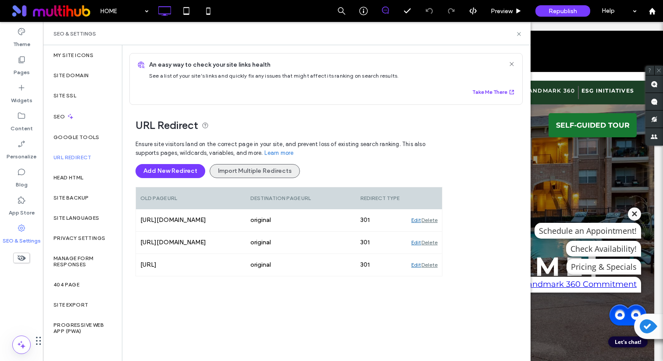
click at [255, 168] on button "Import Multiple Redirects" at bounding box center [255, 171] width 90 height 14
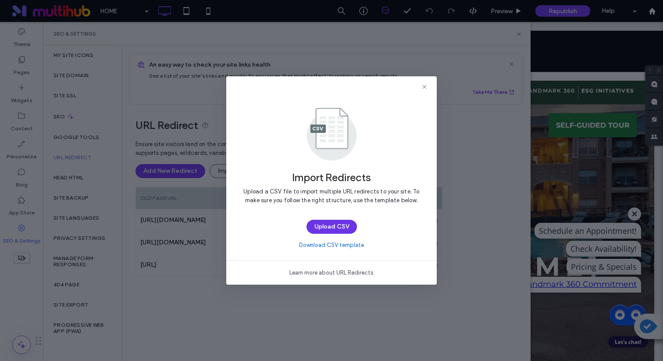
click at [338, 224] on button "Upload CSV" at bounding box center [331, 227] width 50 height 14
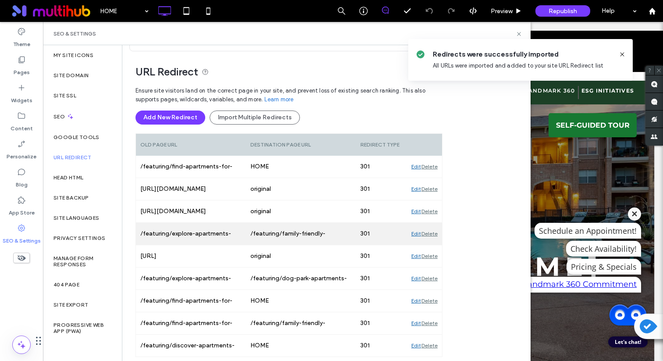
scroll to position [57, 0]
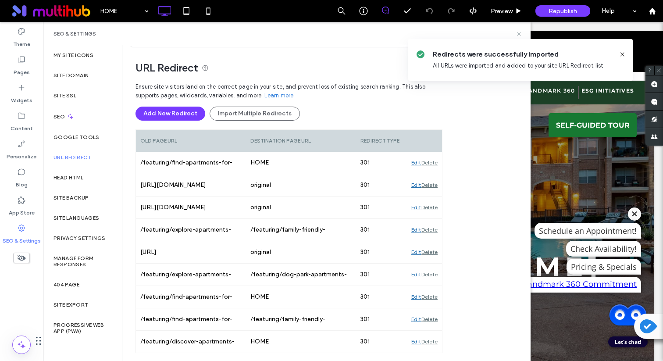
click at [516, 34] on icon at bounding box center [519, 34] width 7 height 7
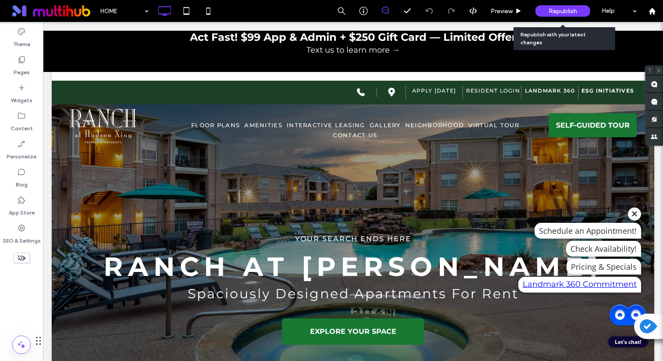
click at [560, 11] on span "Republish" at bounding box center [562, 10] width 28 height 7
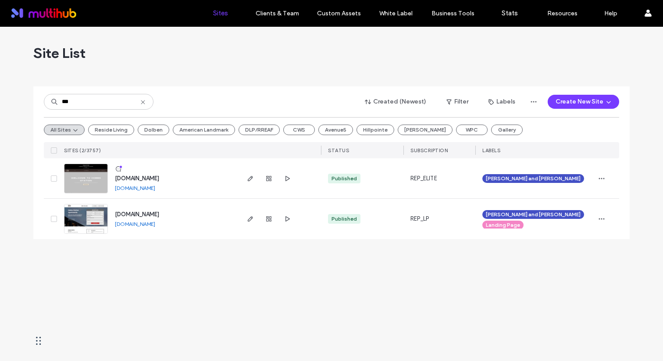
type input "***"
click at [159, 175] on span "[DOMAIN_NAME]" at bounding box center [137, 178] width 44 height 7
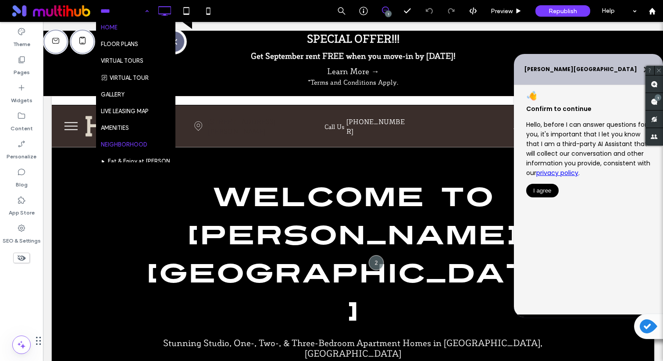
scroll to position [26, 0]
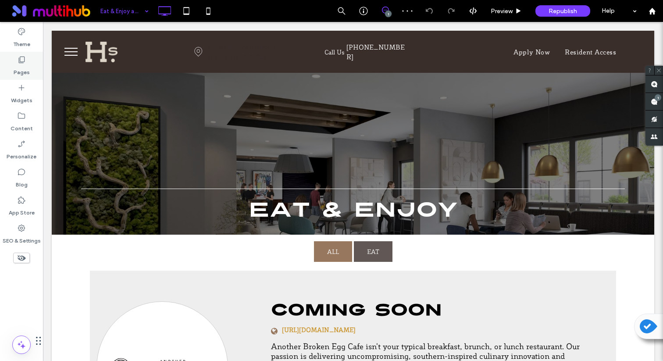
click at [18, 63] on icon at bounding box center [21, 59] width 9 height 9
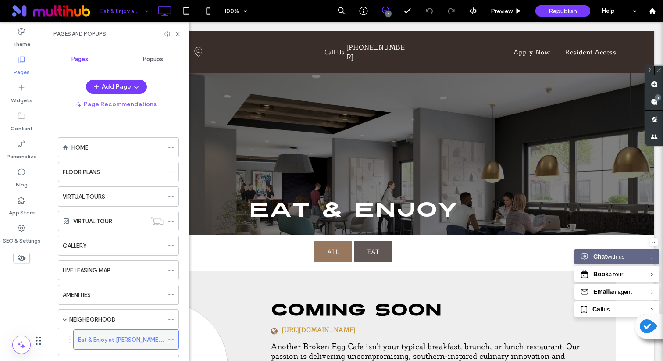
click at [171, 337] on icon at bounding box center [171, 339] width 6 height 6
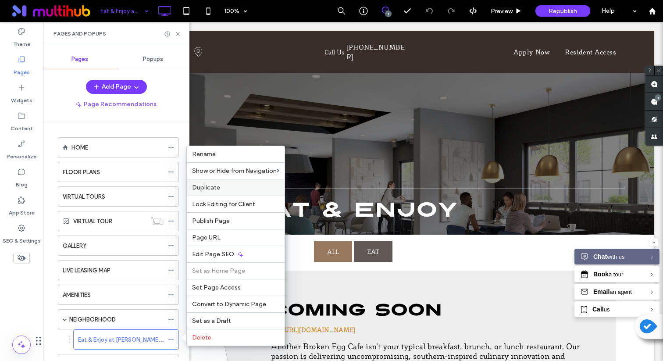
click at [231, 189] on label "Duplicate" at bounding box center [235, 187] width 87 height 7
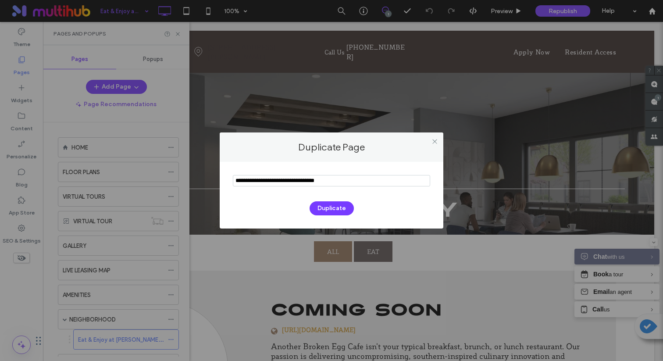
click at [284, 178] on input "notEmpty" at bounding box center [331, 180] width 197 height 11
paste input "**********"
click at [249, 183] on input "notEmpty" at bounding box center [331, 180] width 197 height 11
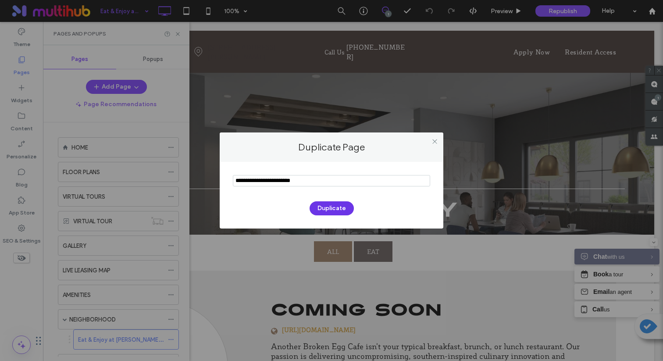
type input "**********"
click at [333, 209] on button "Duplicate" at bounding box center [332, 208] width 44 height 14
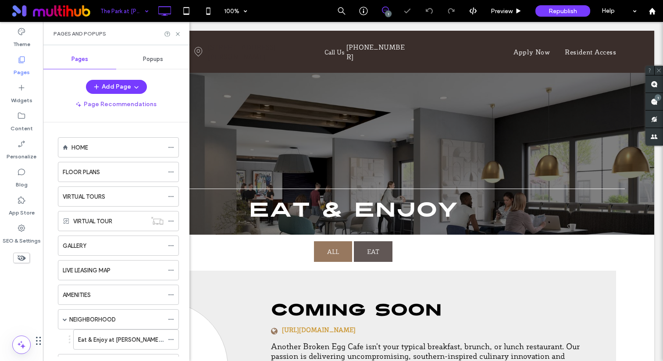
scroll to position [211, 0]
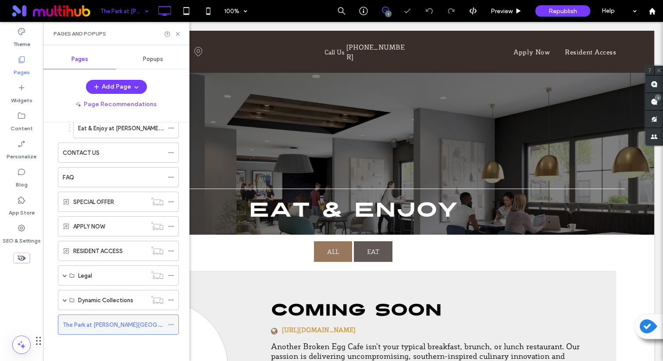
click at [172, 324] on icon at bounding box center [171, 324] width 6 height 6
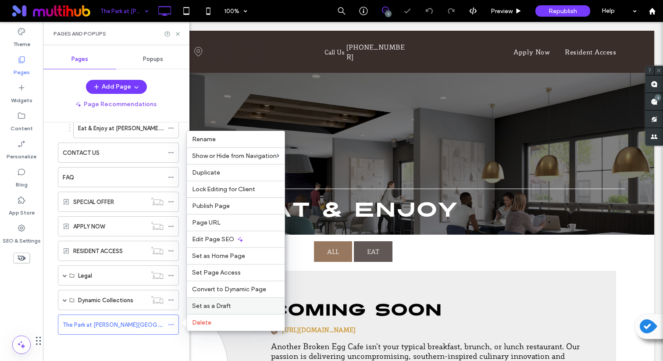
click at [202, 305] on span "Set as a Draft" at bounding box center [211, 305] width 39 height 7
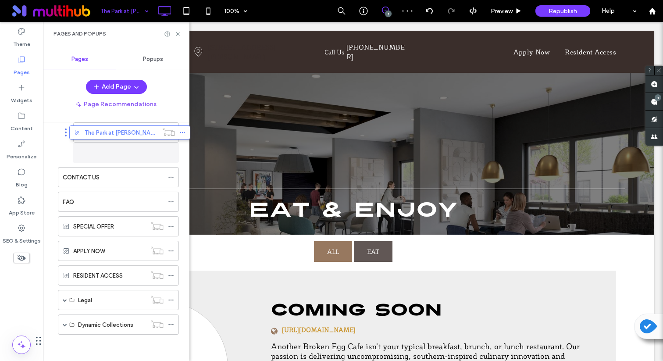
scroll to position [207, 0]
drag, startPoint x: 131, startPoint y: 328, endPoint x: 148, endPoint y: 157, distance: 171.4
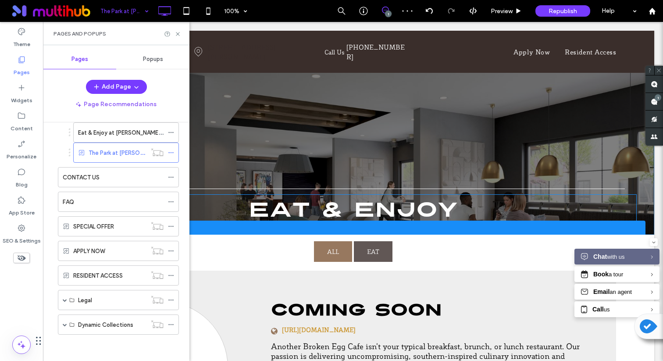
click at [299, 217] on h1 "EAT & ENJOY" at bounding box center [352, 210] width 567 height 30
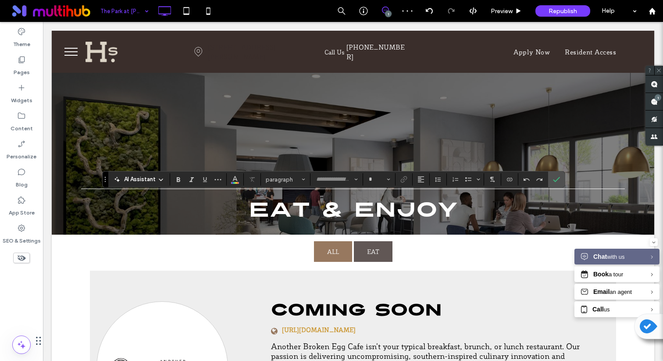
type input "********"
type input "**"
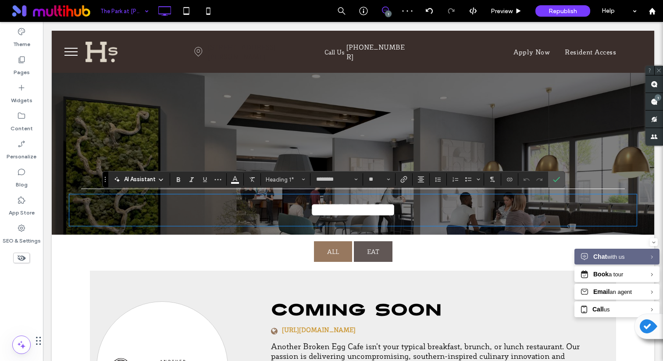
type input "**********"
type input "**"
click at [555, 176] on icon "Confirm" at bounding box center [556, 179] width 7 height 7
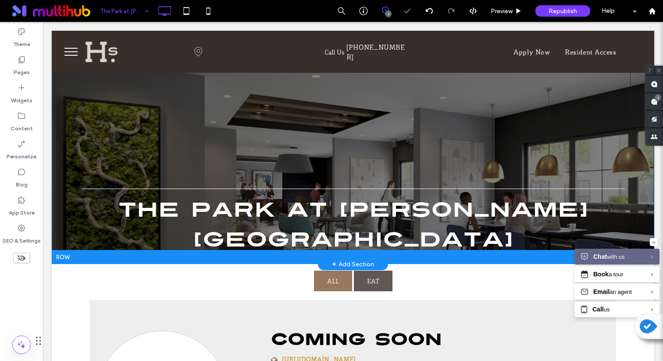
click at [259, 134] on div "The park at Hobbs Station Click To Paste Row + Add Section" at bounding box center [353, 147] width 602 height 233
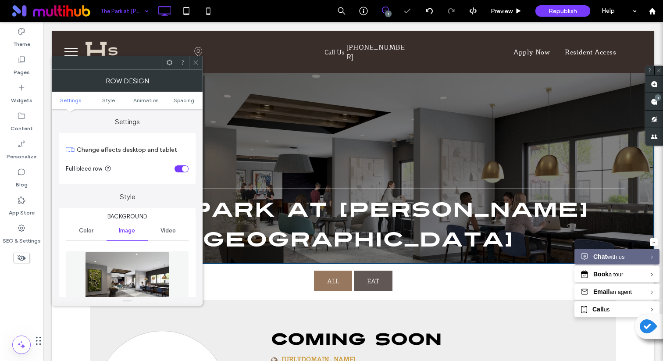
click at [142, 261] on img at bounding box center [127, 281] width 84 height 61
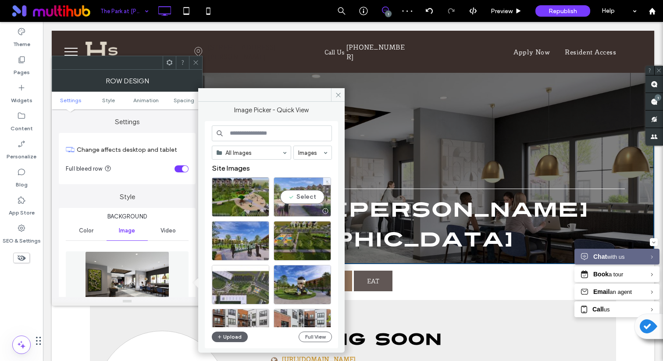
click at [294, 197] on div "Select" at bounding box center [302, 196] width 57 height 39
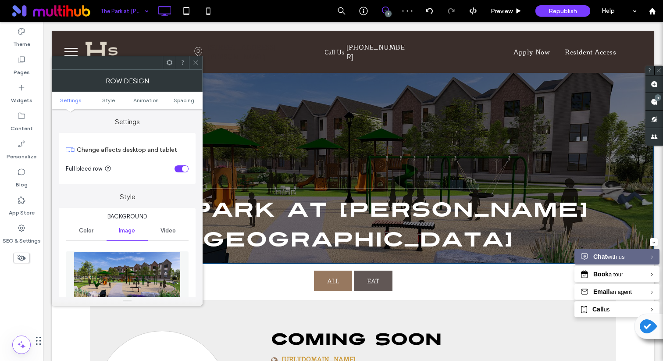
click at [139, 274] on img at bounding box center [127, 281] width 107 height 61
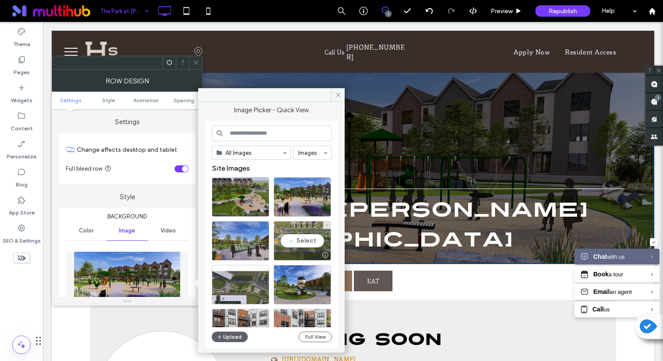
click at [308, 239] on div "Select" at bounding box center [302, 240] width 57 height 39
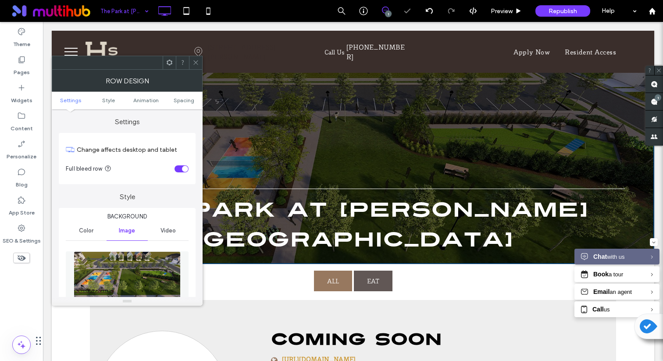
click at [197, 59] on icon at bounding box center [195, 62] width 7 height 7
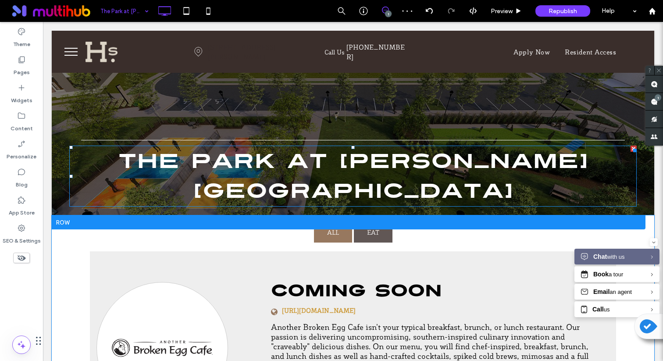
scroll to position [57, 0]
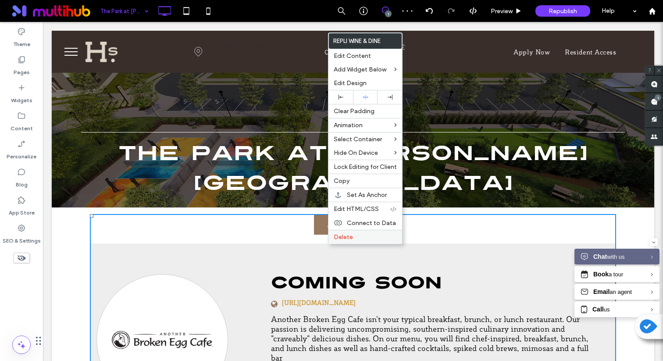
click at [339, 241] on span "Delete" at bounding box center [343, 236] width 19 height 7
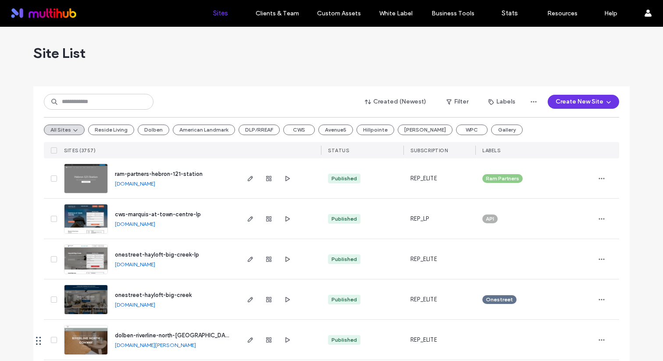
click at [587, 102] on button "Create New Site" at bounding box center [583, 102] width 71 height 14
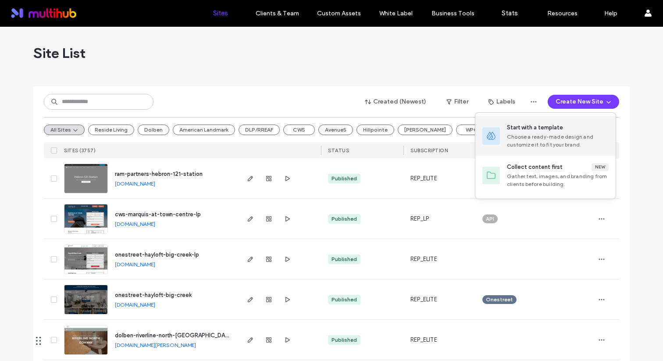
click at [550, 128] on div "Start with a template" at bounding box center [535, 127] width 56 height 9
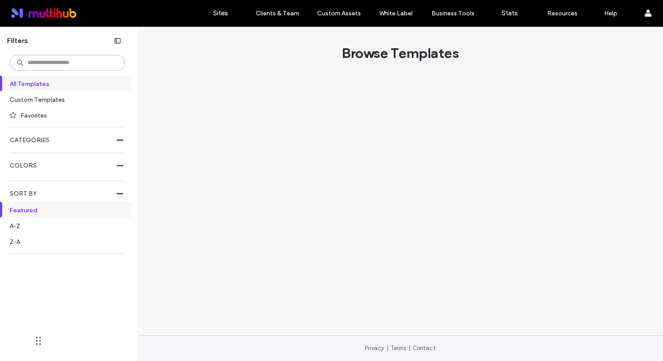
click at [77, 64] on input at bounding box center [67, 63] width 115 height 16
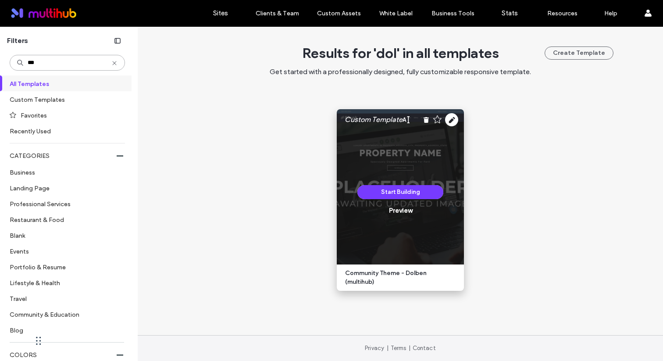
type input "***"
click at [452, 121] on use at bounding box center [451, 119] width 13 height 13
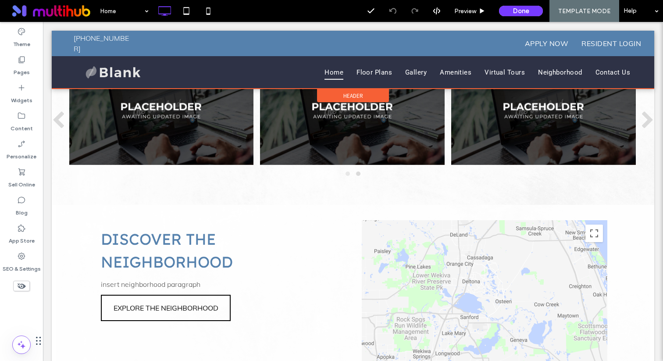
scroll to position [982, 0]
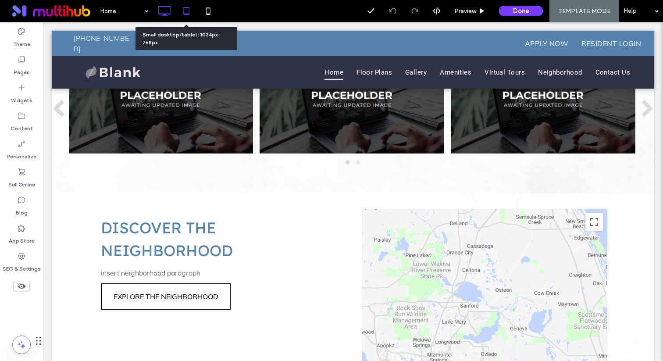
click icon
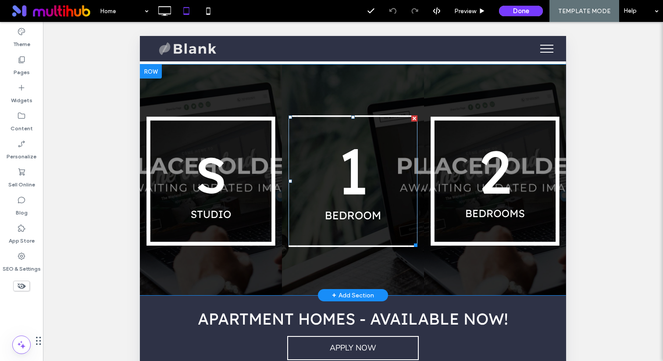
scroll to position [421, 0]
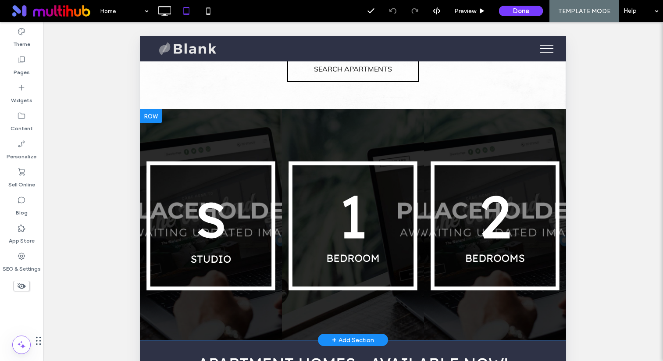
click div
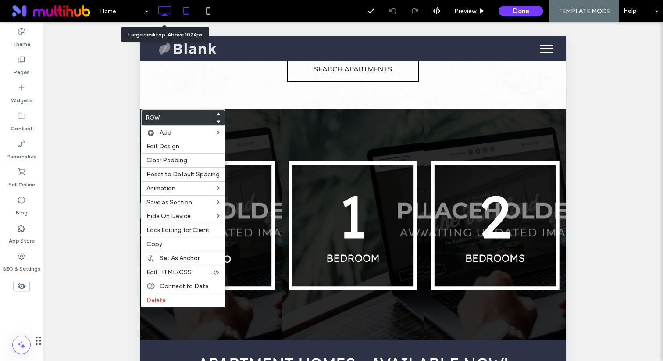
click icon
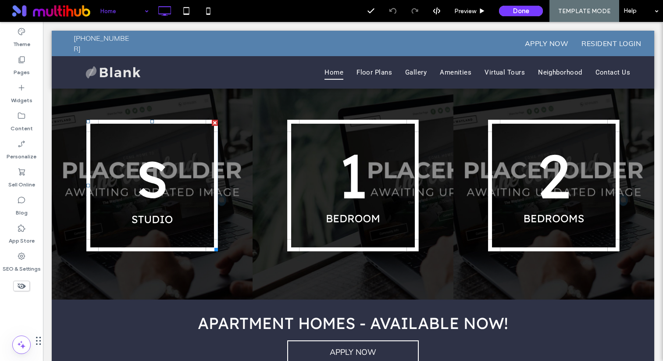
scroll to position [535, 0]
